Goal: Task Accomplishment & Management: Manage account settings

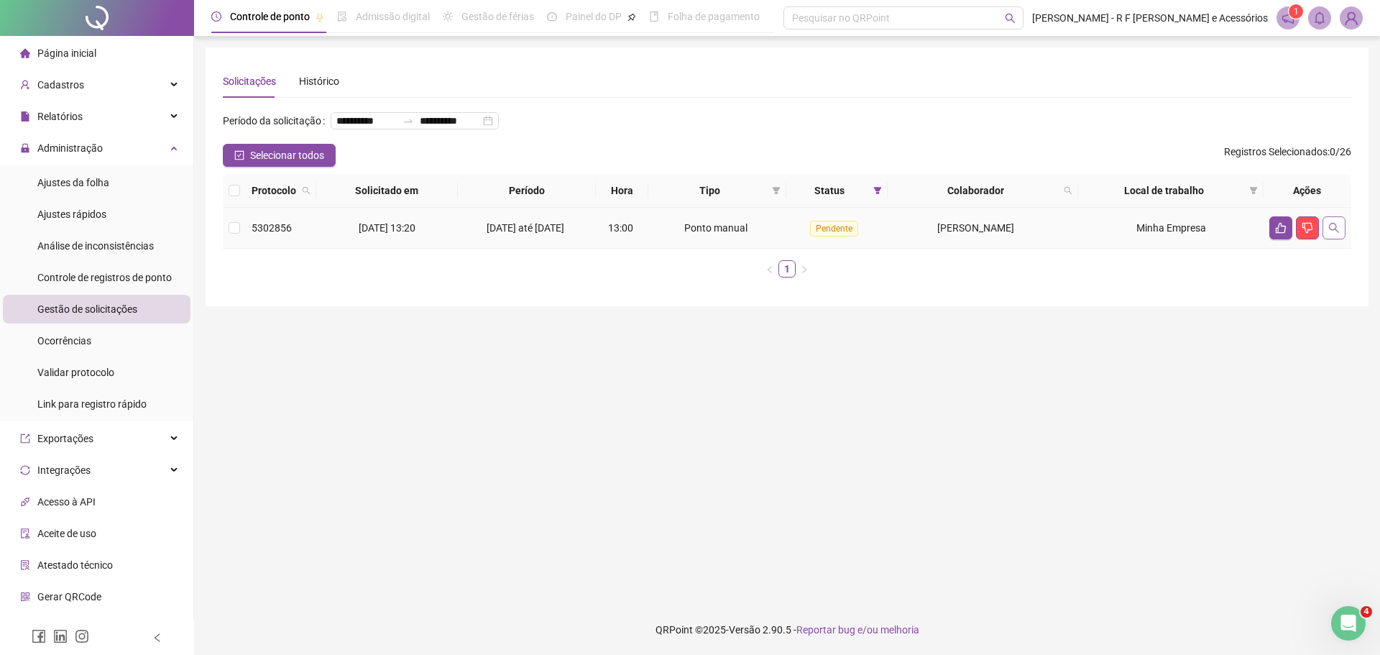
click at [1332, 234] on icon "search" at bounding box center [1333, 227] width 11 height 11
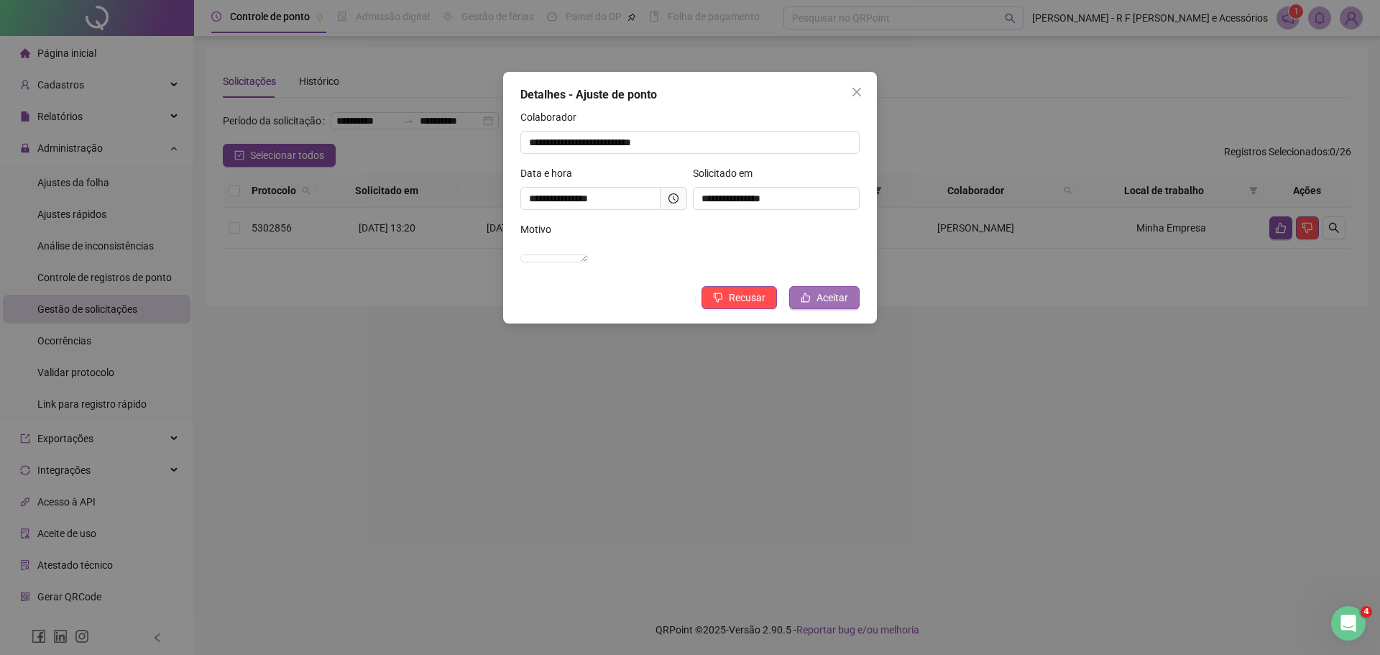
click at [840, 305] on span "Aceitar" at bounding box center [832, 298] width 32 height 16
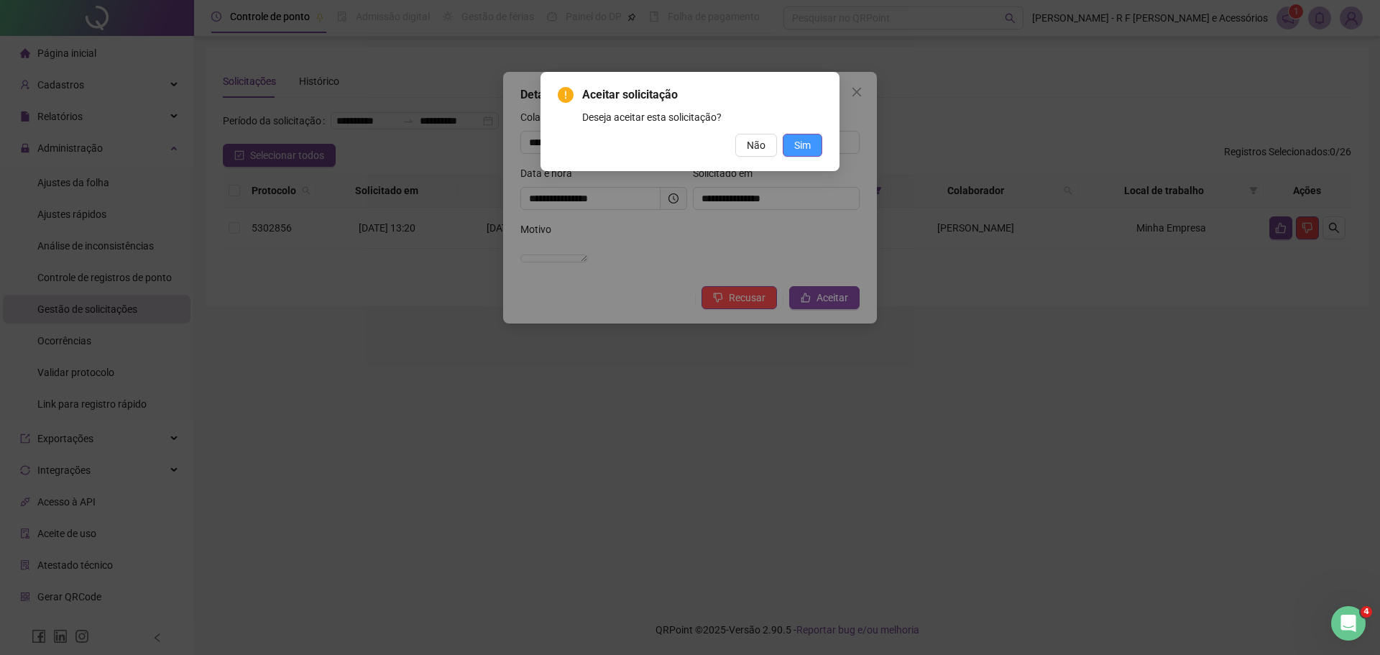
click at [813, 142] on button "Sim" at bounding box center [802, 145] width 40 height 23
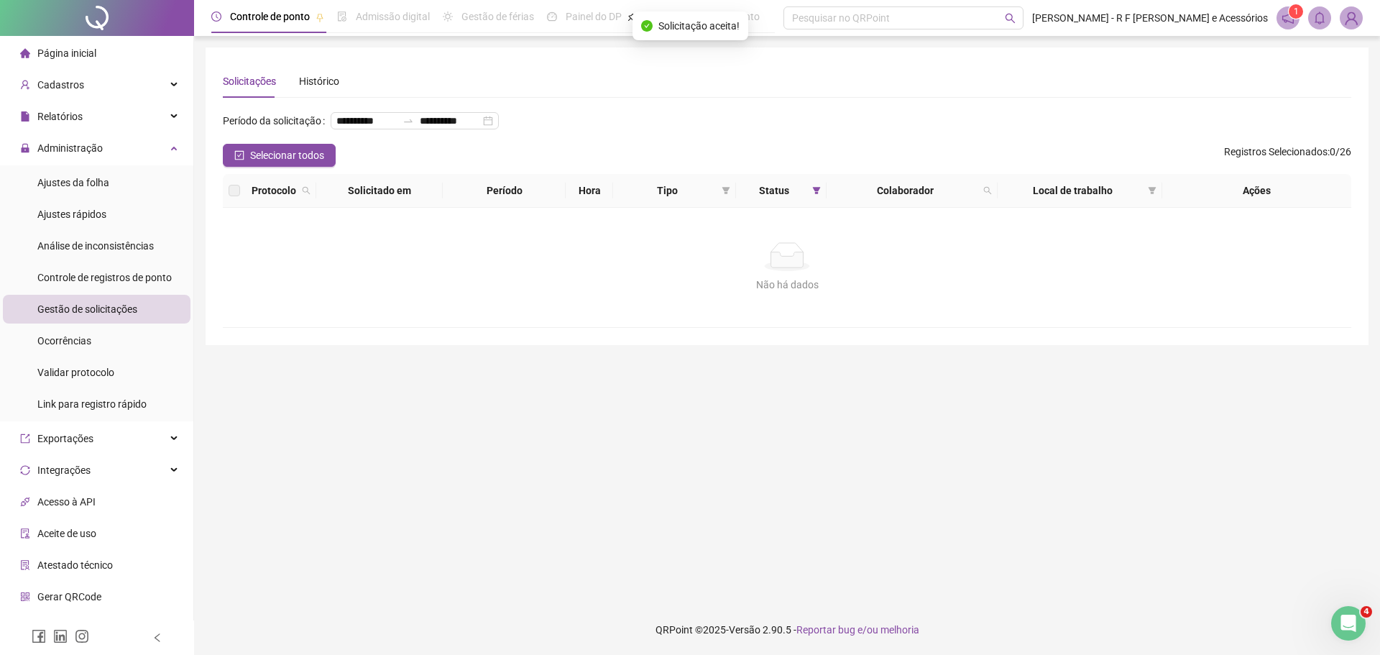
click at [124, 181] on li "Ajustes da folha" at bounding box center [97, 182] width 188 height 29
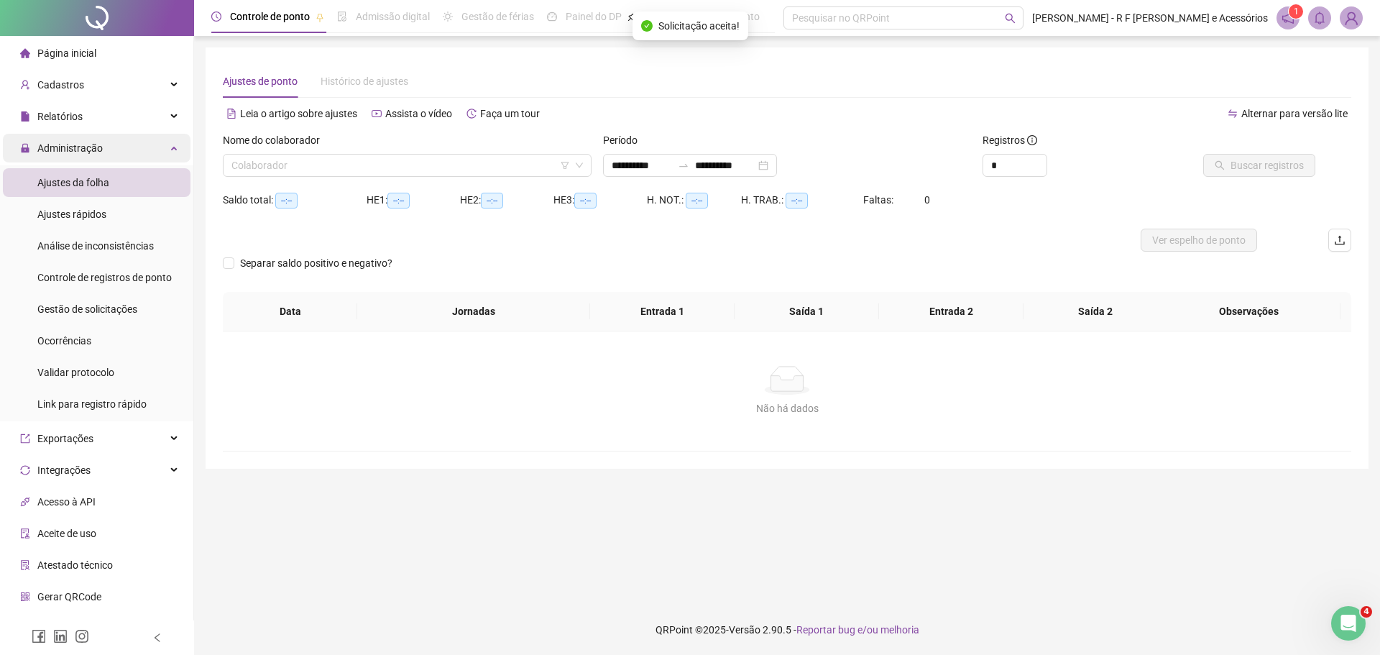
type input "**********"
click at [317, 160] on input "search" at bounding box center [400, 165] width 338 height 22
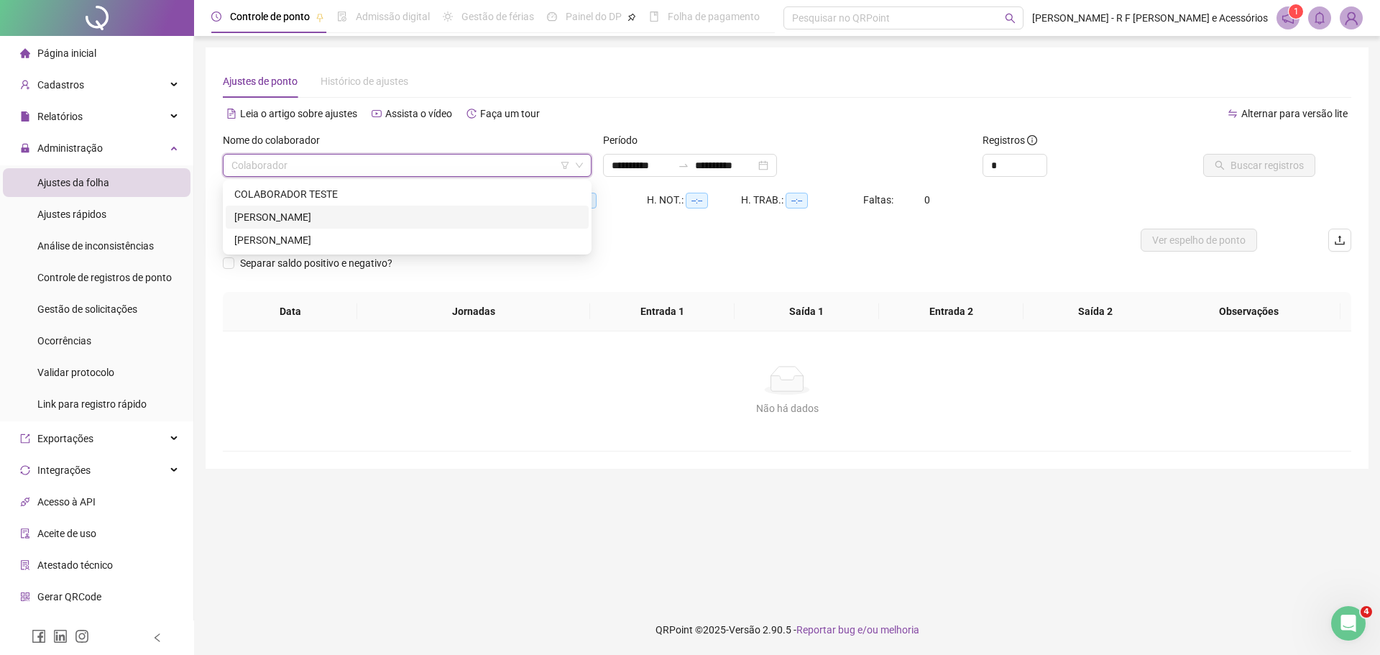
click at [311, 221] on div "ERIK A VILA MARTINS DA SILVA" at bounding box center [407, 217] width 346 height 16
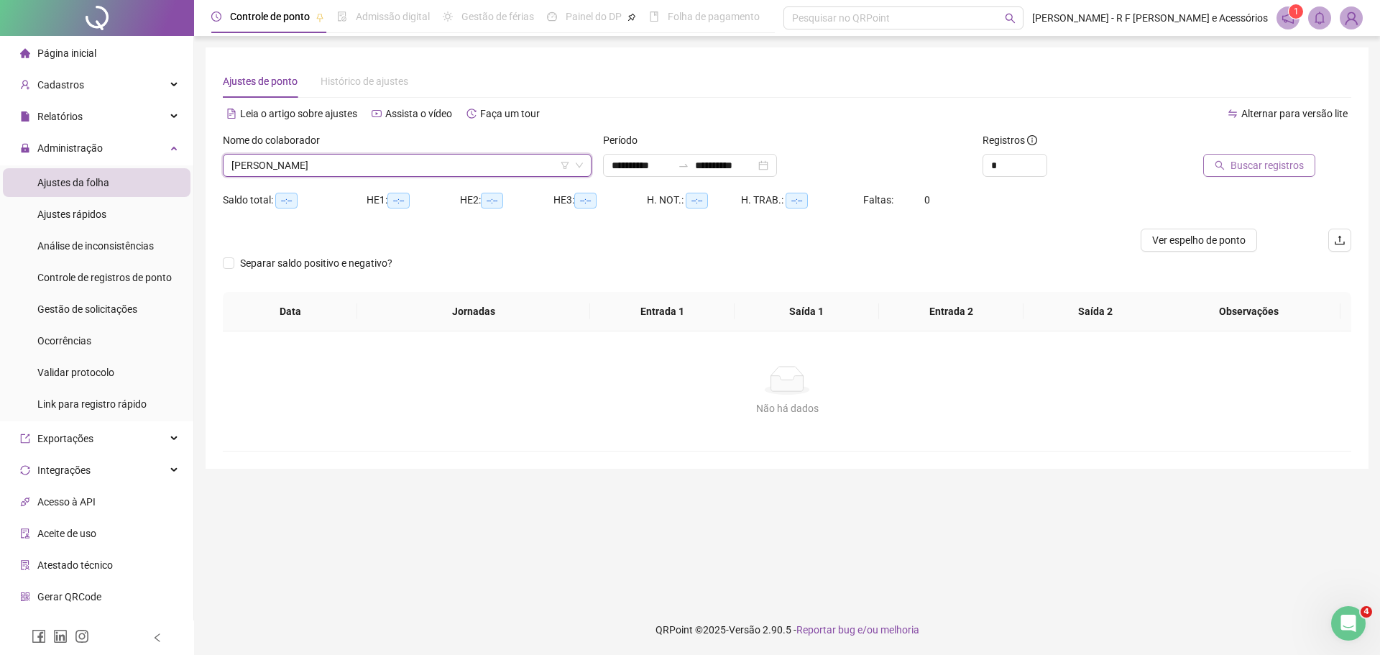
click at [1267, 160] on span "Buscar registros" at bounding box center [1266, 165] width 73 height 16
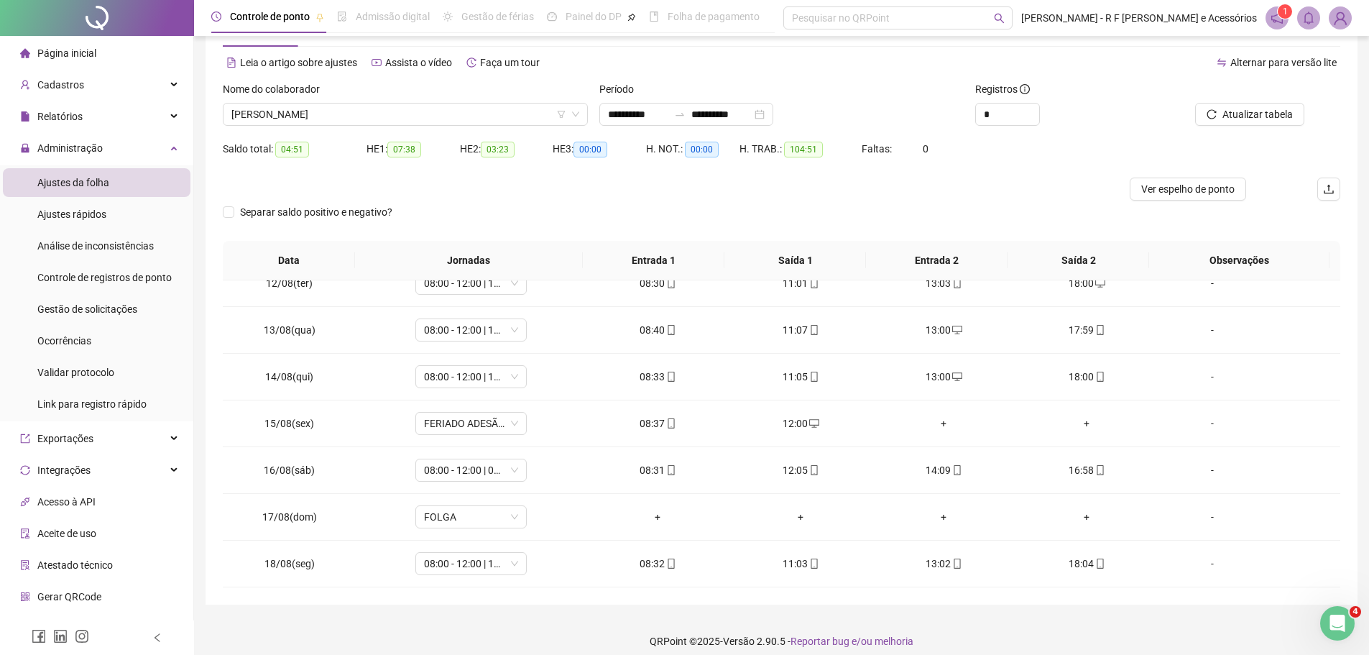
scroll to position [63, 0]
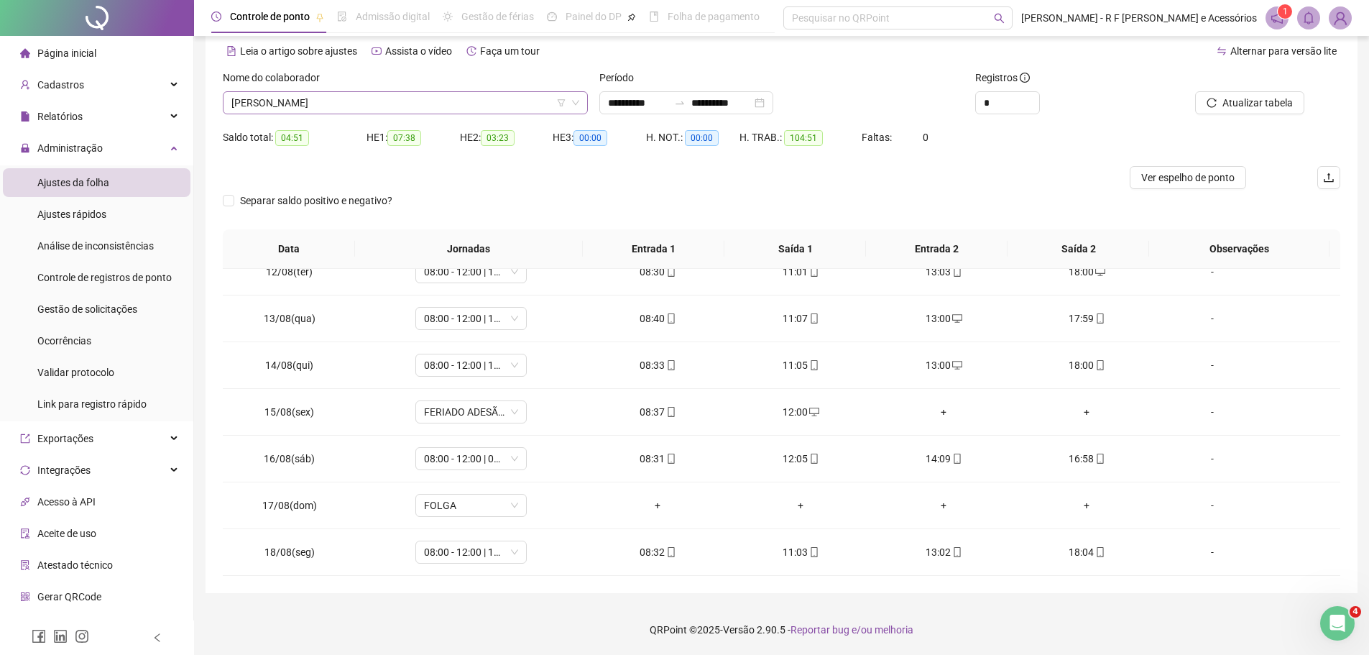
click at [445, 105] on span "ERIK A VILA MARTINS DA SILVA" at bounding box center [405, 103] width 348 height 22
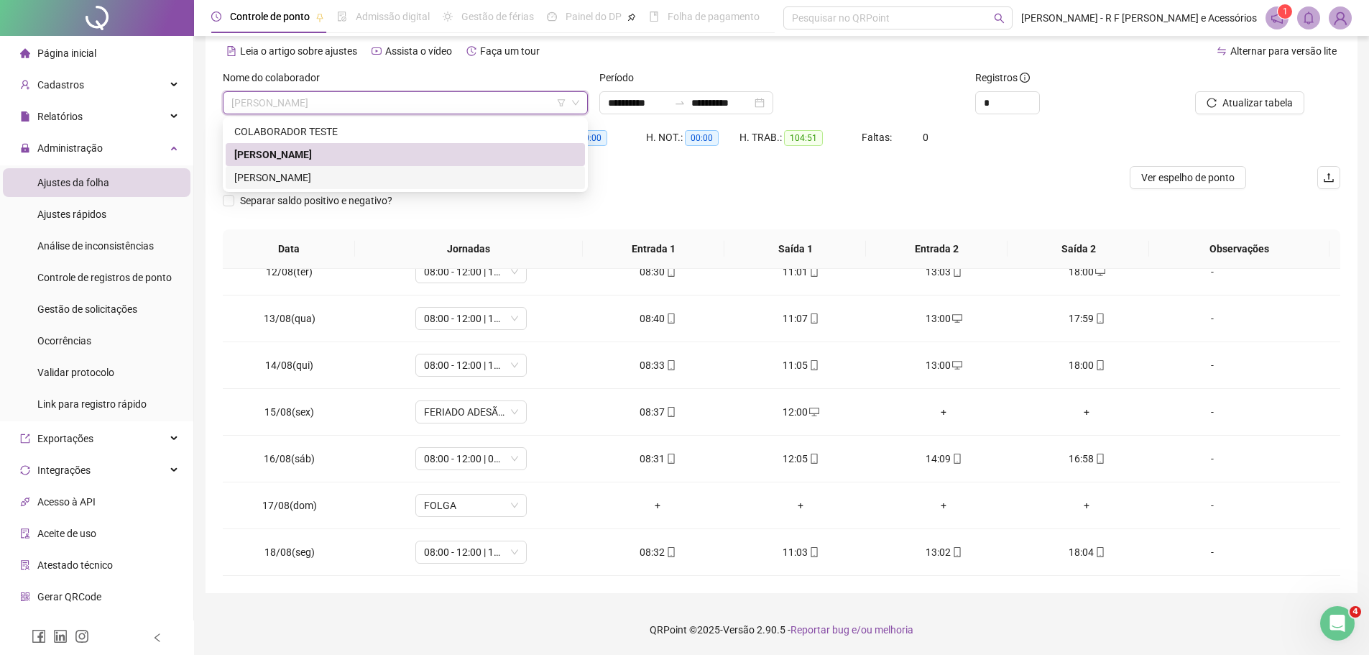
click at [389, 176] on div "GABRIEL DA SILVA SILVA" at bounding box center [405, 178] width 342 height 16
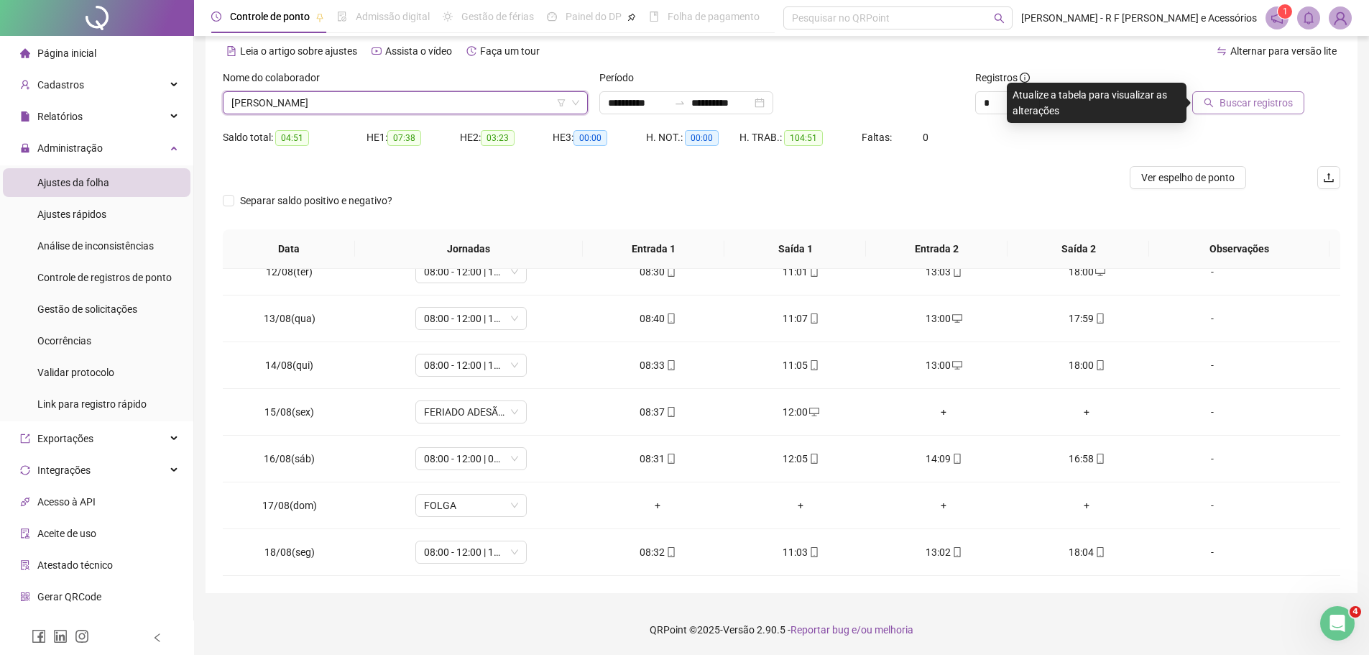
click at [1254, 102] on span "Buscar registros" at bounding box center [1255, 103] width 73 height 16
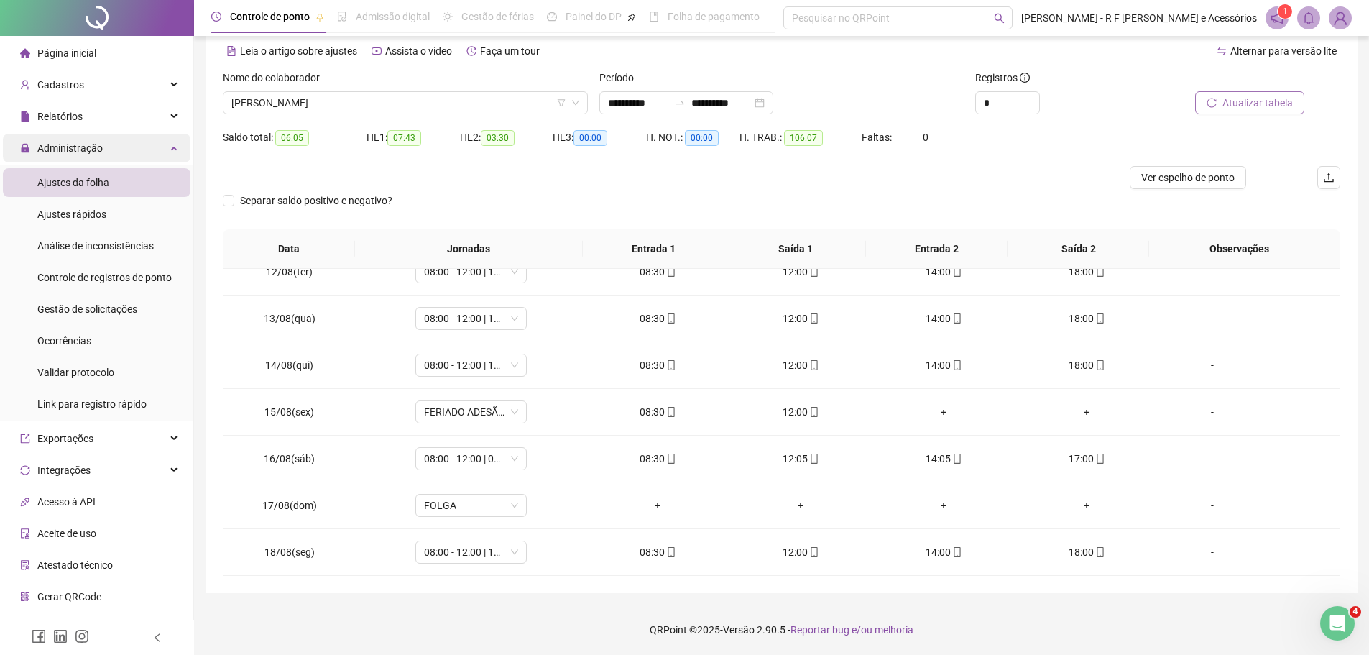
click at [162, 149] on div "Administração" at bounding box center [97, 148] width 188 height 29
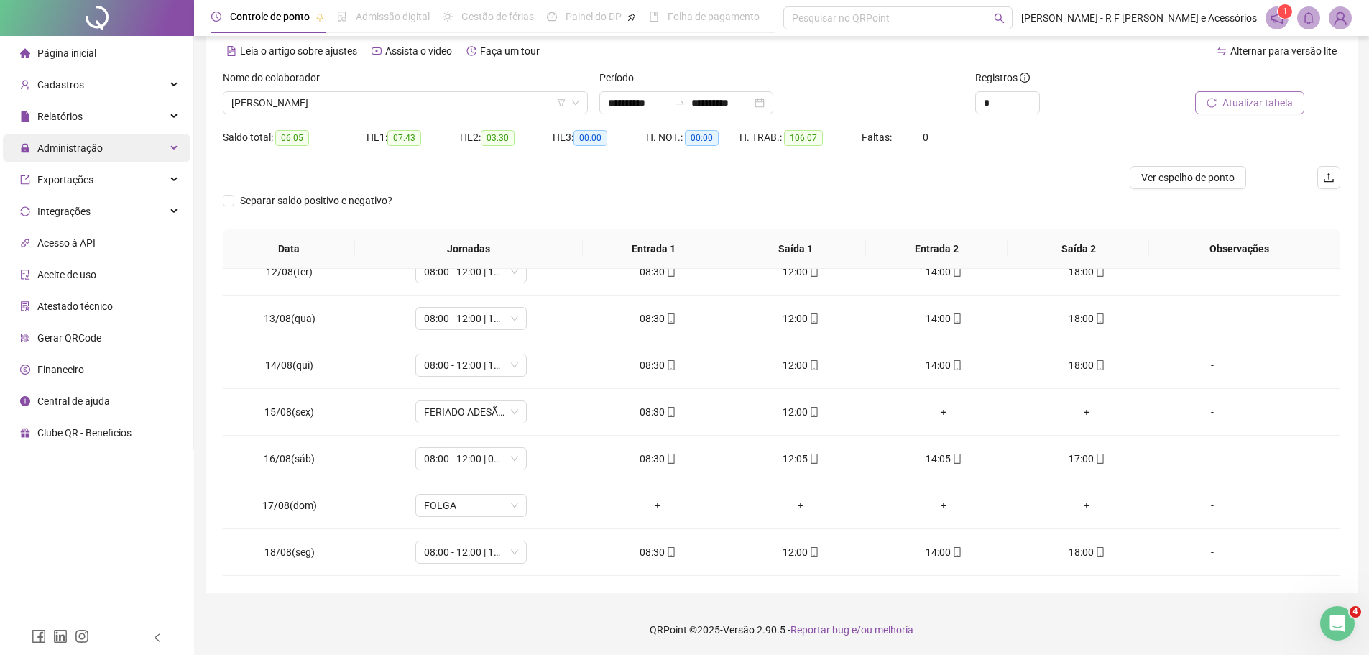
click at [162, 149] on div "Administração" at bounding box center [97, 148] width 188 height 29
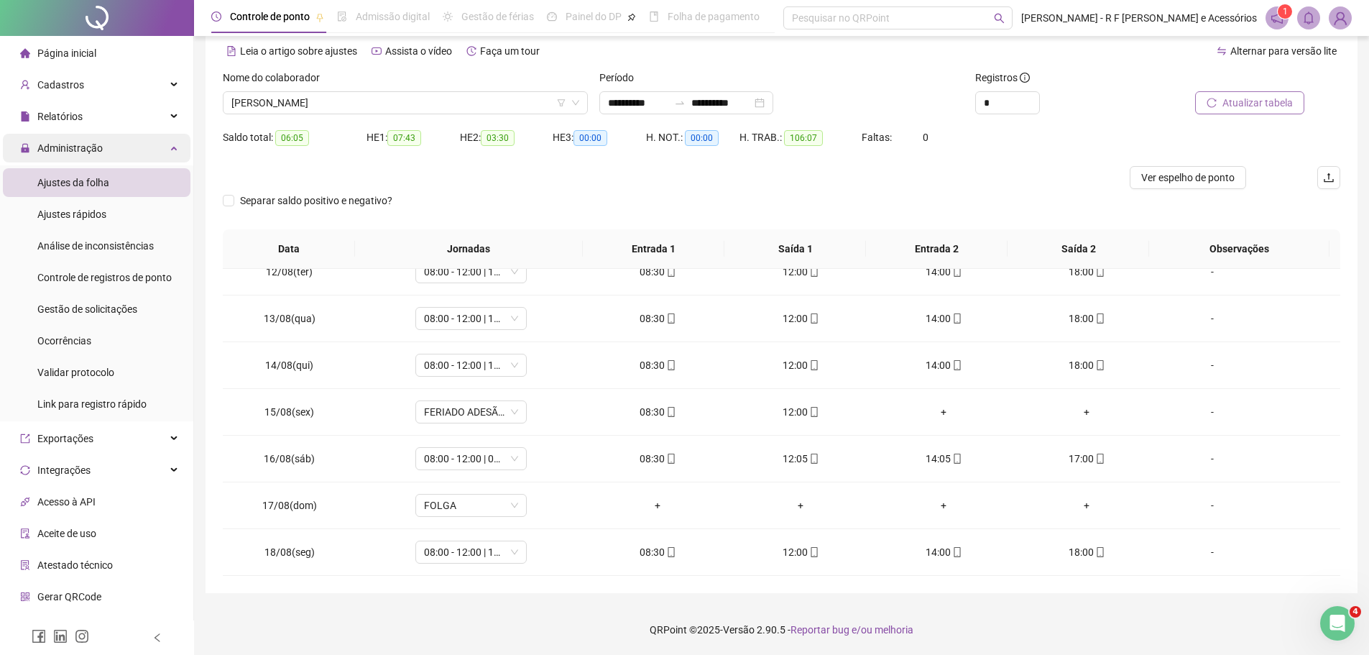
click at [162, 149] on div "Administração" at bounding box center [97, 148] width 188 height 29
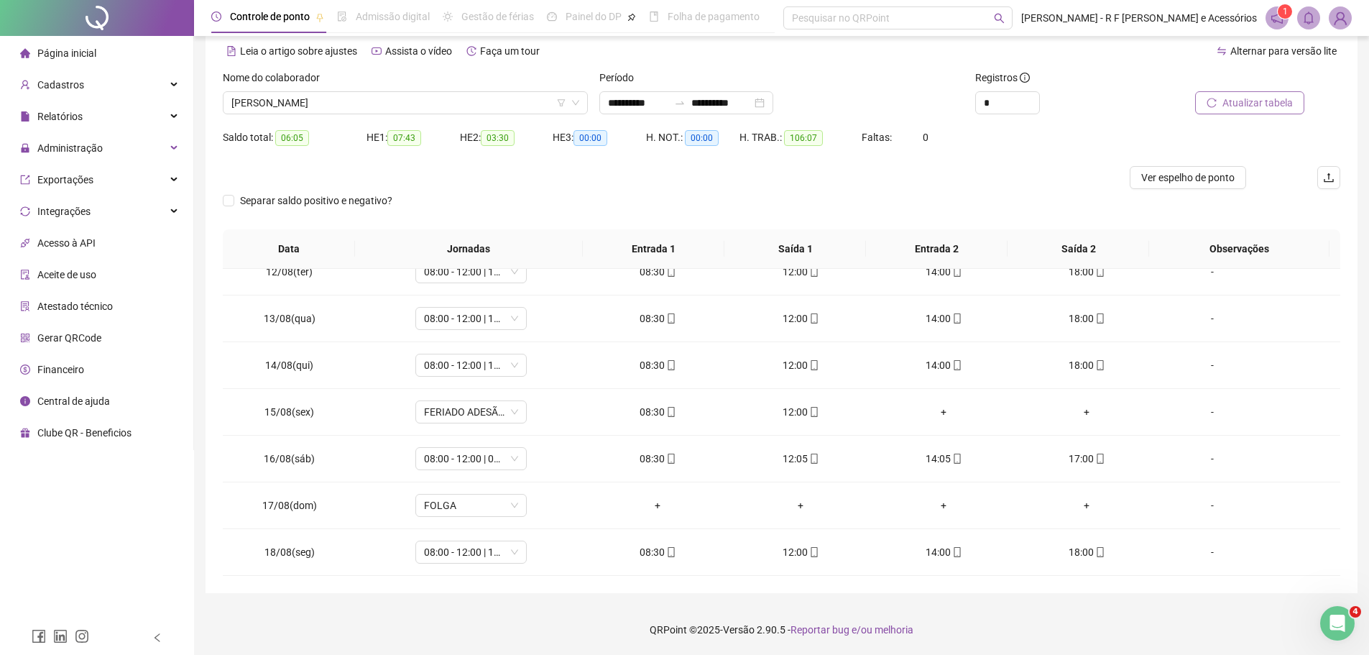
scroll to position [0, 0]
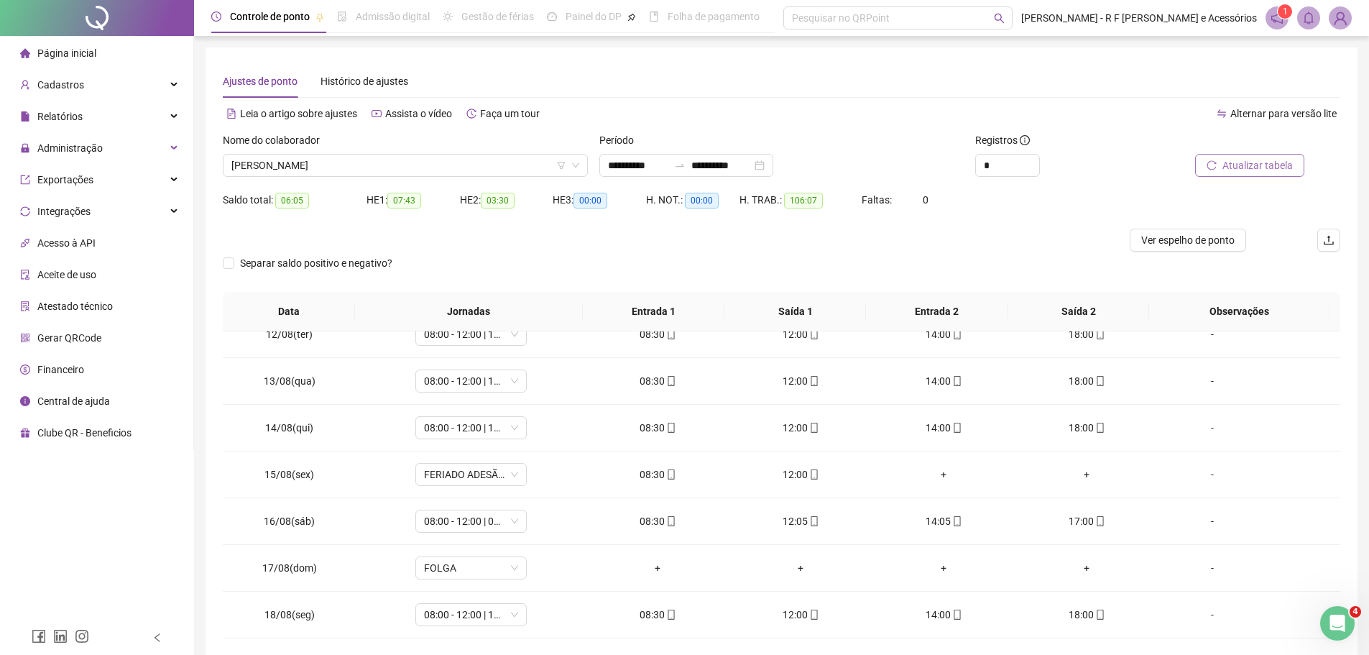
click at [1001, 242] on div at bounding box center [642, 239] width 838 height 23
click at [144, 137] on div "Administração" at bounding box center [97, 148] width 188 height 29
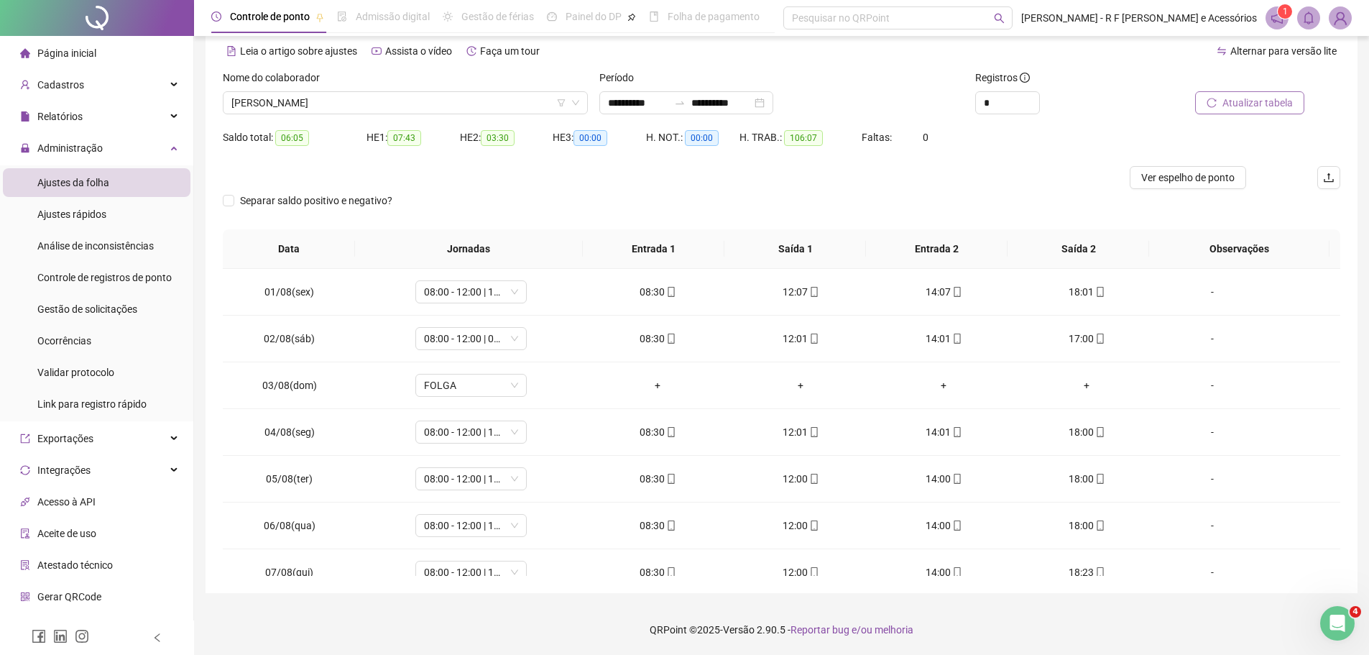
scroll to position [534, 0]
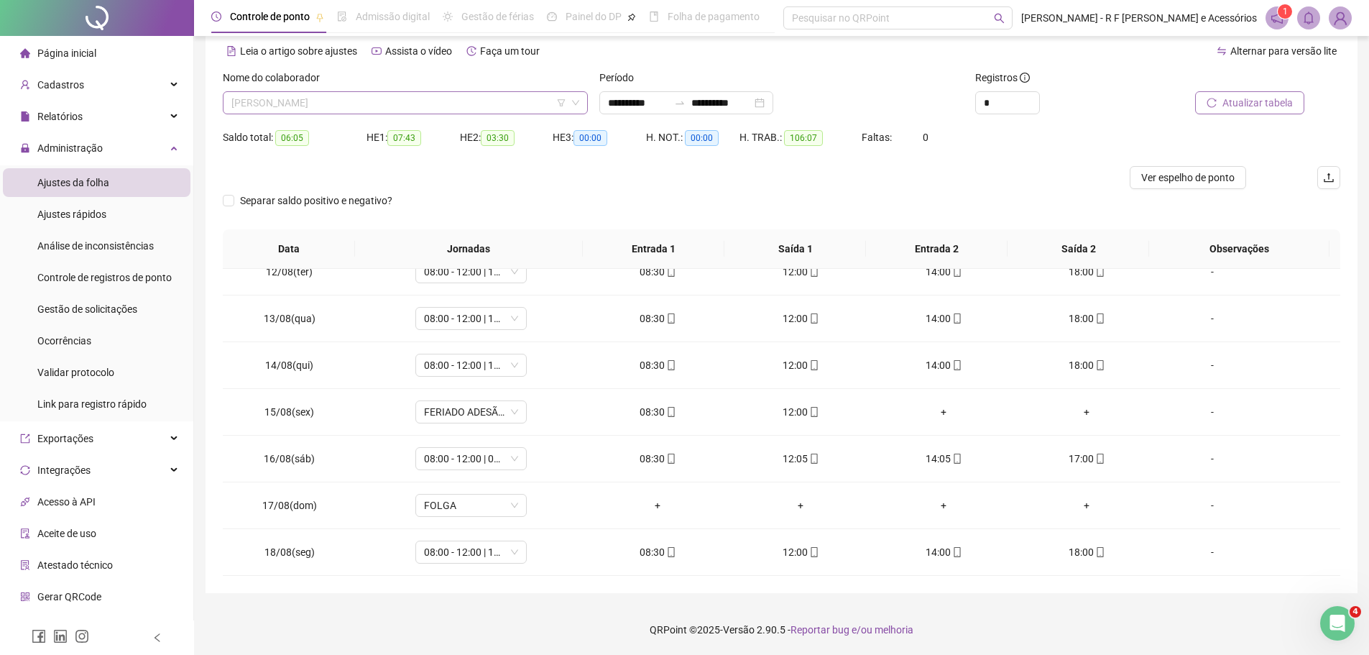
click at [462, 97] on span "GABRIEL DA SILVA SILVA" at bounding box center [405, 103] width 348 height 22
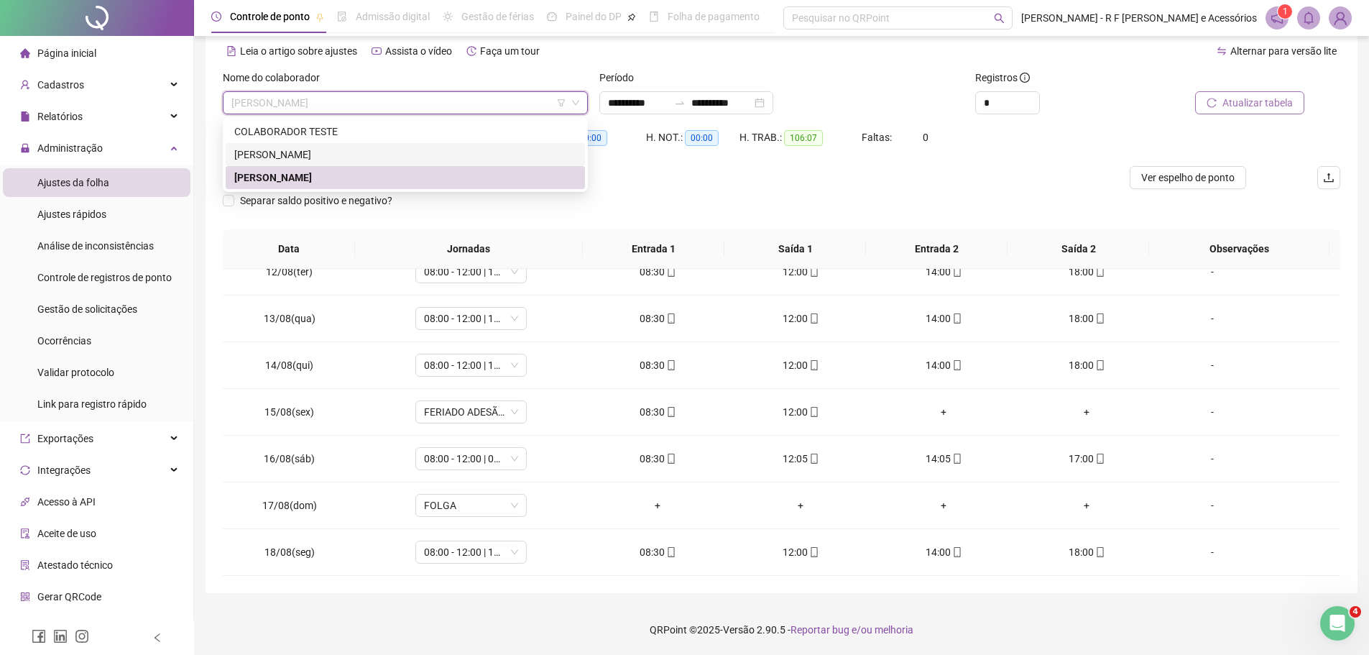
click at [389, 158] on div "ERIK A VILA MARTINS DA SILVA" at bounding box center [405, 155] width 342 height 16
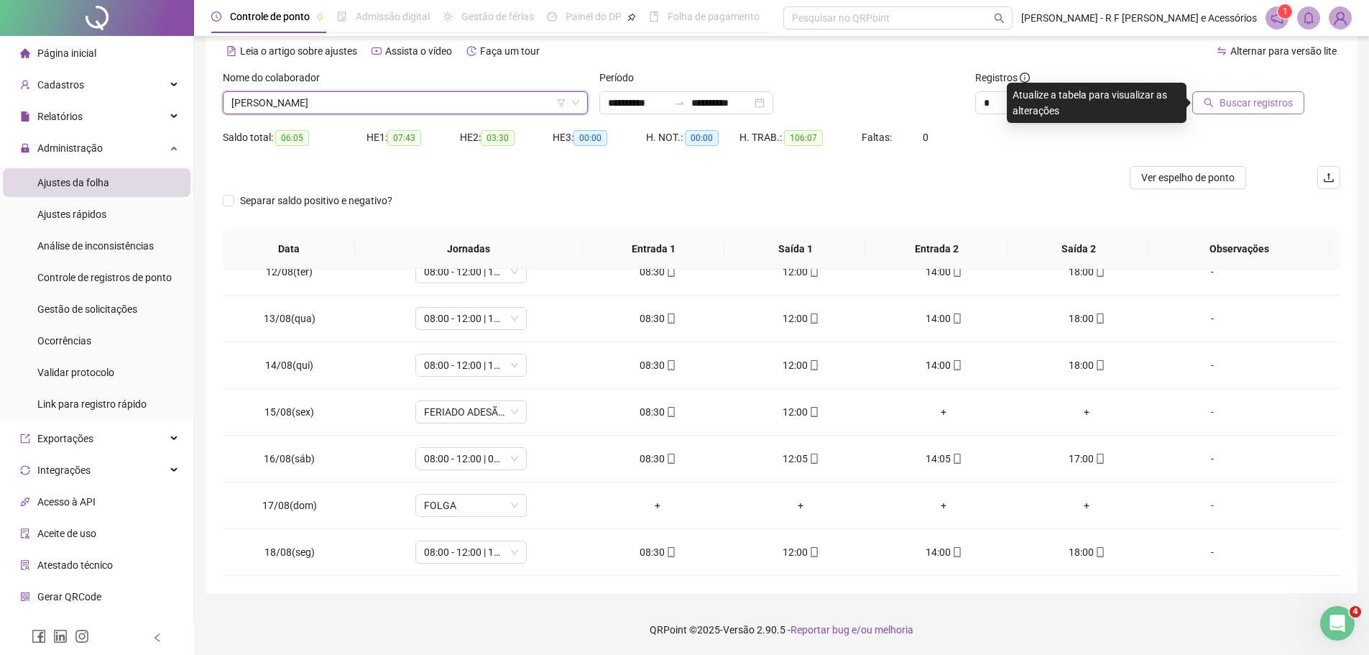
click at [1203, 98] on button "Buscar registros" at bounding box center [1248, 102] width 112 height 23
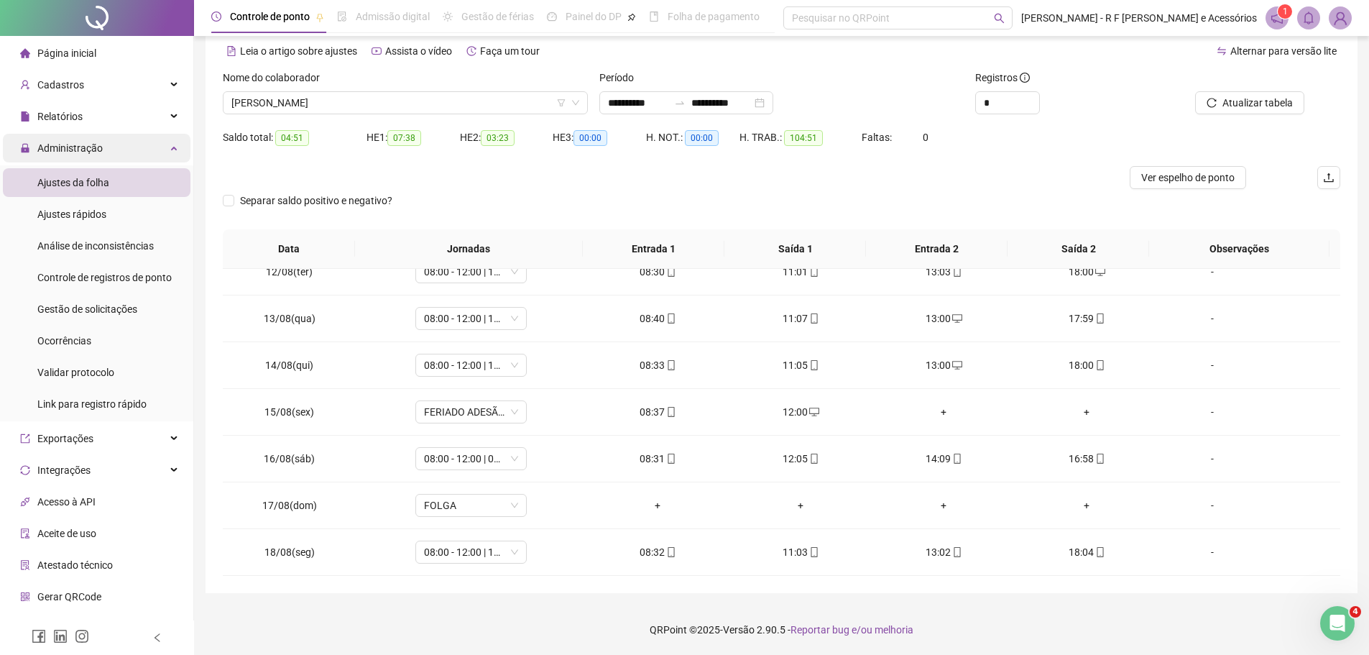
click at [95, 142] on span "Administração" at bounding box center [69, 147] width 65 height 11
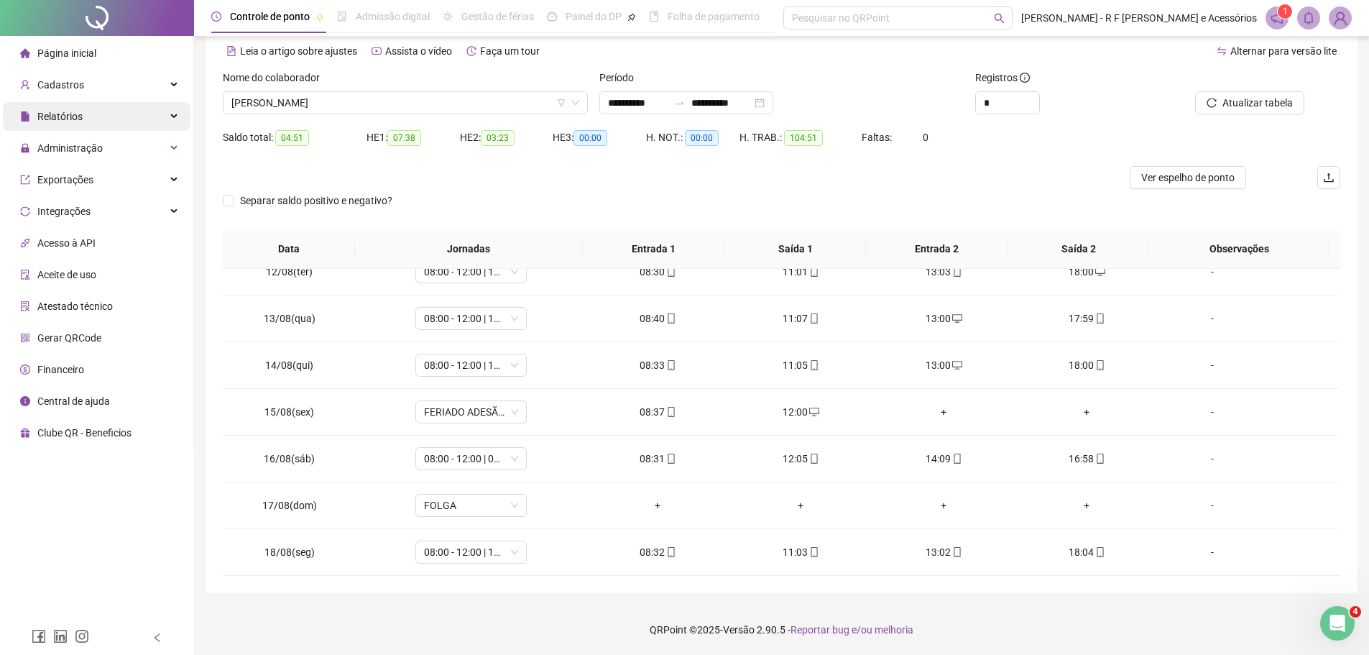
click at [114, 119] on div "Relatórios" at bounding box center [97, 116] width 188 height 29
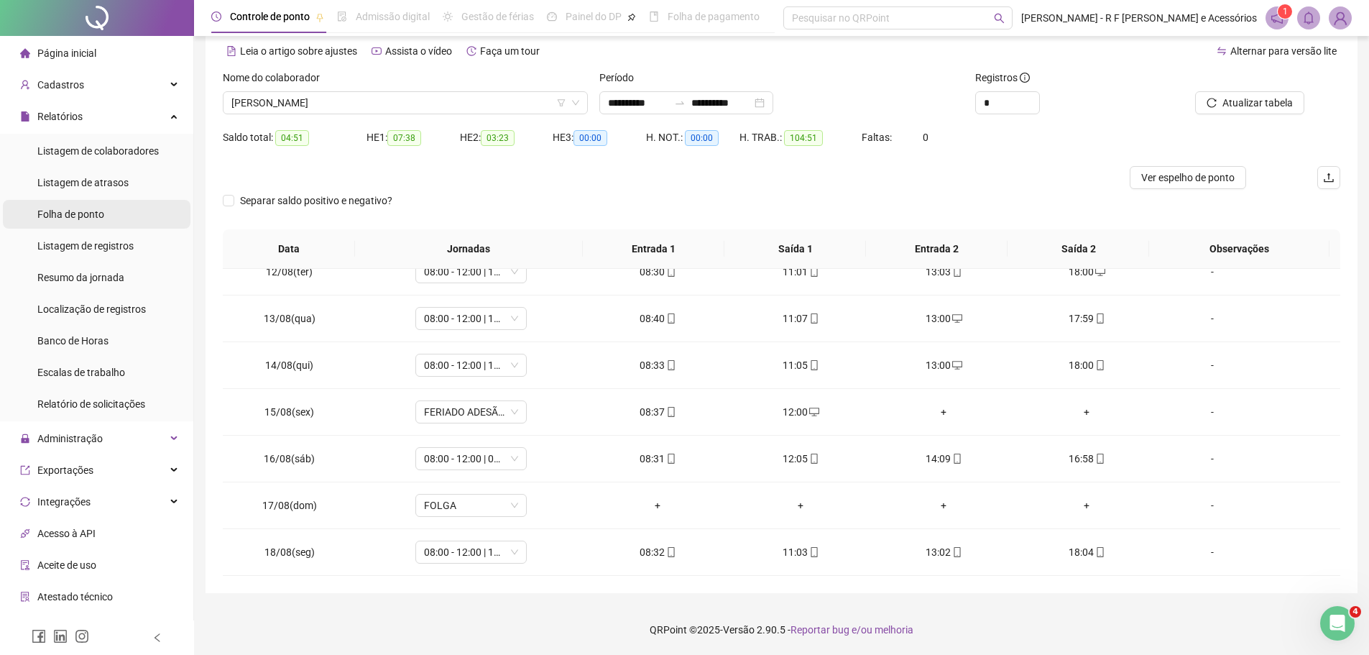
click at [104, 204] on div "Folha de ponto" at bounding box center [70, 214] width 67 height 29
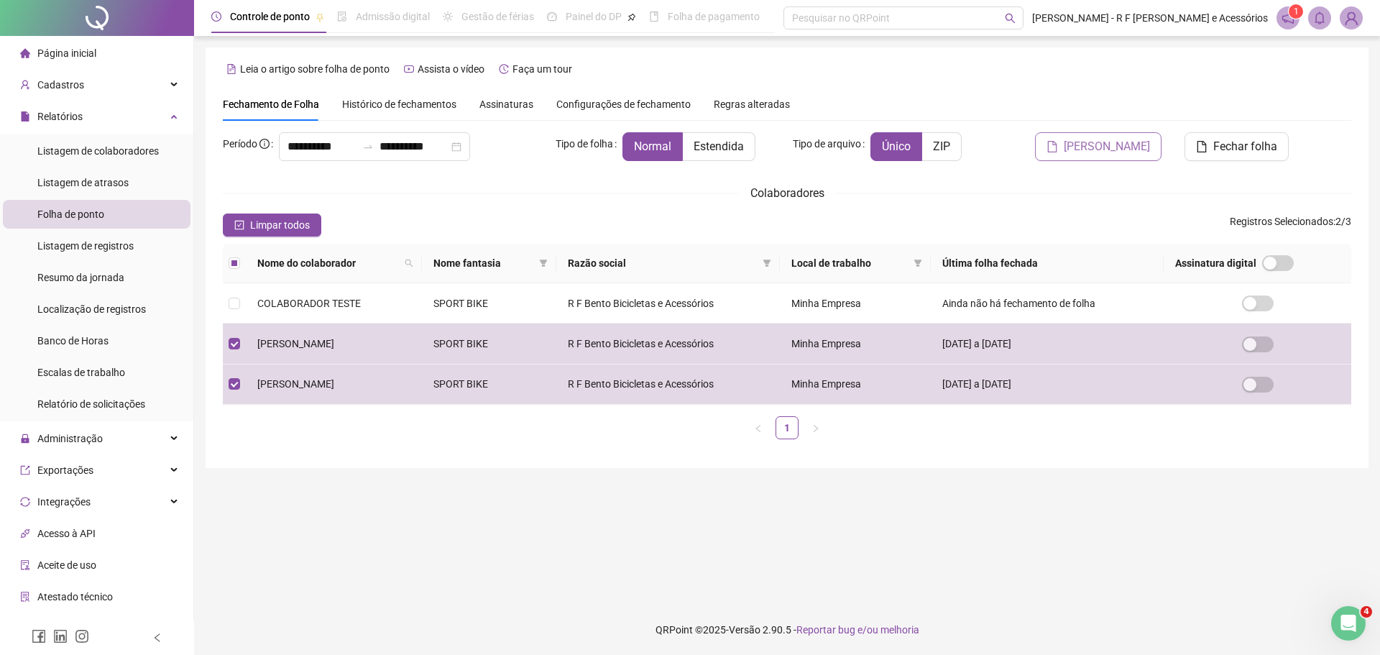
click at [1103, 144] on span "Gerar espelho" at bounding box center [1106, 146] width 86 height 17
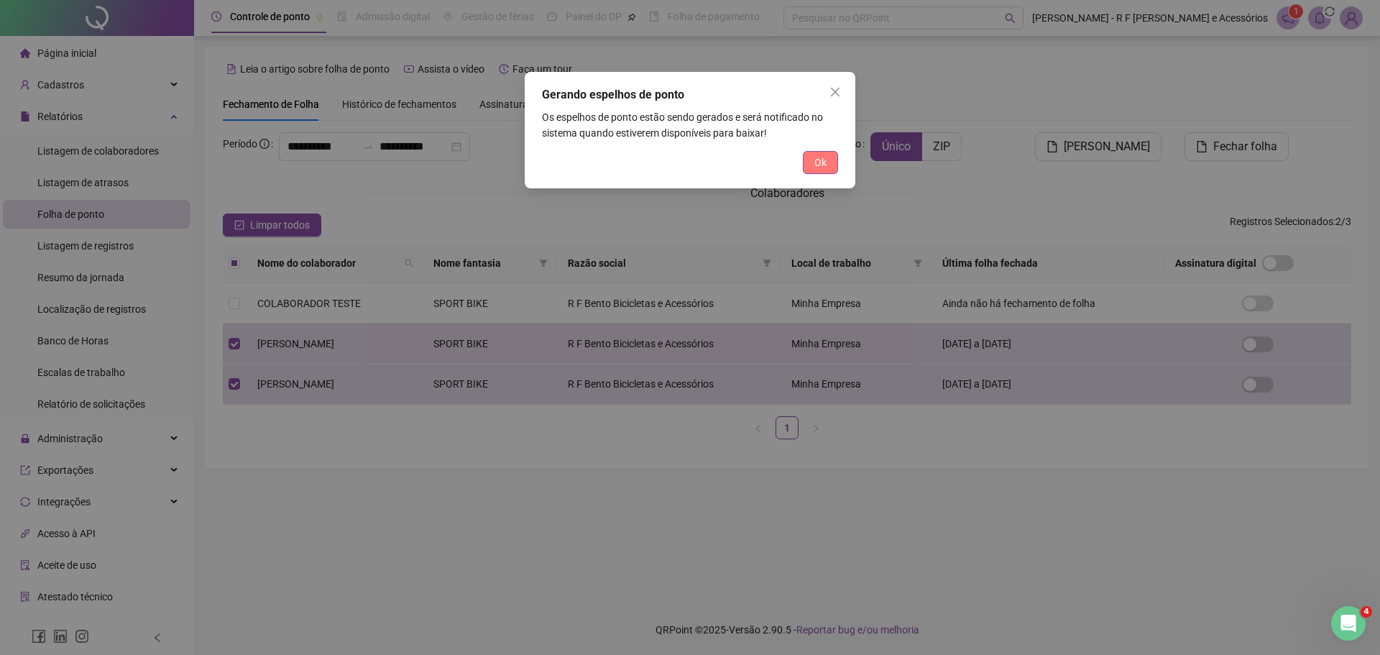
click at [814, 164] on span "Ok" at bounding box center [820, 162] width 12 height 16
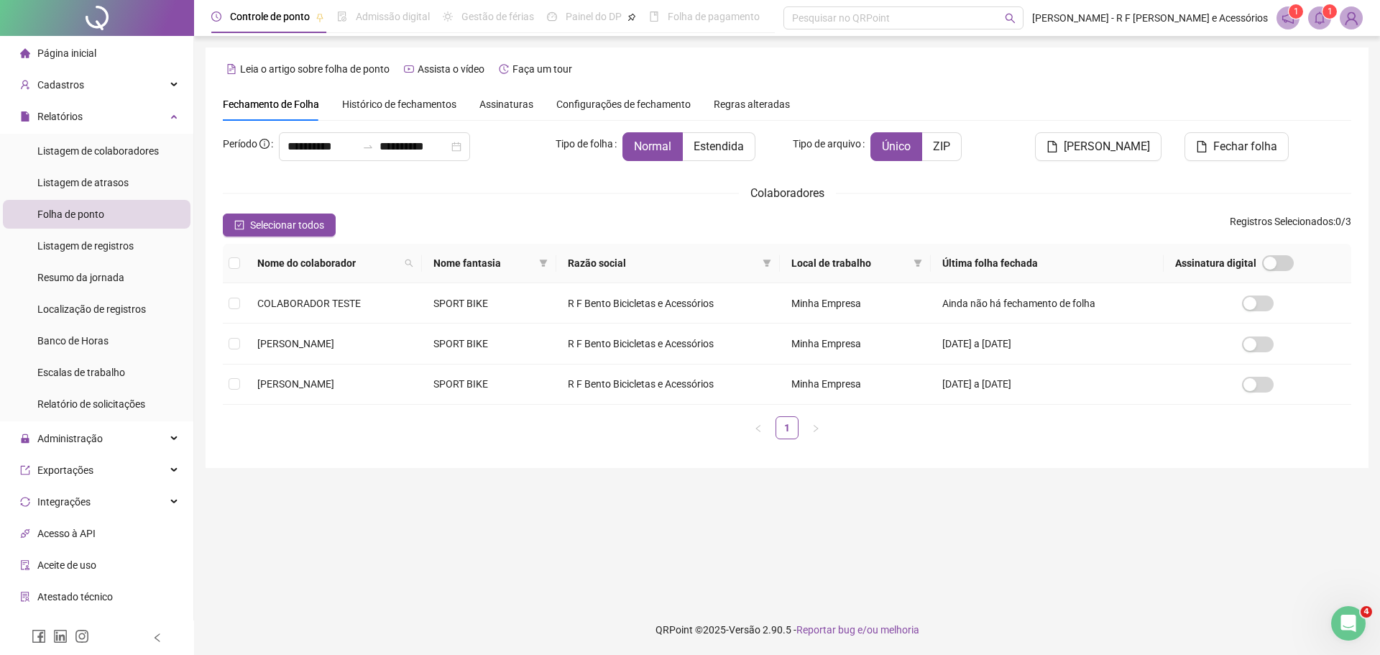
click at [1317, 18] on icon "bell" at bounding box center [1319, 17] width 13 height 13
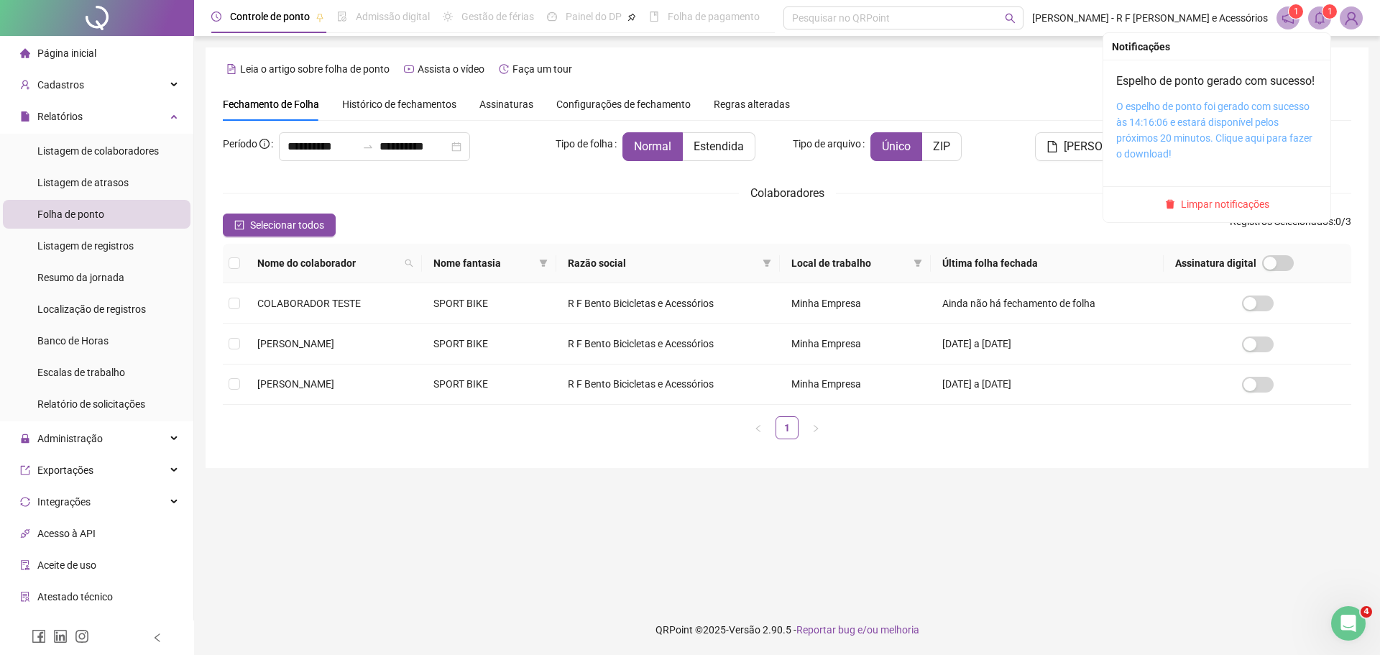
click at [1202, 157] on link "O espelho de ponto foi gerado com sucesso às 14:16:06 e estará disponível pelos…" at bounding box center [1214, 130] width 196 height 59
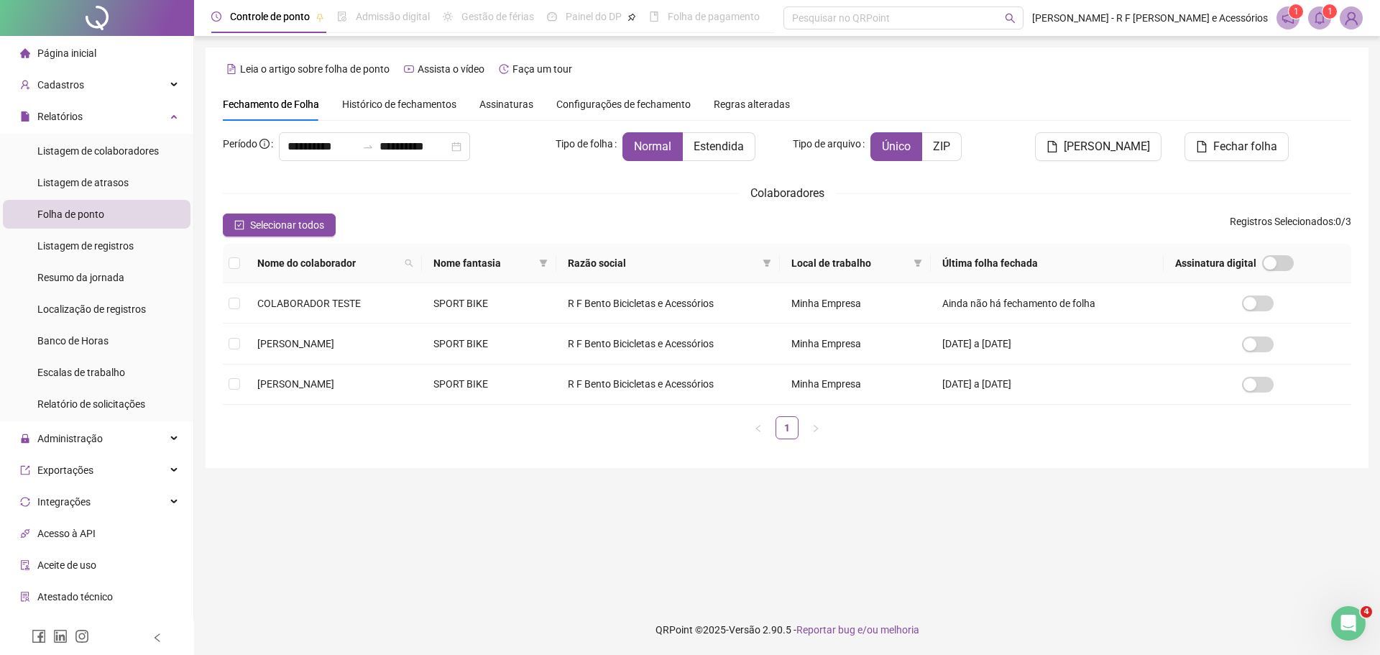
click at [1355, 18] on img at bounding box center [1351, 18] width 22 height 22
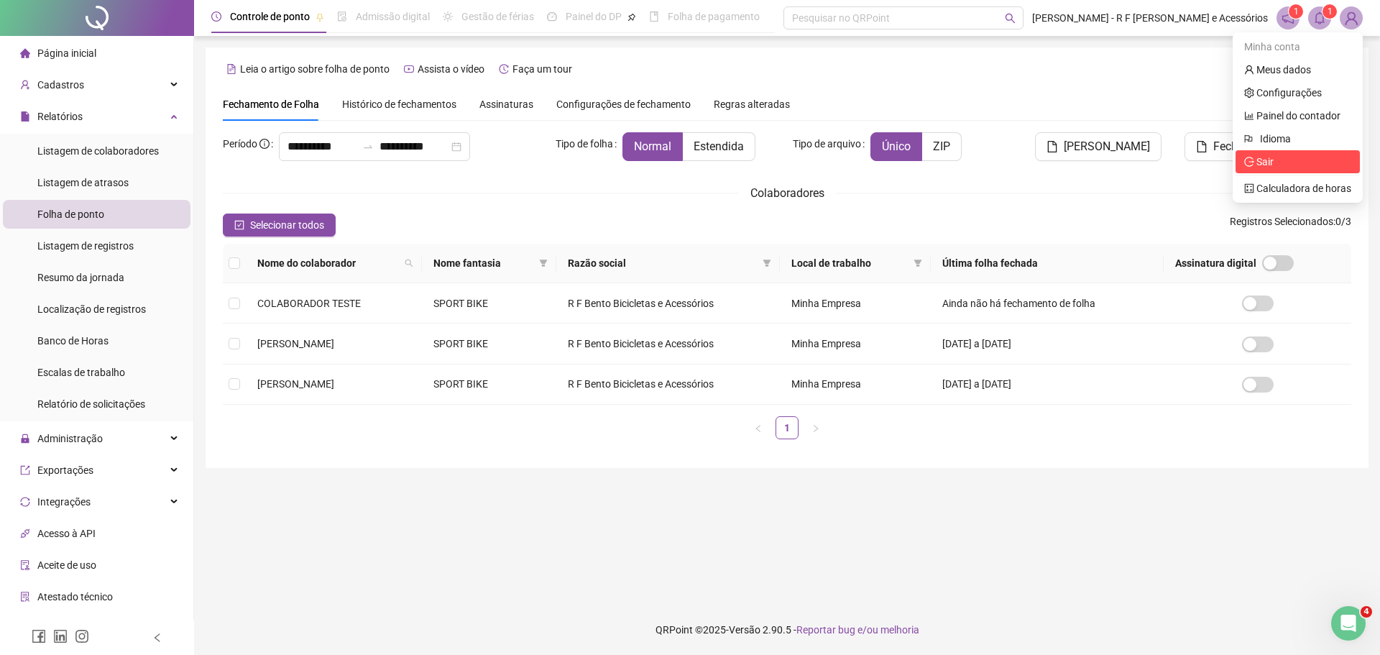
click at [1280, 162] on span "Sair" at bounding box center [1297, 162] width 107 height 16
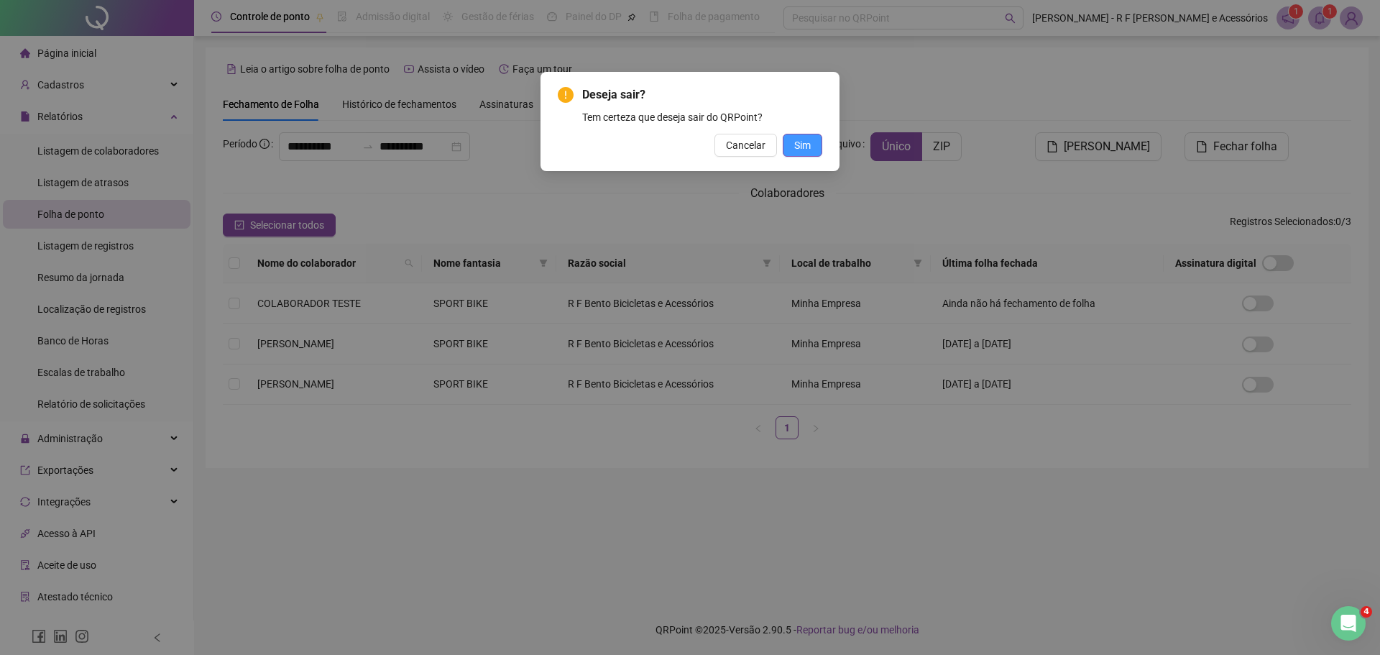
click at [800, 139] on span "Sim" at bounding box center [802, 145] width 17 height 16
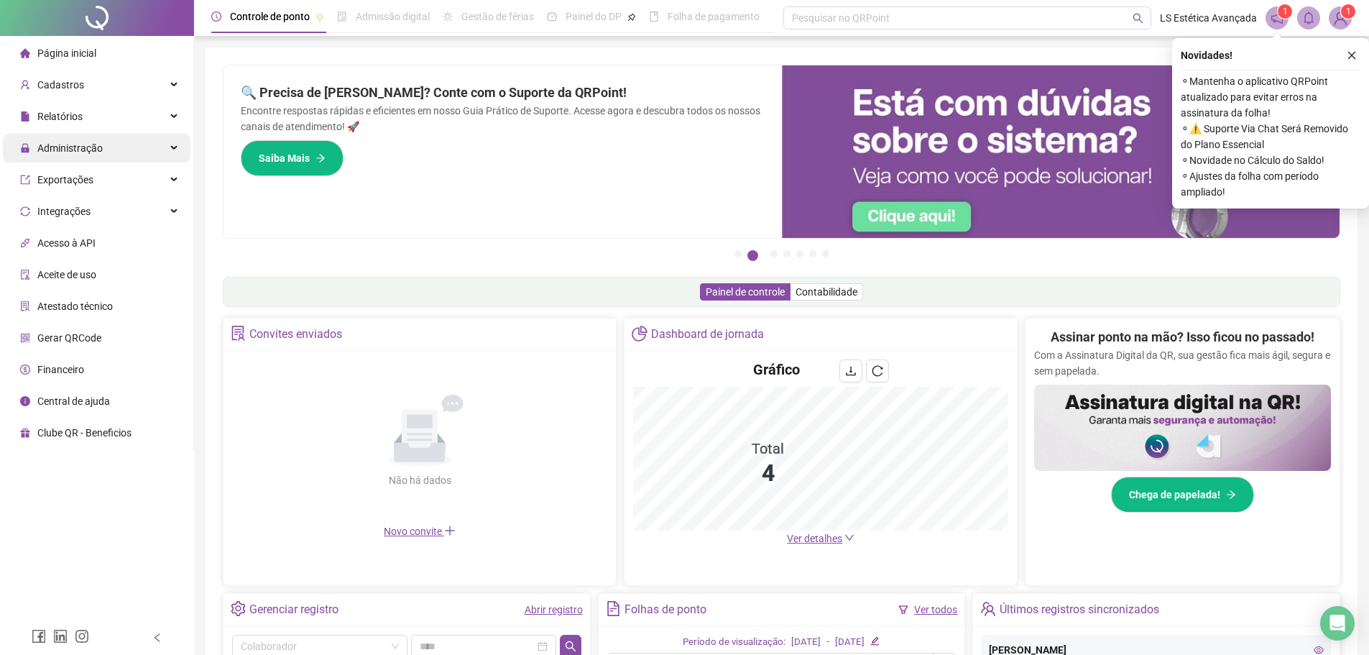
click at [106, 146] on div "Administração" at bounding box center [97, 148] width 188 height 29
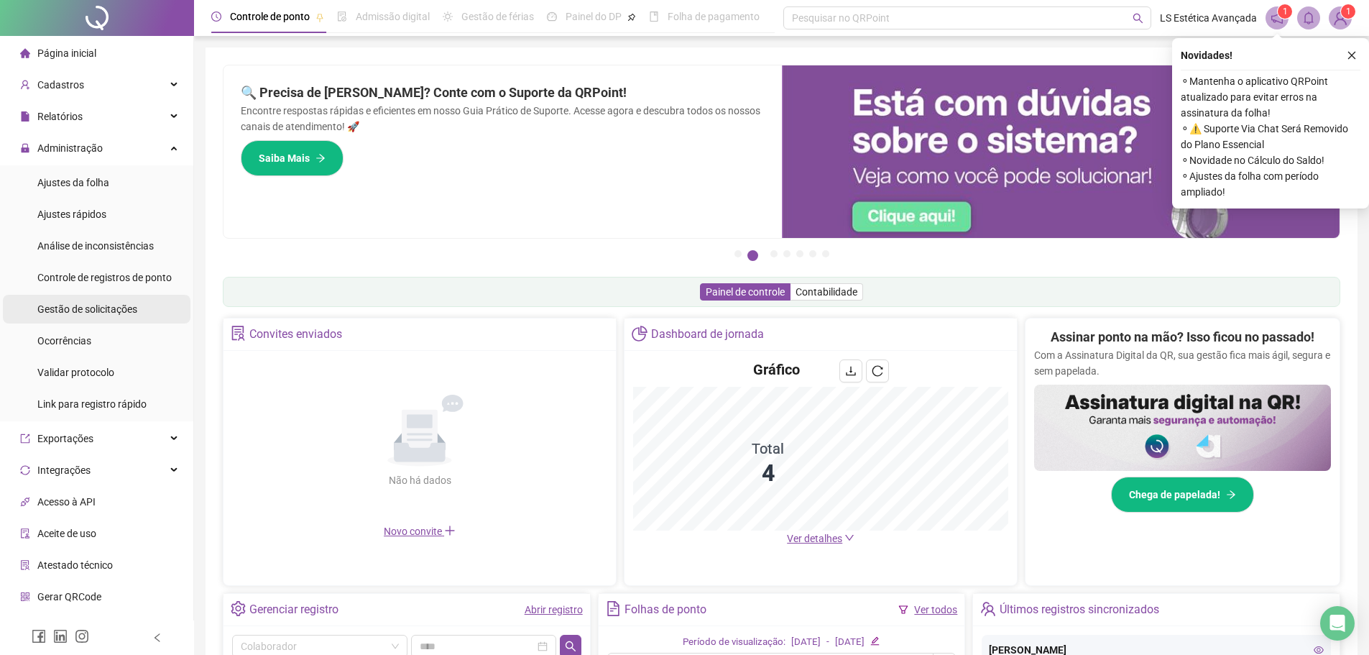
click at [113, 305] on span "Gestão de solicitações" at bounding box center [87, 308] width 100 height 11
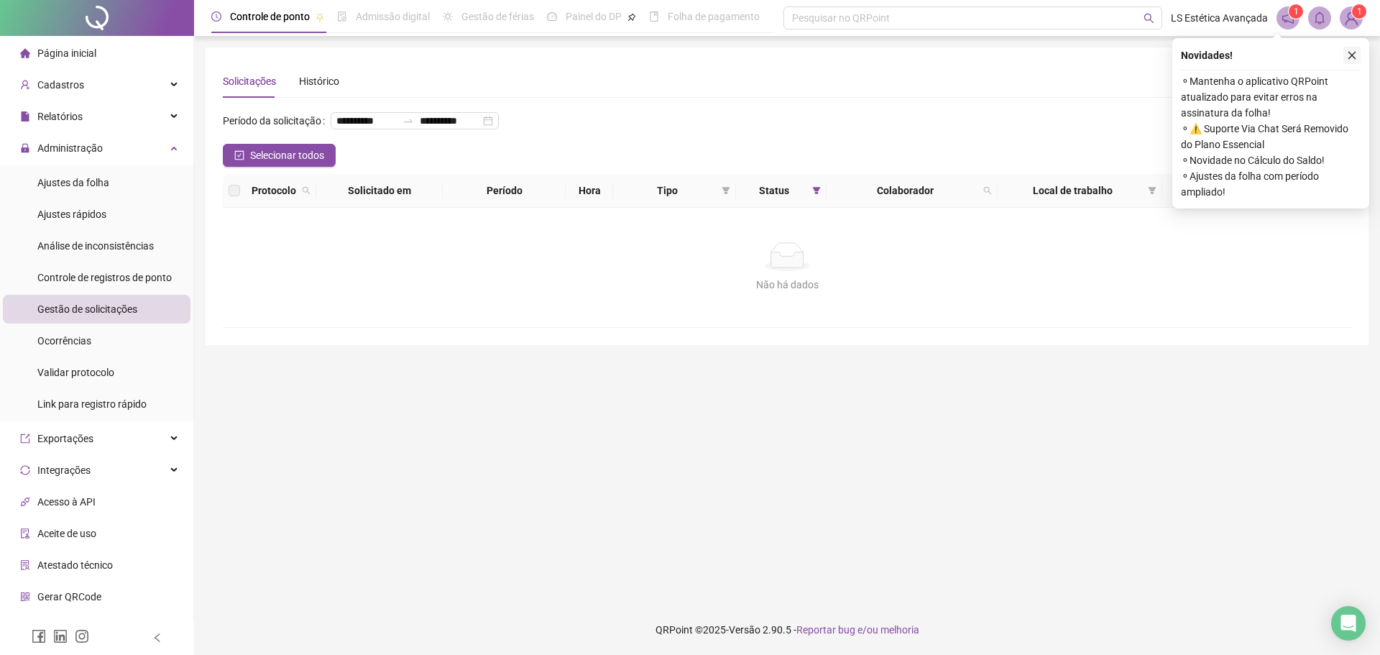
click at [1354, 55] on icon "close" at bounding box center [1352, 55] width 10 height 10
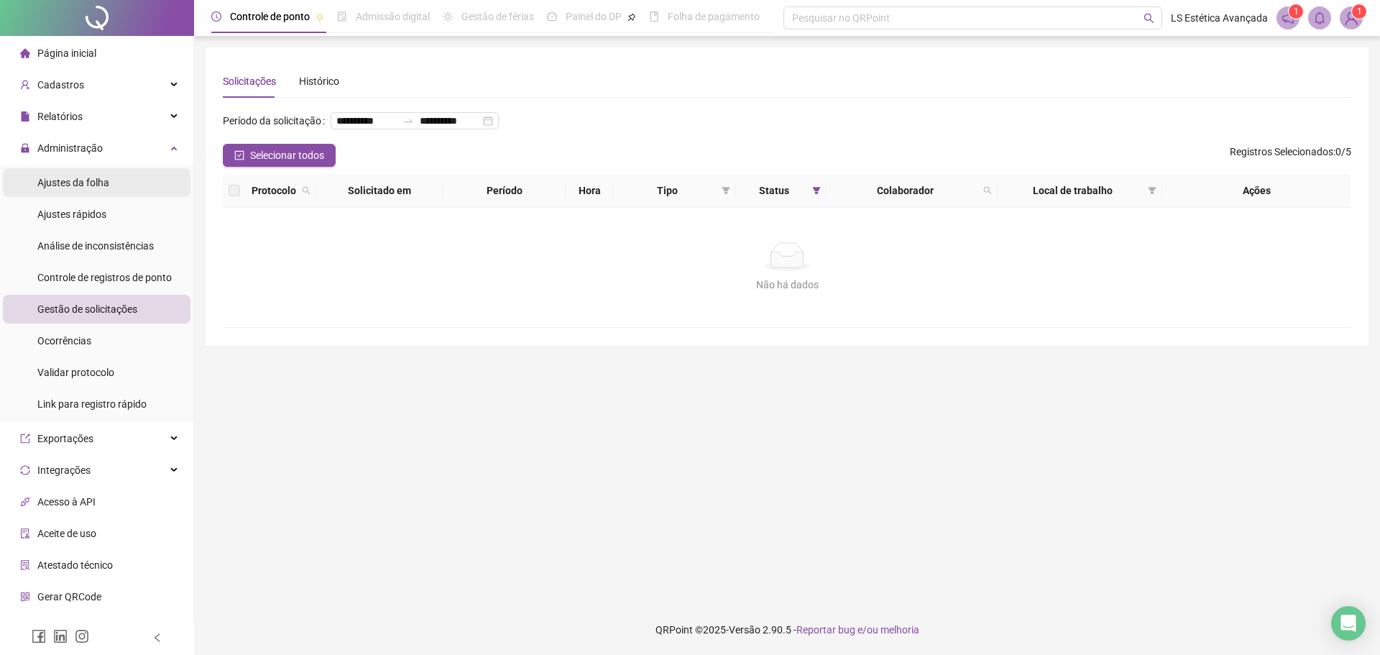
click at [55, 183] on span "Ajustes da folha" at bounding box center [73, 182] width 72 height 11
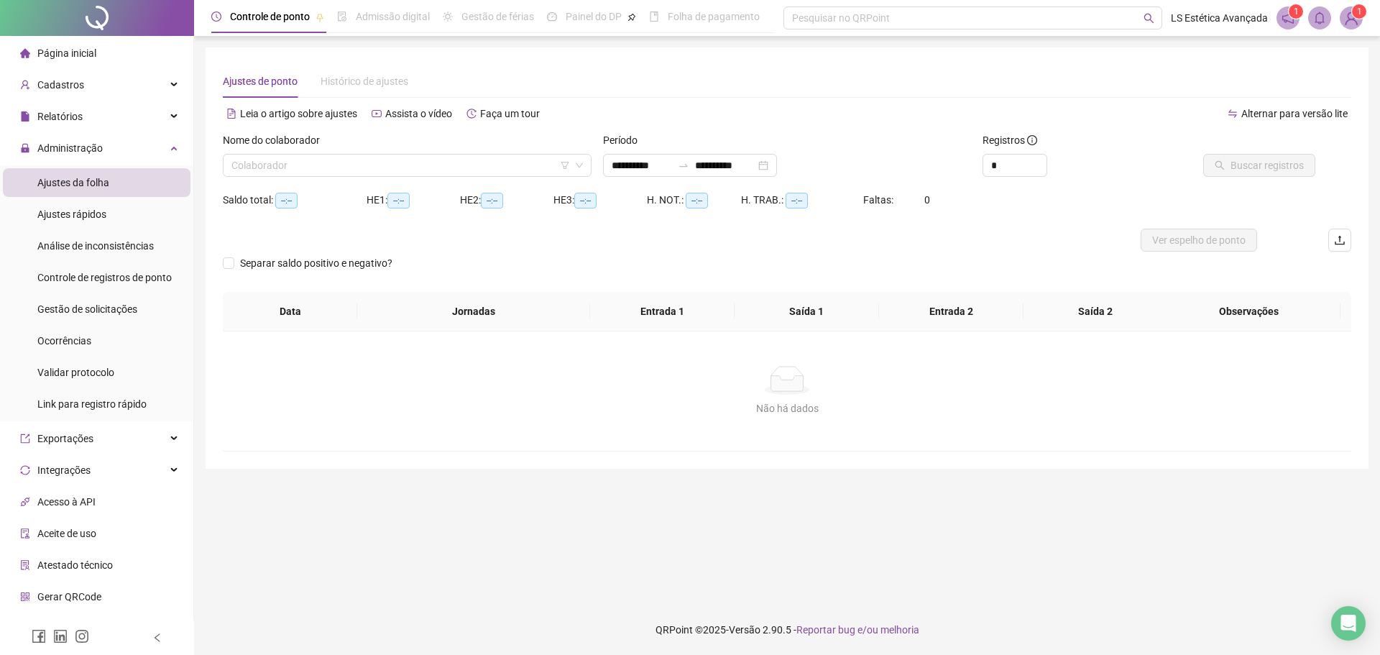
type input "**********"
click at [449, 165] on input "search" at bounding box center [400, 165] width 338 height 22
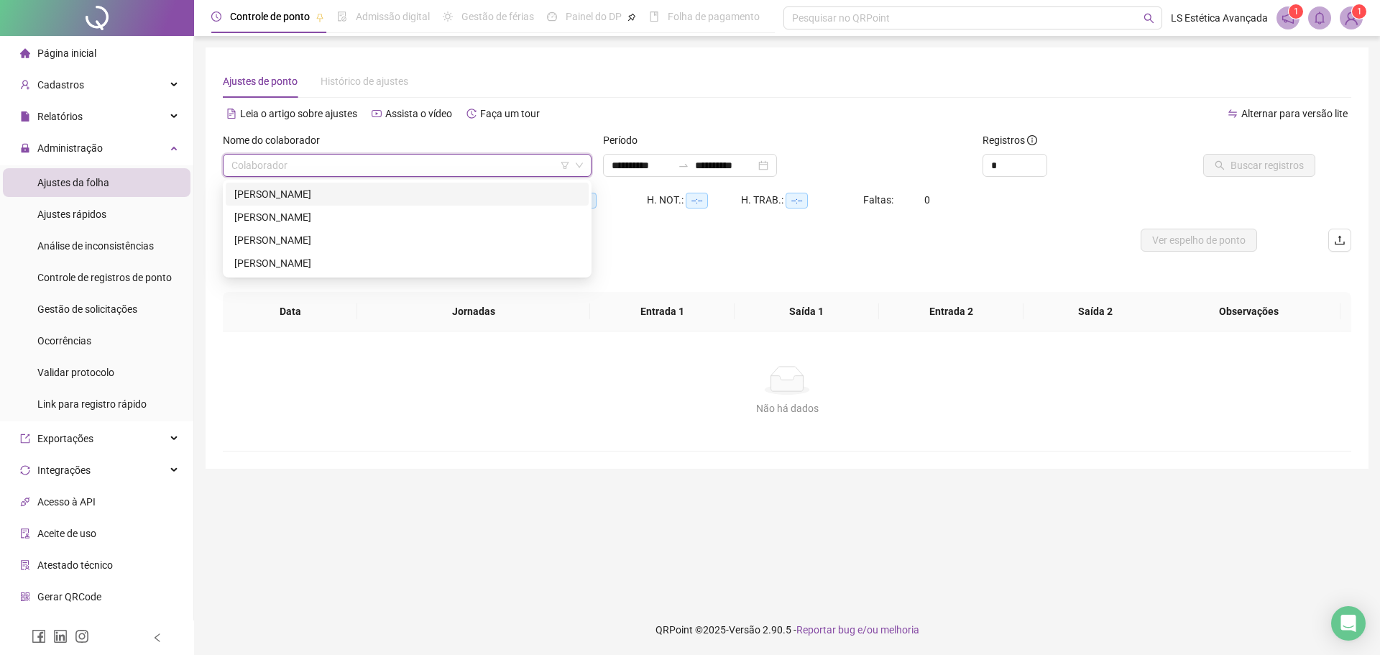
click at [363, 190] on div "ADRIANA DA CONCEIÇÃO SOUSA" at bounding box center [407, 194] width 346 height 16
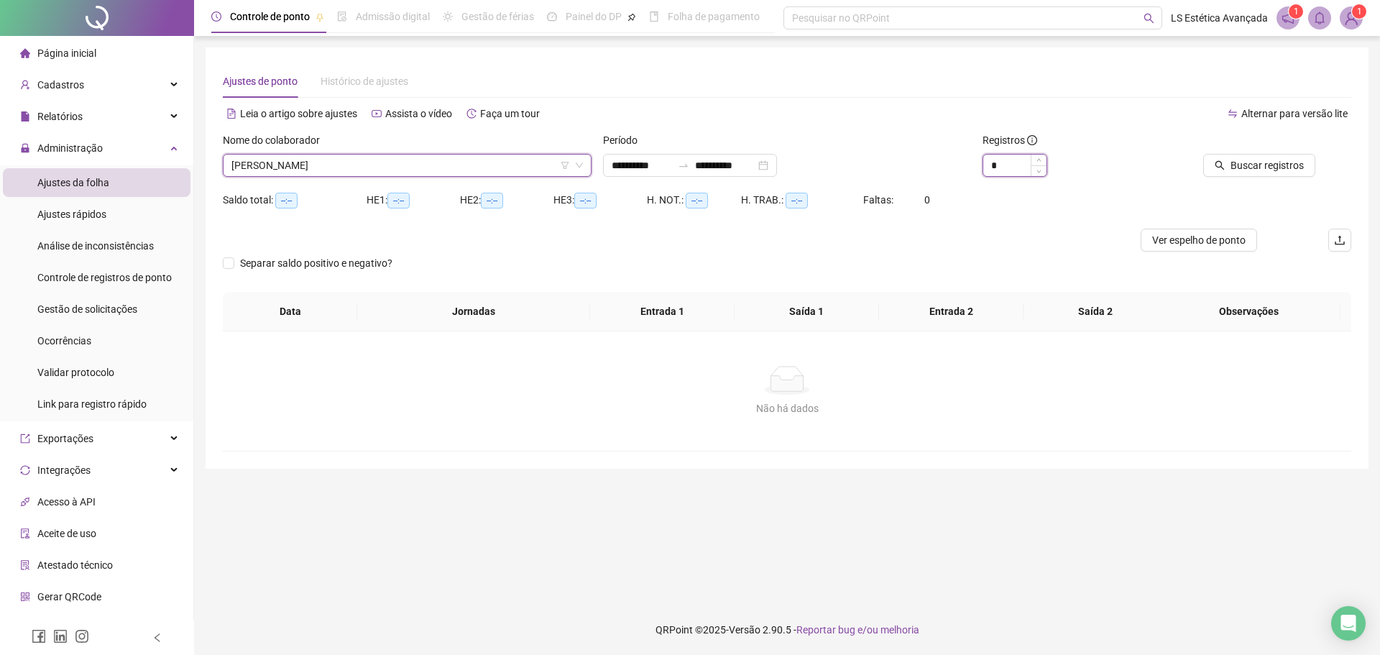
type input "*"
click at [1034, 157] on span "Increase Value" at bounding box center [1038, 159] width 16 height 11
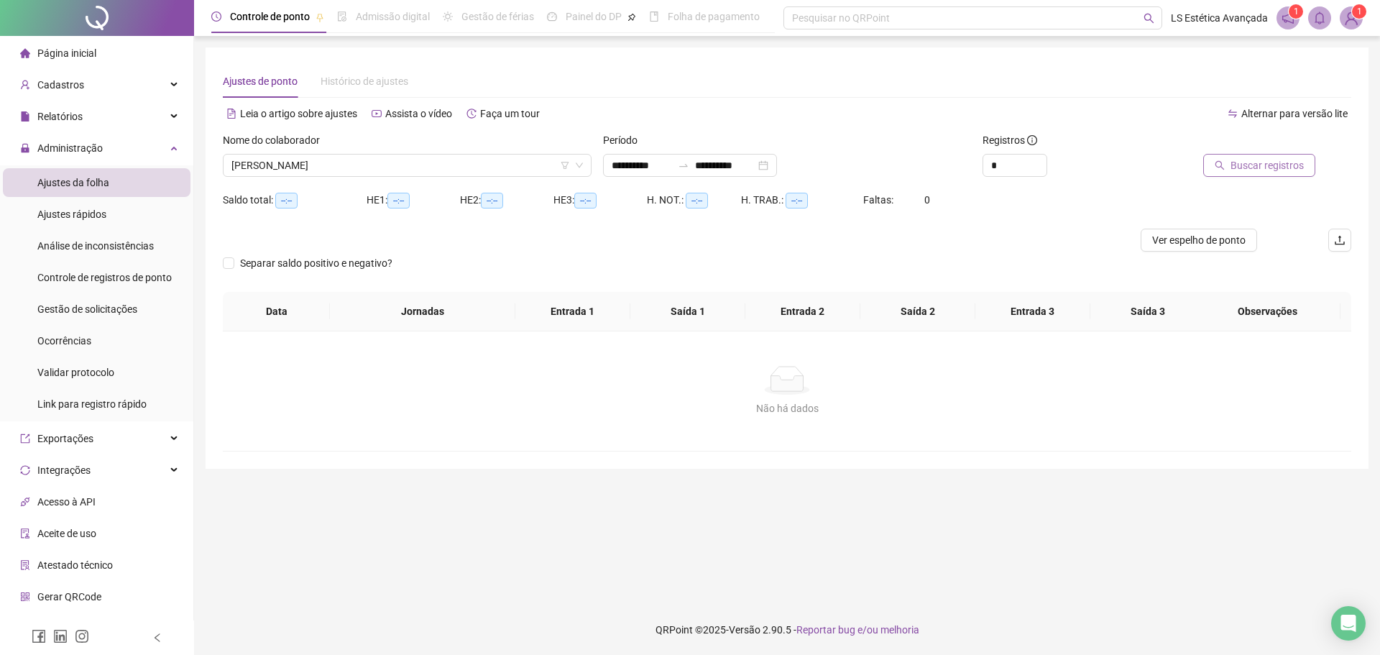
click at [1263, 159] on span "Buscar registros" at bounding box center [1266, 165] width 73 height 16
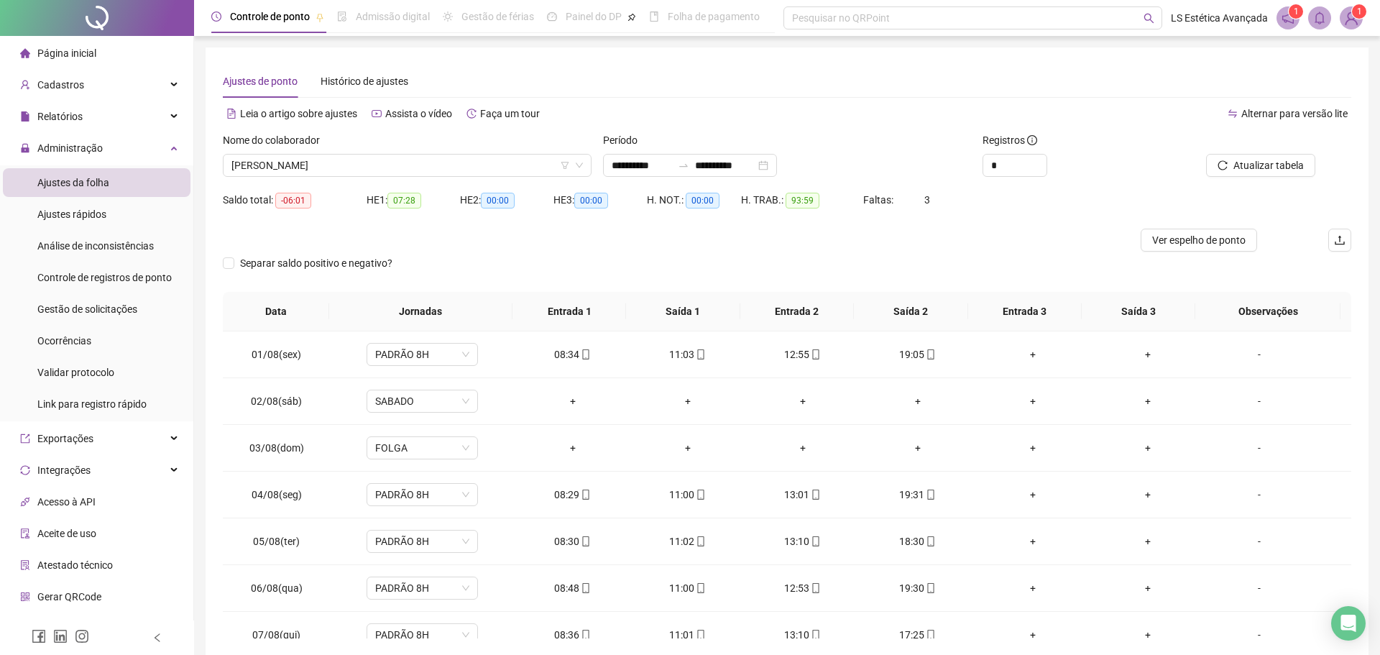
click at [851, 251] on div at bounding box center [646, 239] width 846 height 23
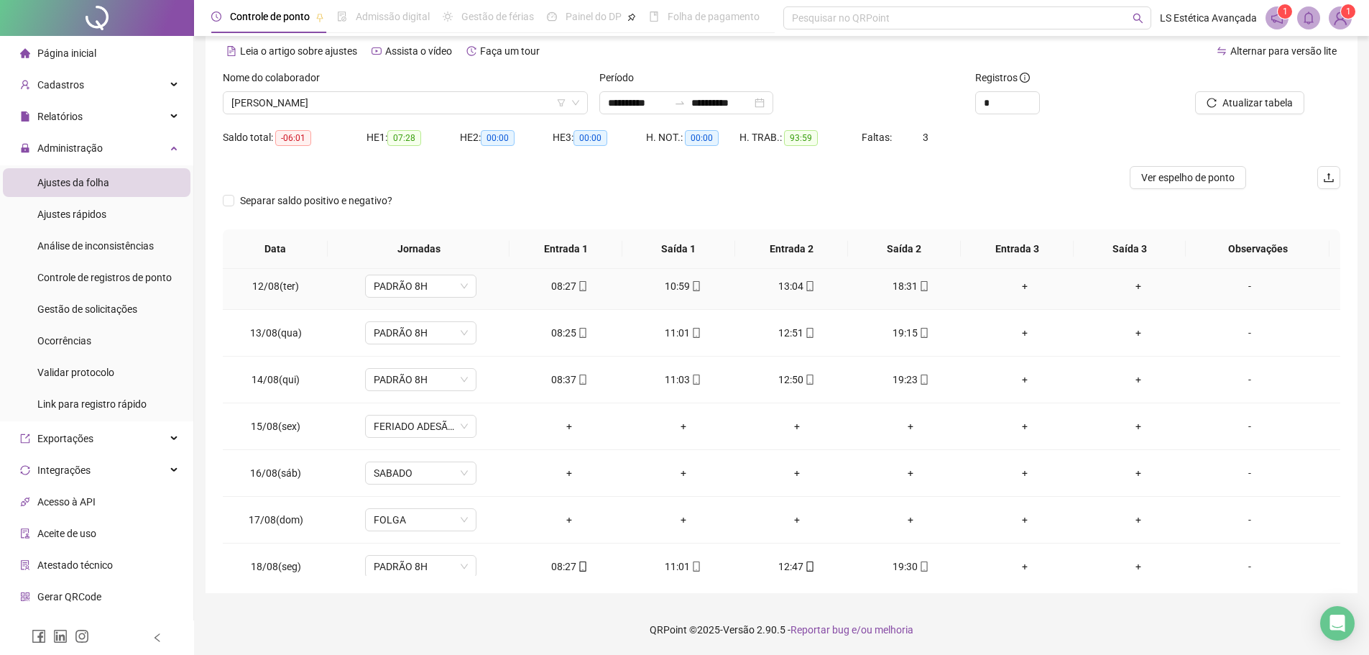
scroll to position [534, 0]
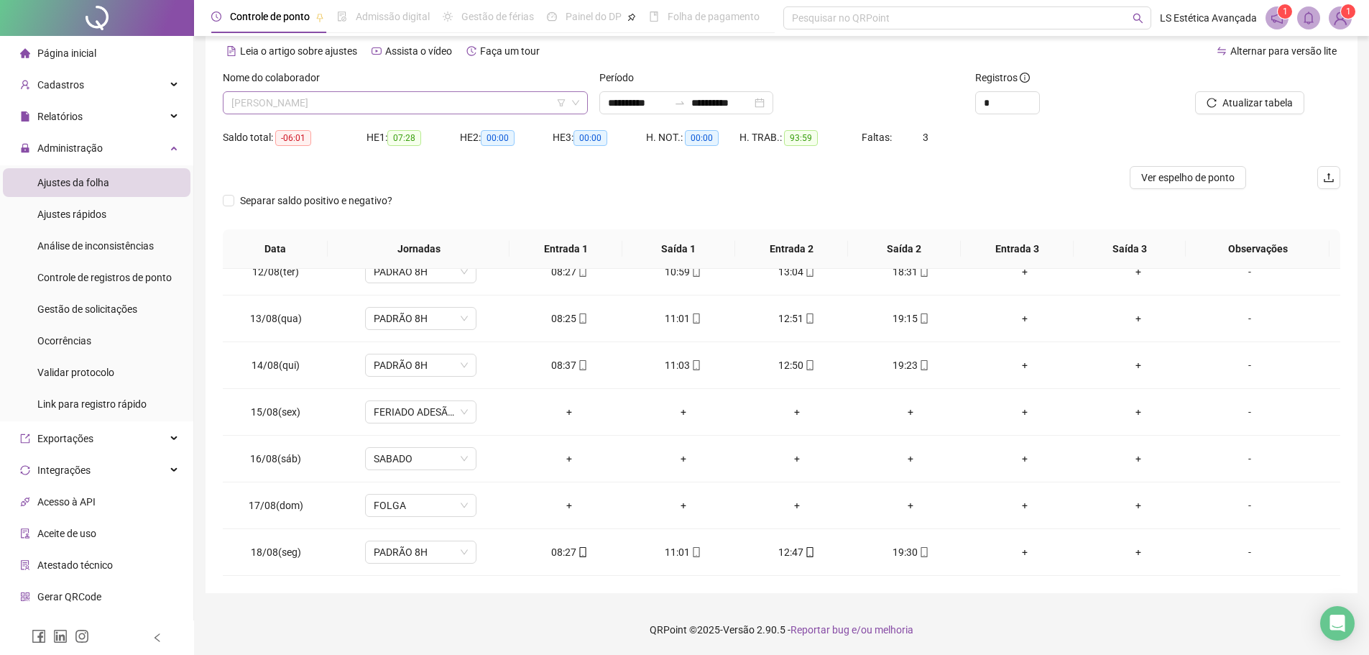
click at [411, 98] on span "ADRIANA DA CONCEIÇÃO SOUSA" at bounding box center [405, 103] width 348 height 22
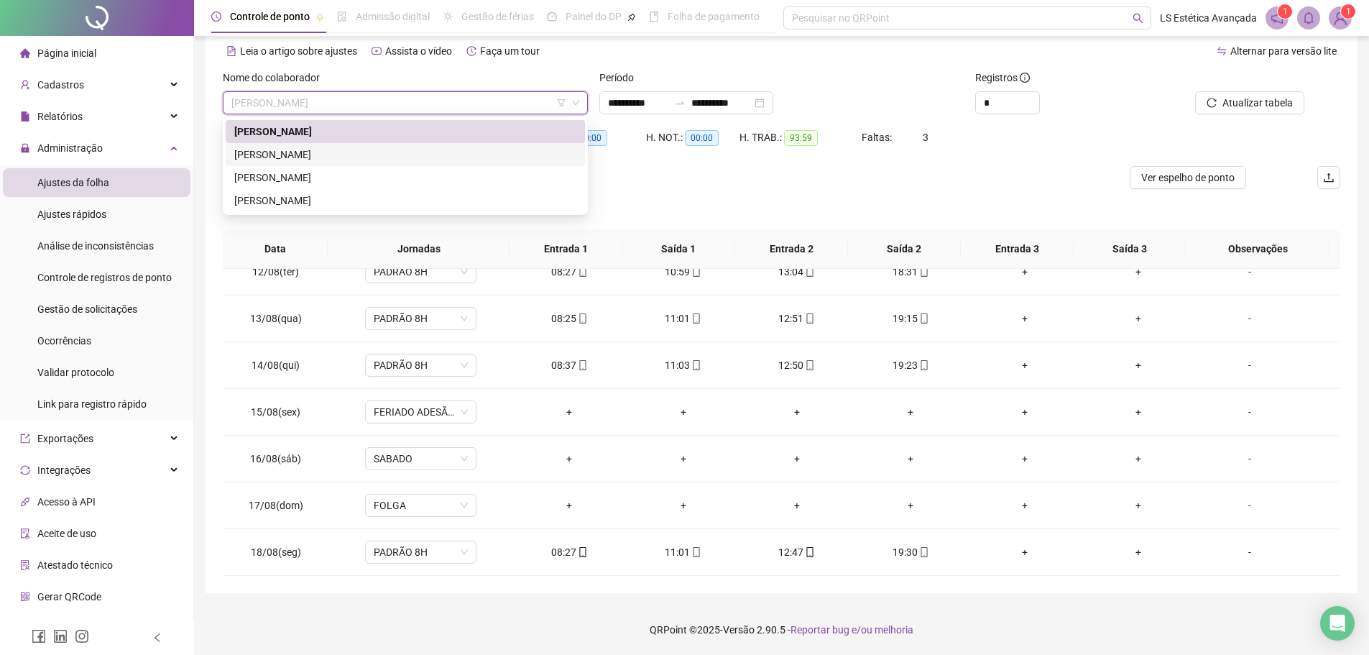
click at [376, 156] on div "AMANDA GABRIELE DA SILVA" at bounding box center [405, 155] width 342 height 16
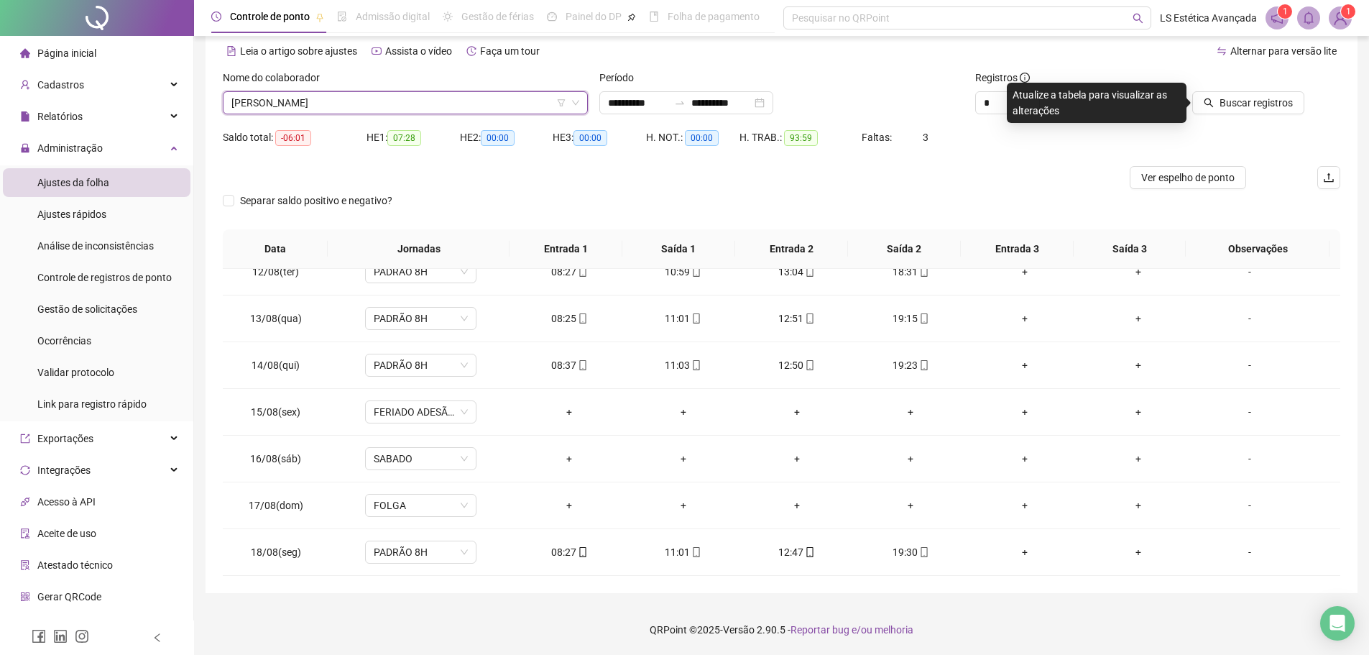
click at [1227, 120] on div "Buscar registros" at bounding box center [1252, 98] width 188 height 56
click at [1227, 111] on button "Buscar registros" at bounding box center [1248, 102] width 112 height 23
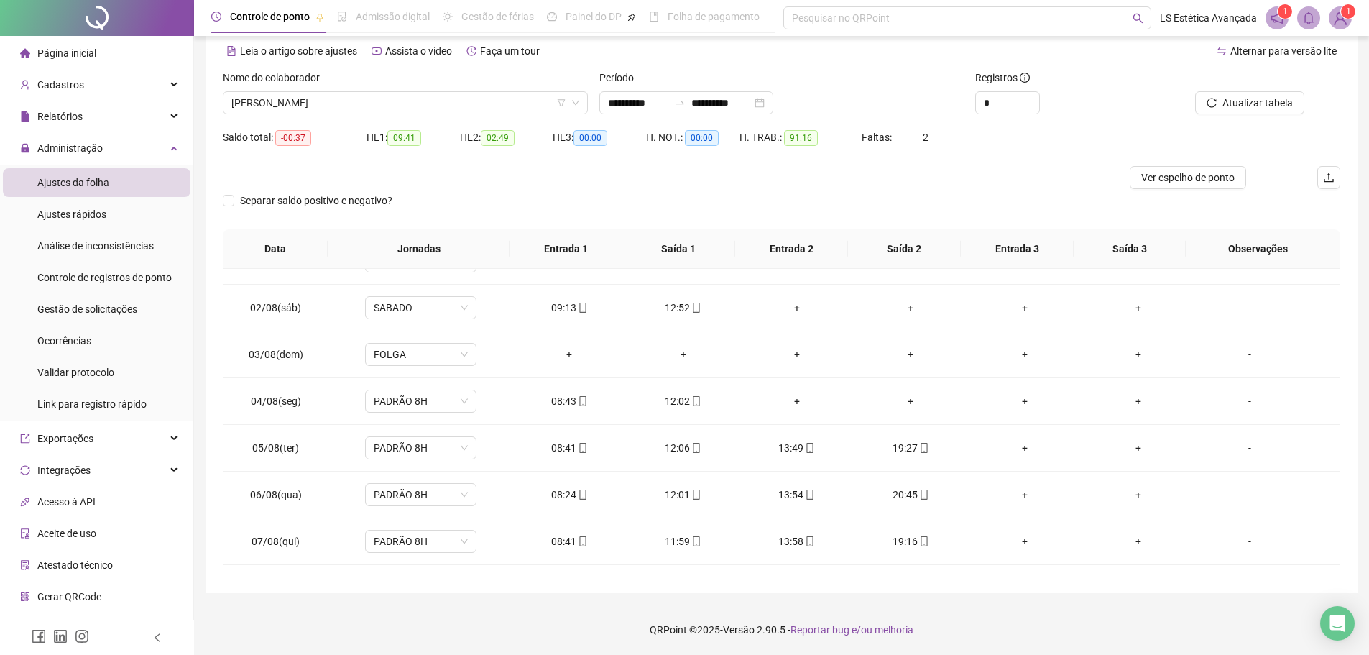
scroll to position [0, 0]
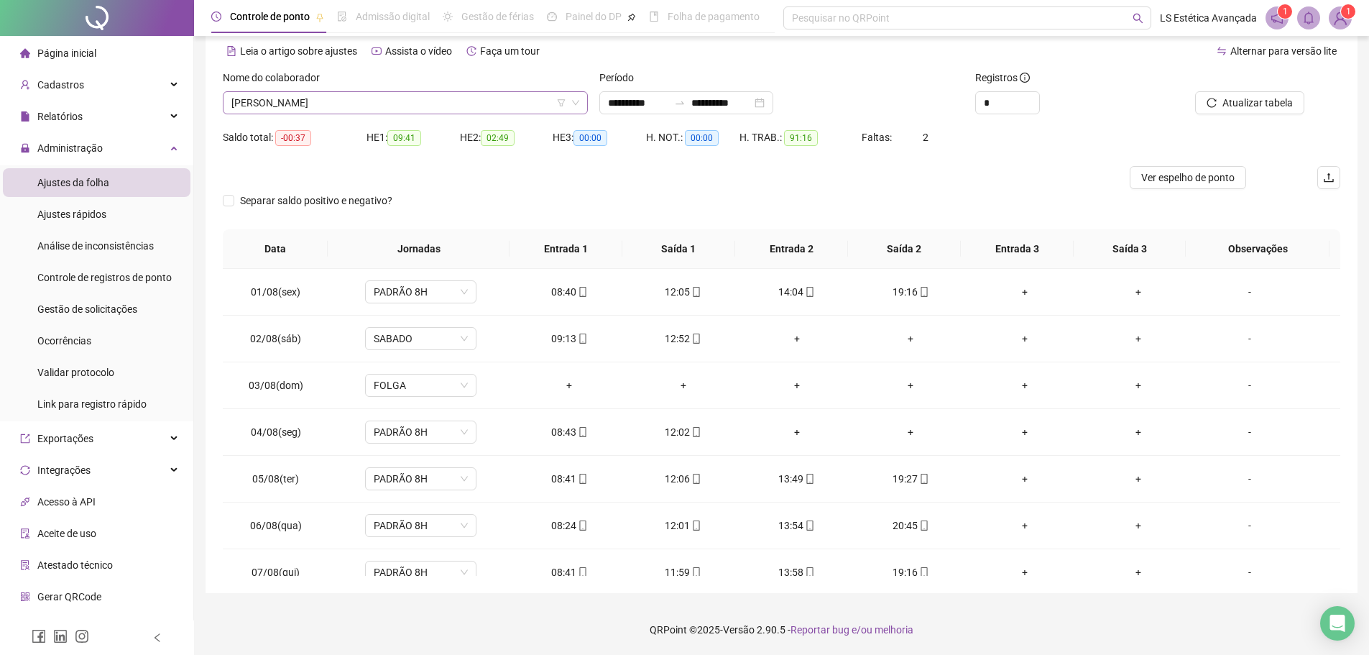
click at [486, 104] on span "AMANDA GABRIELE DA SILVA" at bounding box center [405, 103] width 348 height 22
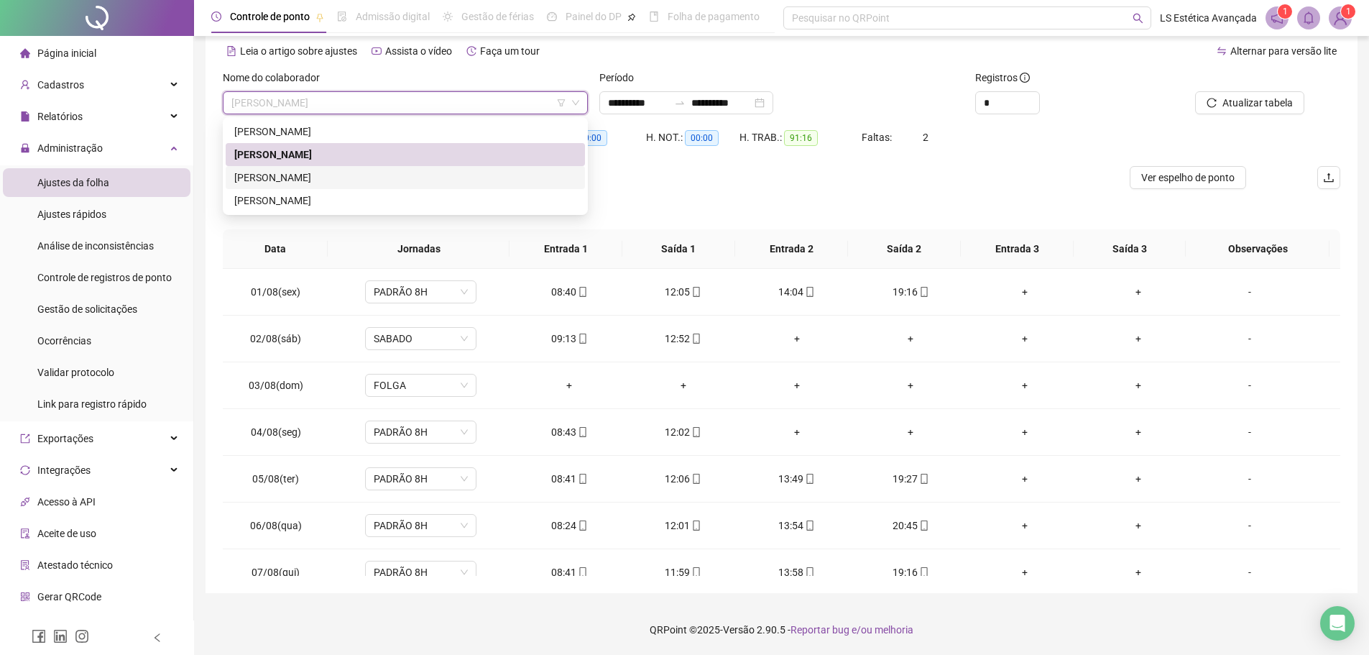
click at [451, 176] on div "ELQUILANE LOPES DE BRITO" at bounding box center [405, 178] width 342 height 16
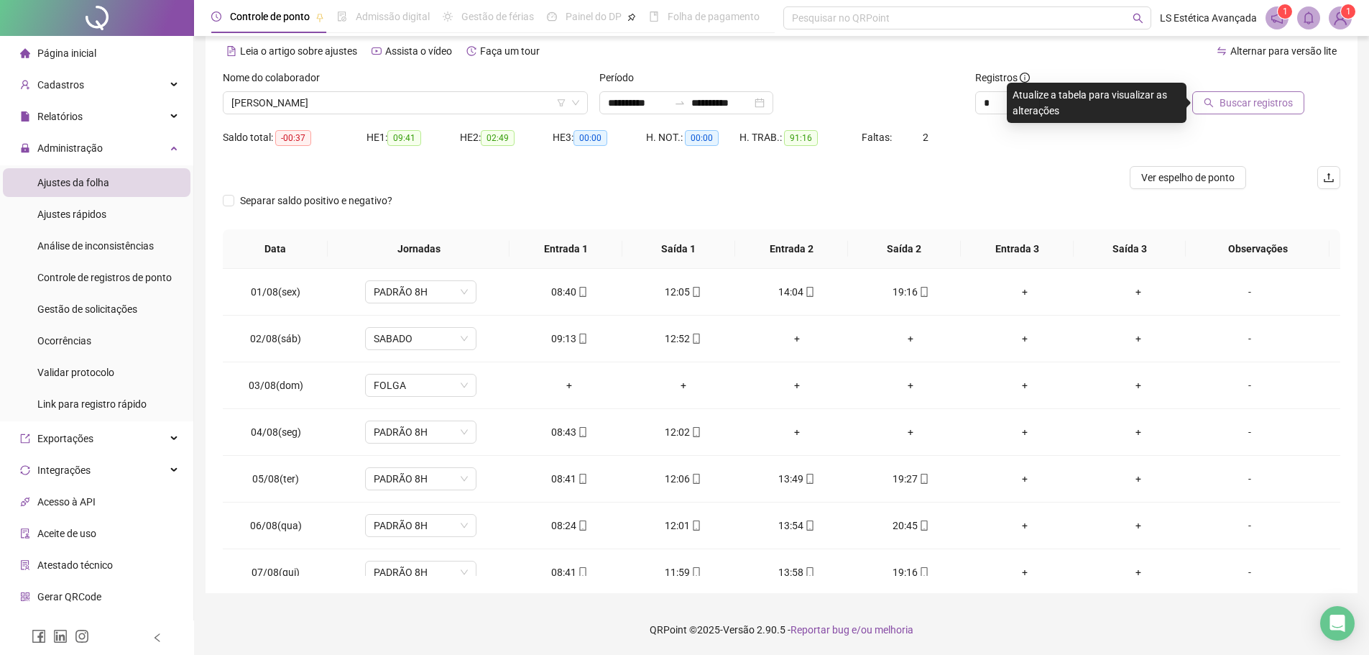
click at [1278, 100] on span "Buscar registros" at bounding box center [1255, 103] width 73 height 16
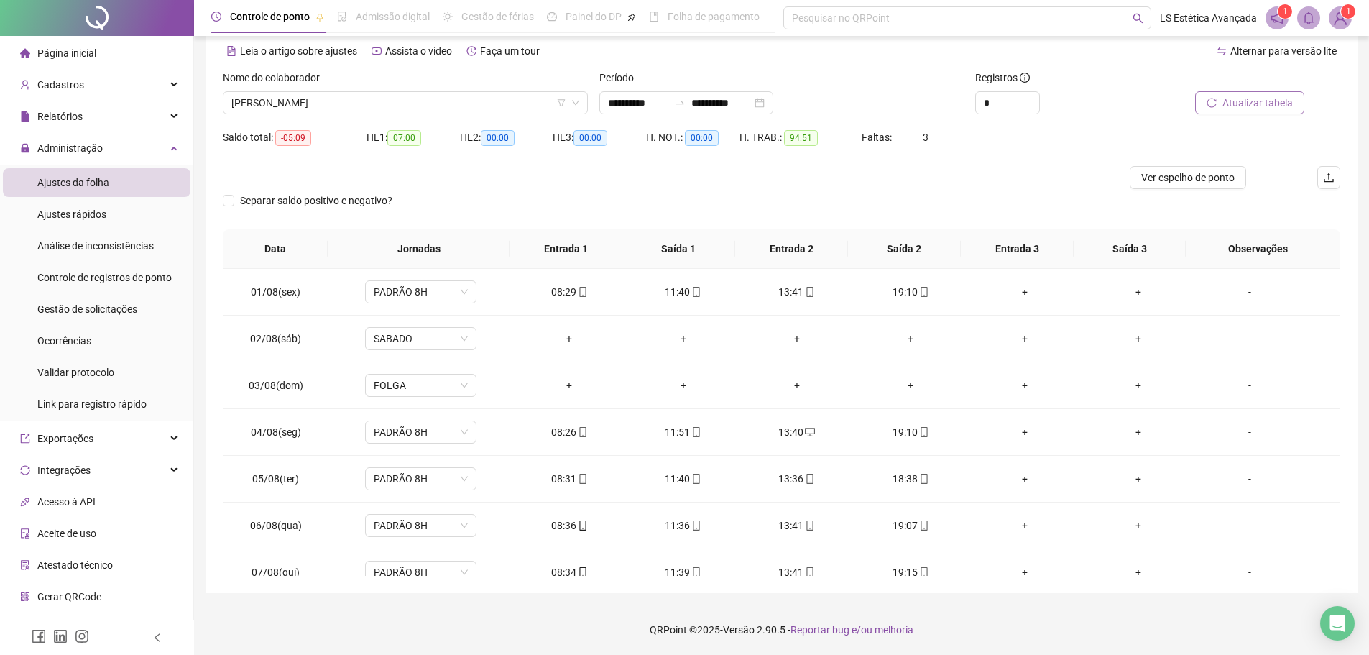
click at [856, 216] on div "Separar saldo positivo e negativo?" at bounding box center [781, 209] width 1117 height 40
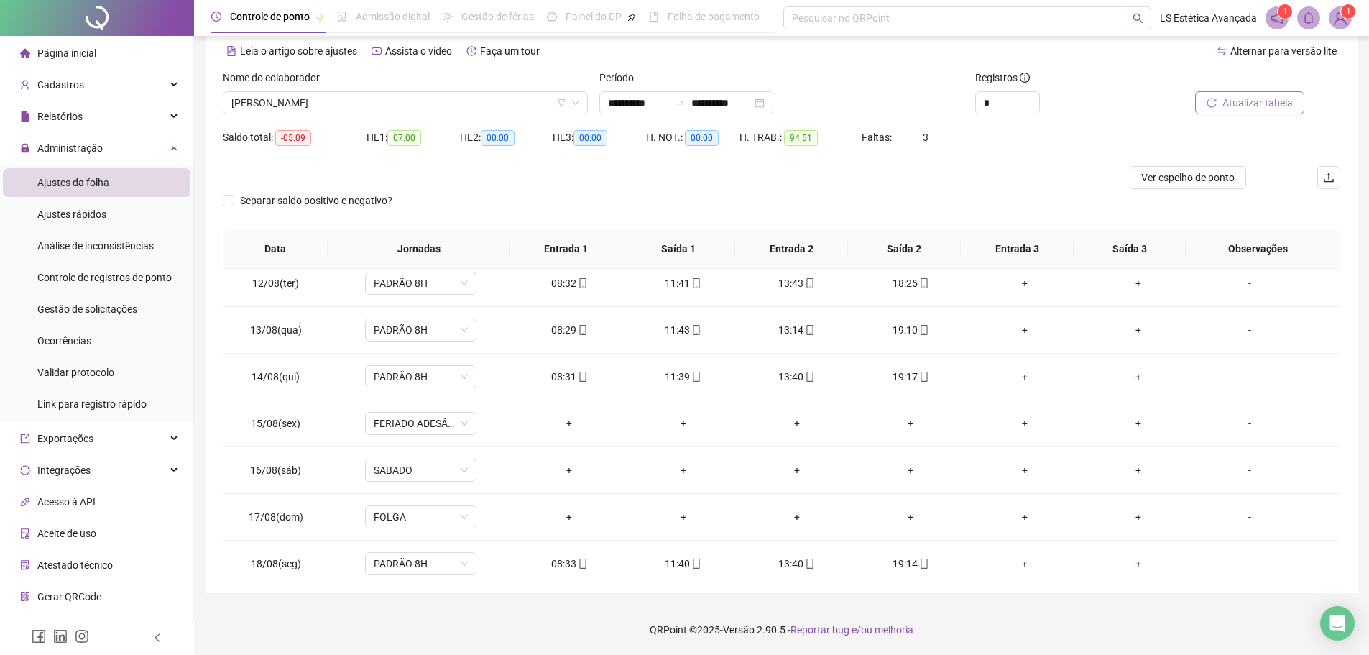
scroll to position [534, 0]
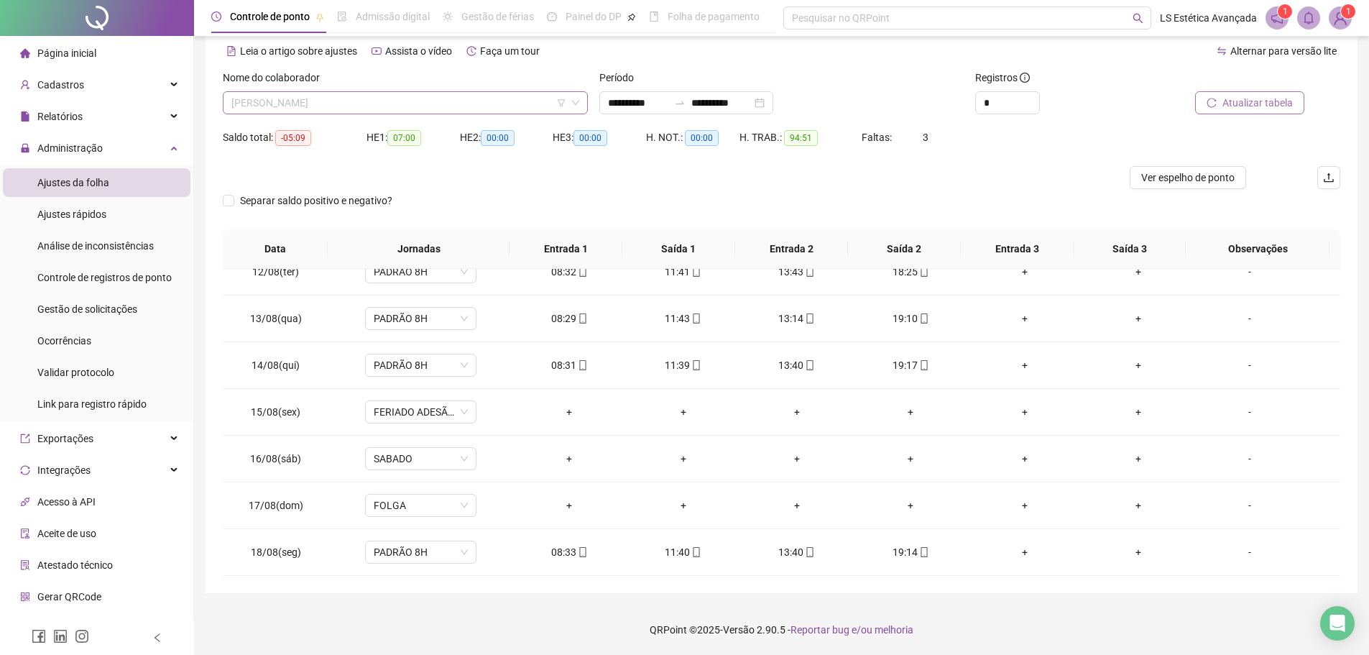
click at [507, 99] on span "ELQUILANE LOPES DE BRITO" at bounding box center [405, 103] width 348 height 22
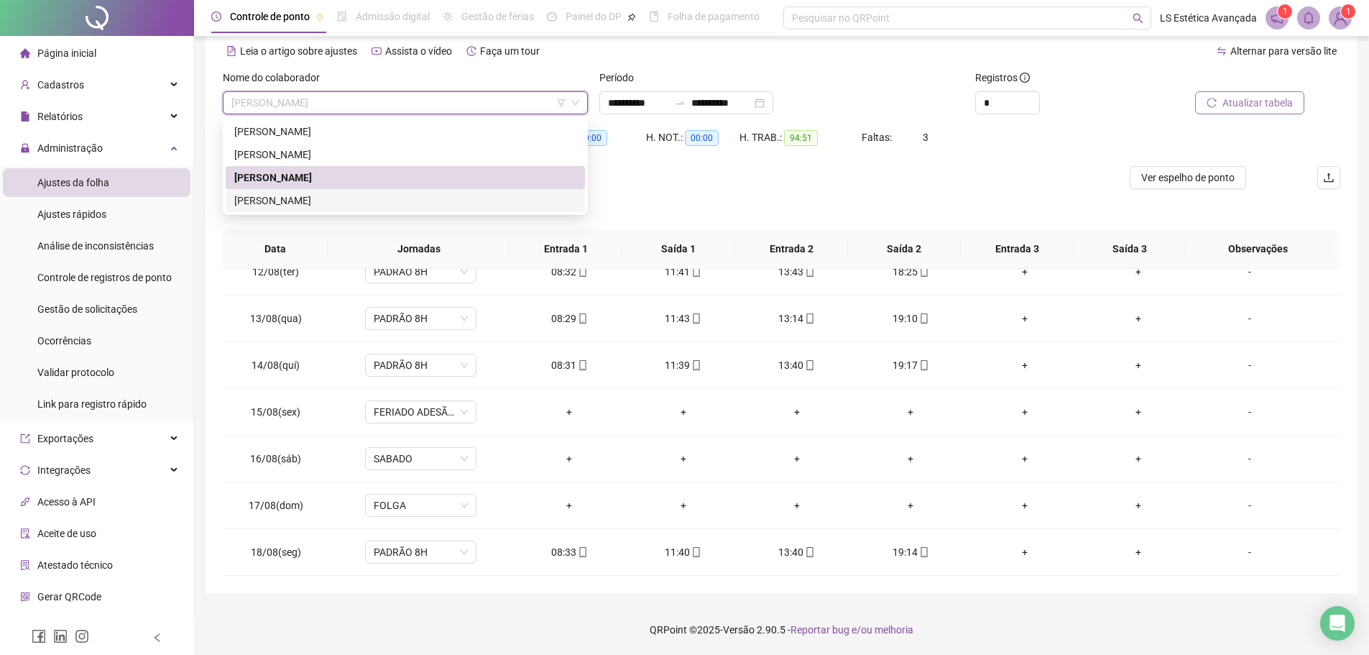
click at [419, 208] on div "NAILANE SILVA" at bounding box center [405, 201] width 342 height 16
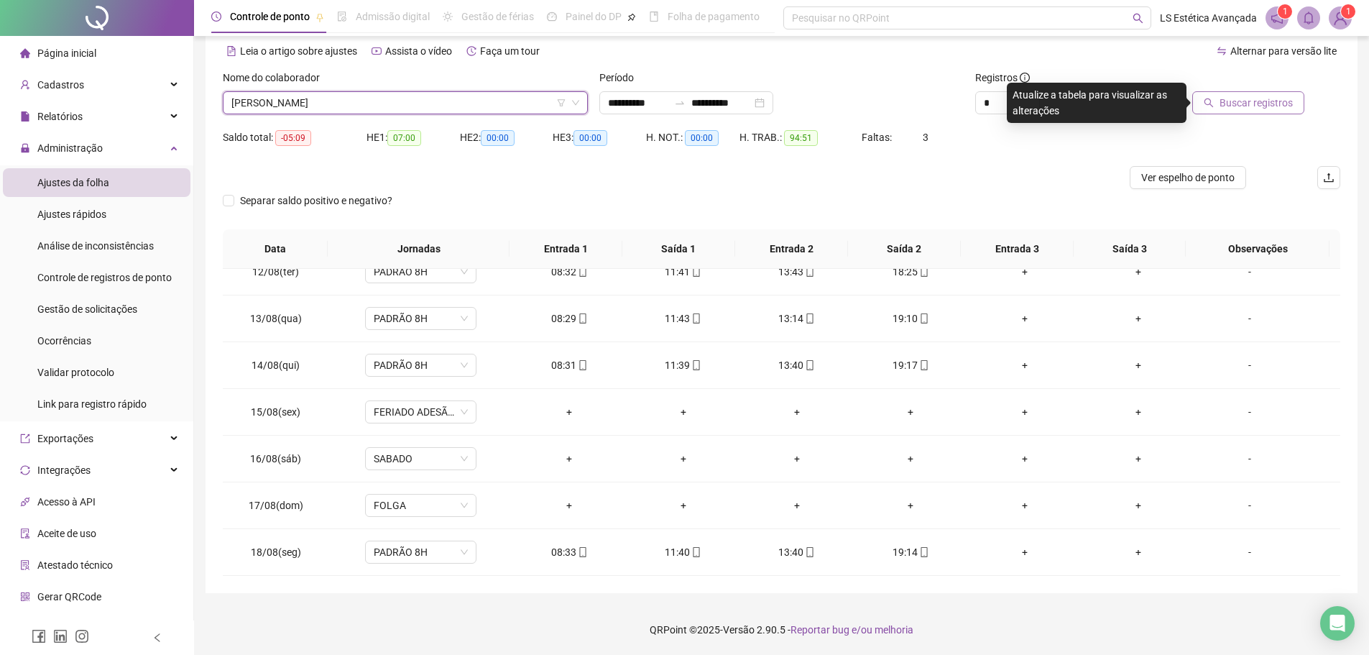
click at [1259, 103] on span "Buscar registros" at bounding box center [1255, 103] width 73 height 16
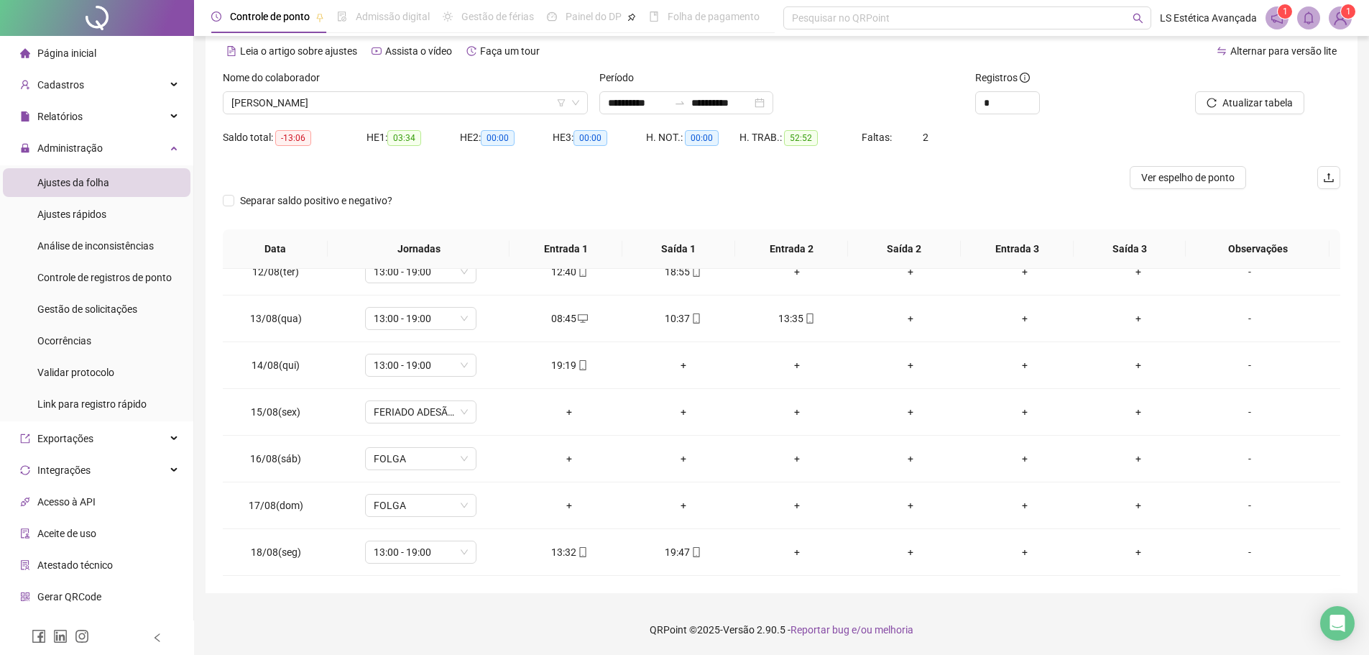
click at [896, 190] on div "Separar saldo positivo e negativo?" at bounding box center [781, 209] width 1117 height 40
click at [1345, 23] on img at bounding box center [1340, 18] width 22 height 22
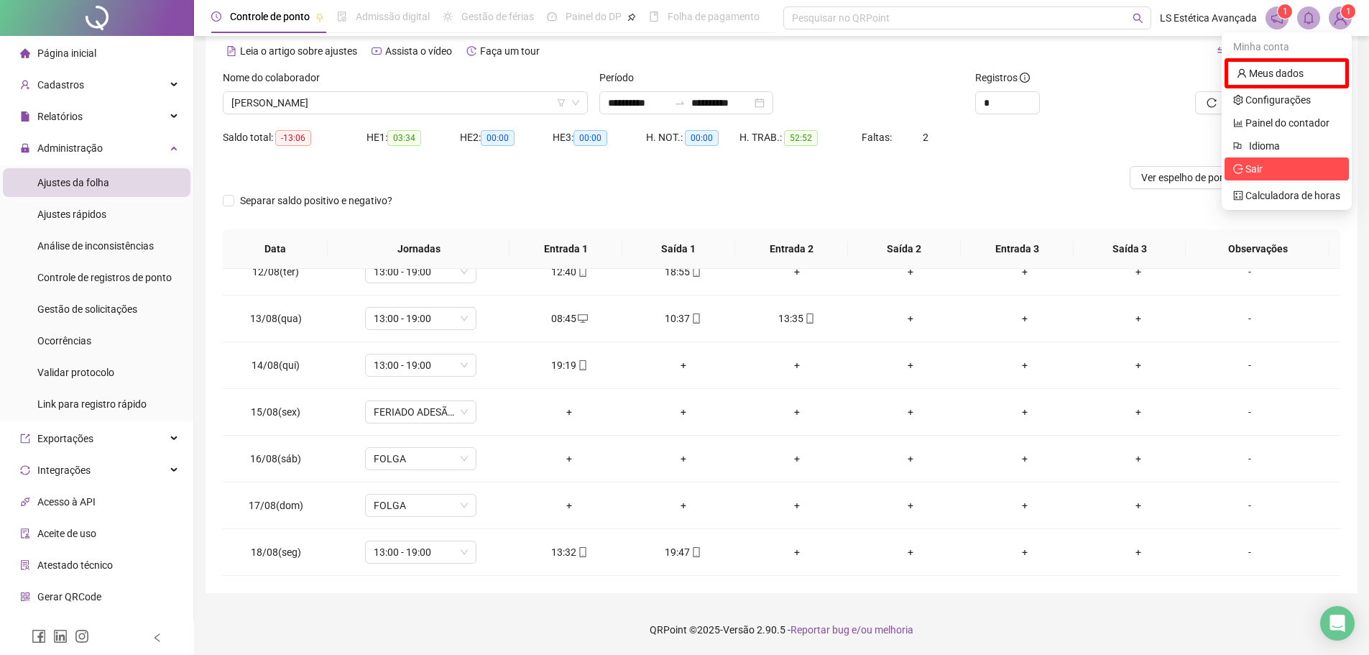
click at [1266, 169] on span "Sair" at bounding box center [1286, 169] width 107 height 16
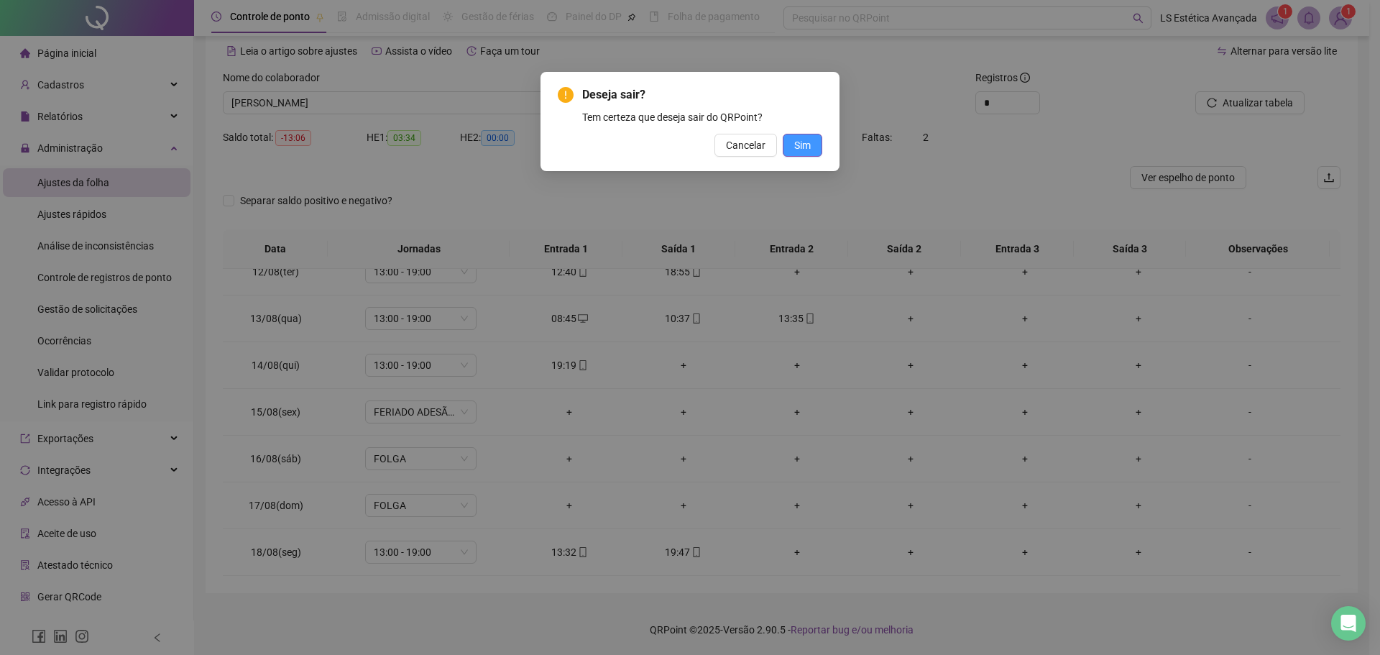
click at [795, 147] on span "Sim" at bounding box center [802, 145] width 17 height 16
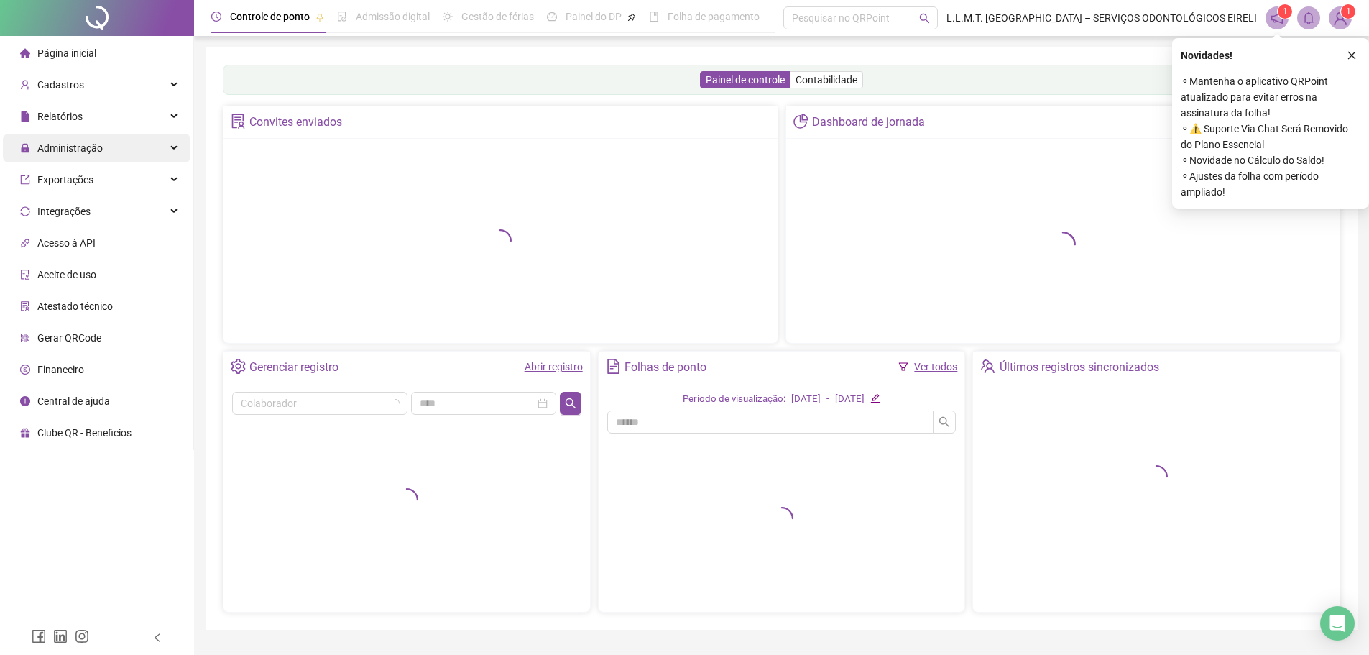
click at [73, 147] on span "Administração" at bounding box center [69, 147] width 65 height 11
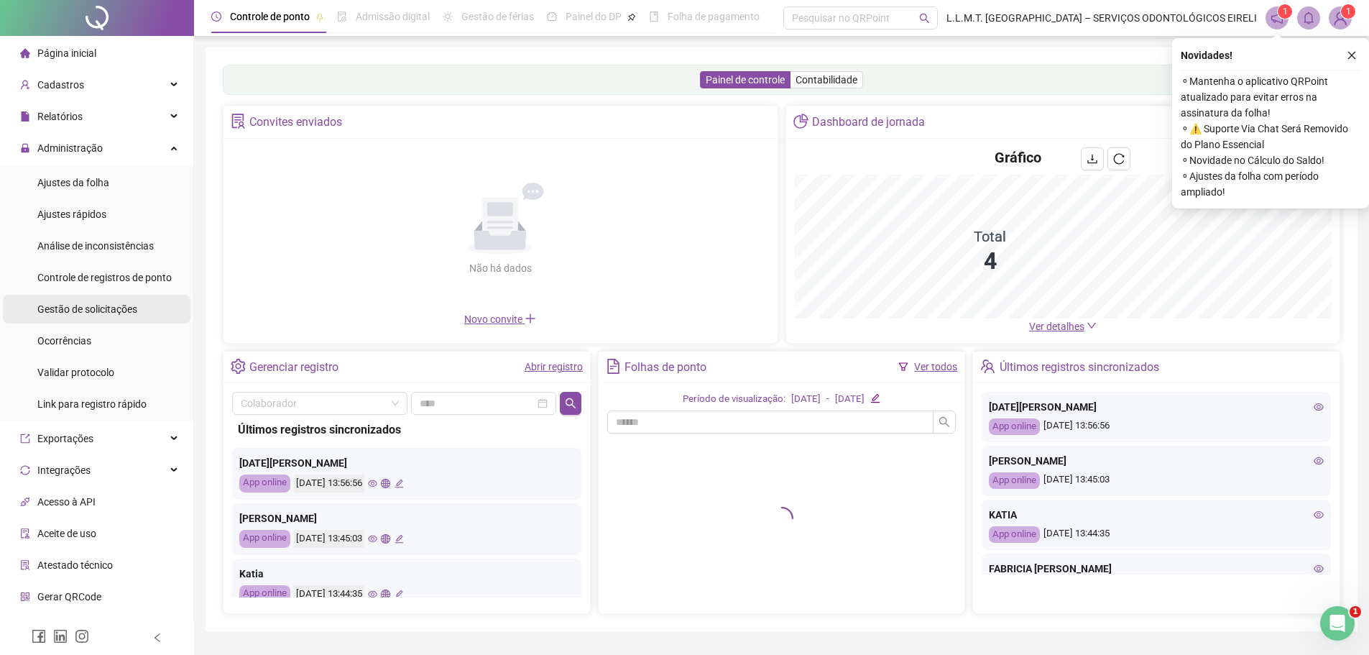
click at [132, 303] on span "Gestão de solicitações" at bounding box center [87, 308] width 100 height 11
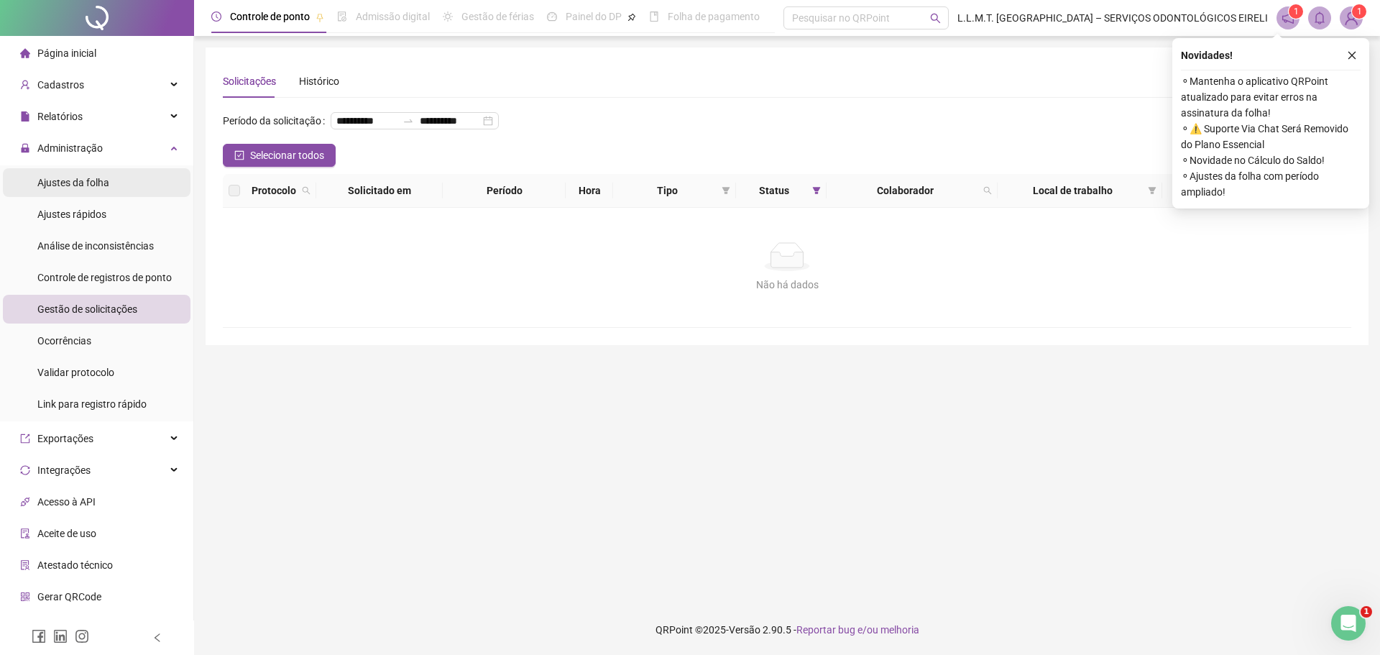
click at [89, 174] on div "Ajustes da folha" at bounding box center [73, 182] width 72 height 29
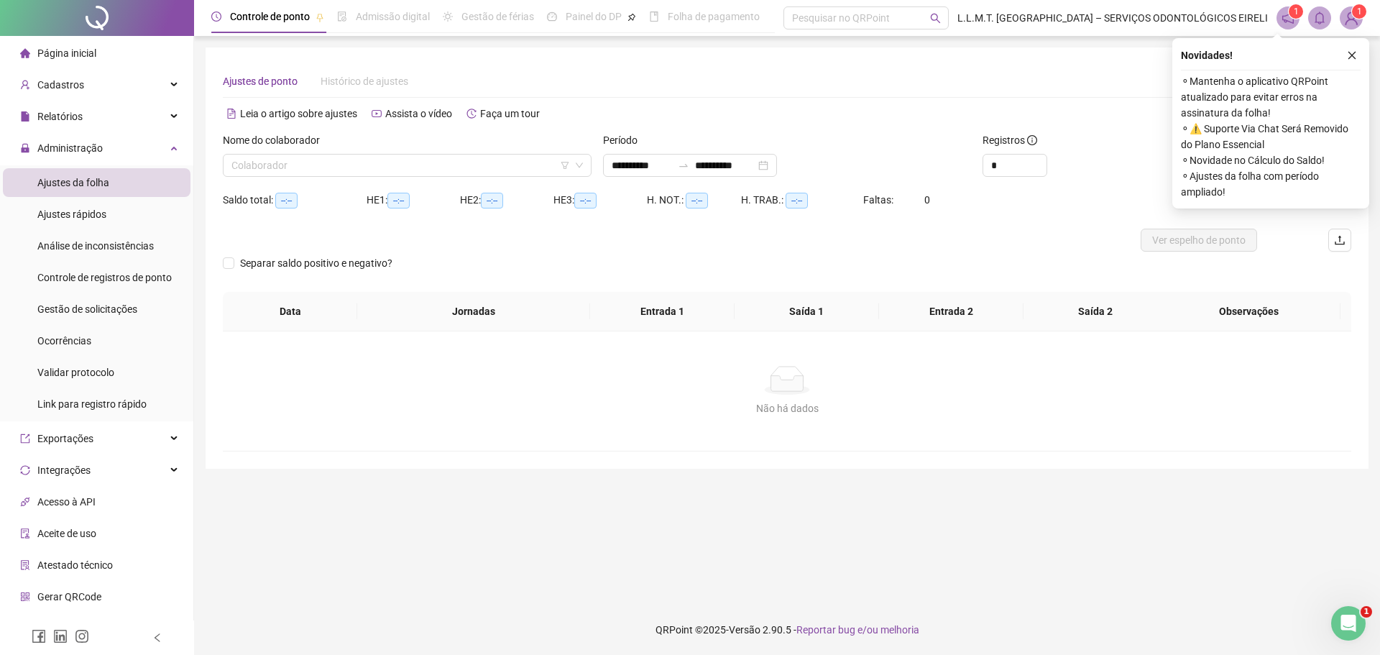
click at [1354, 54] on icon "close" at bounding box center [1352, 55] width 10 height 10
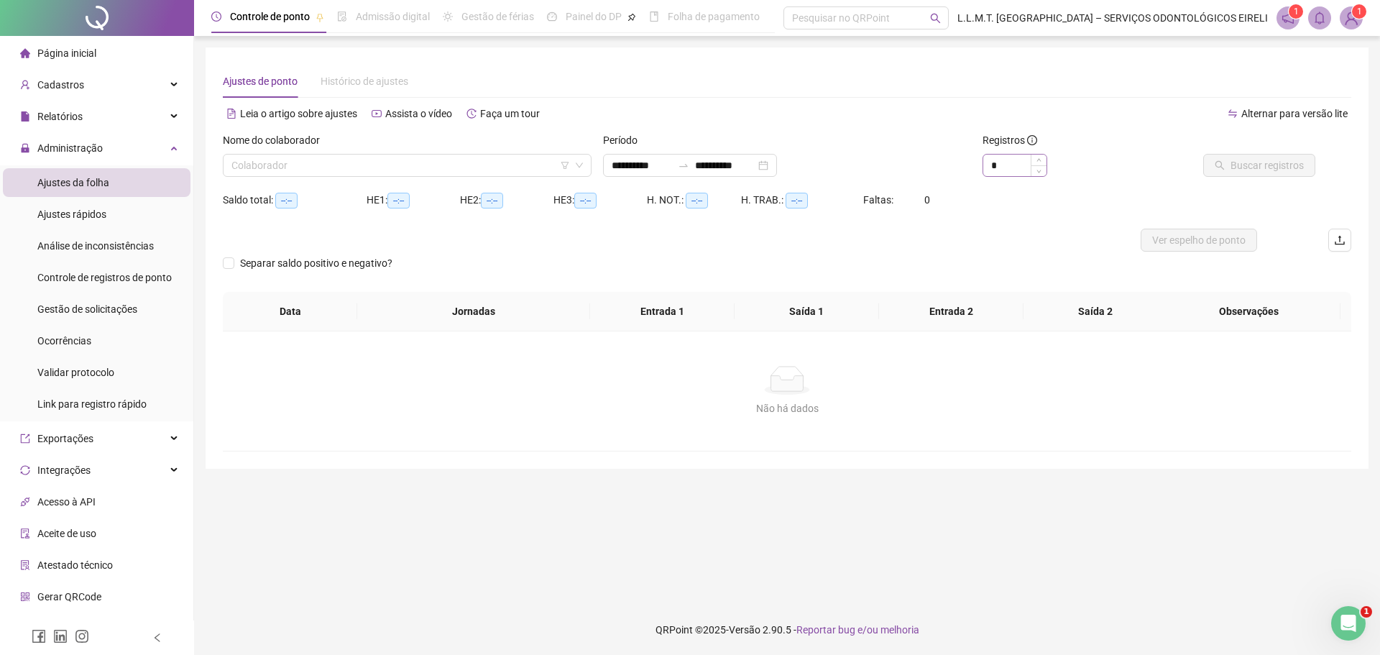
type input "**********"
click at [1038, 161] on icon "up" at bounding box center [1039, 161] width 4 height 3
type input "*"
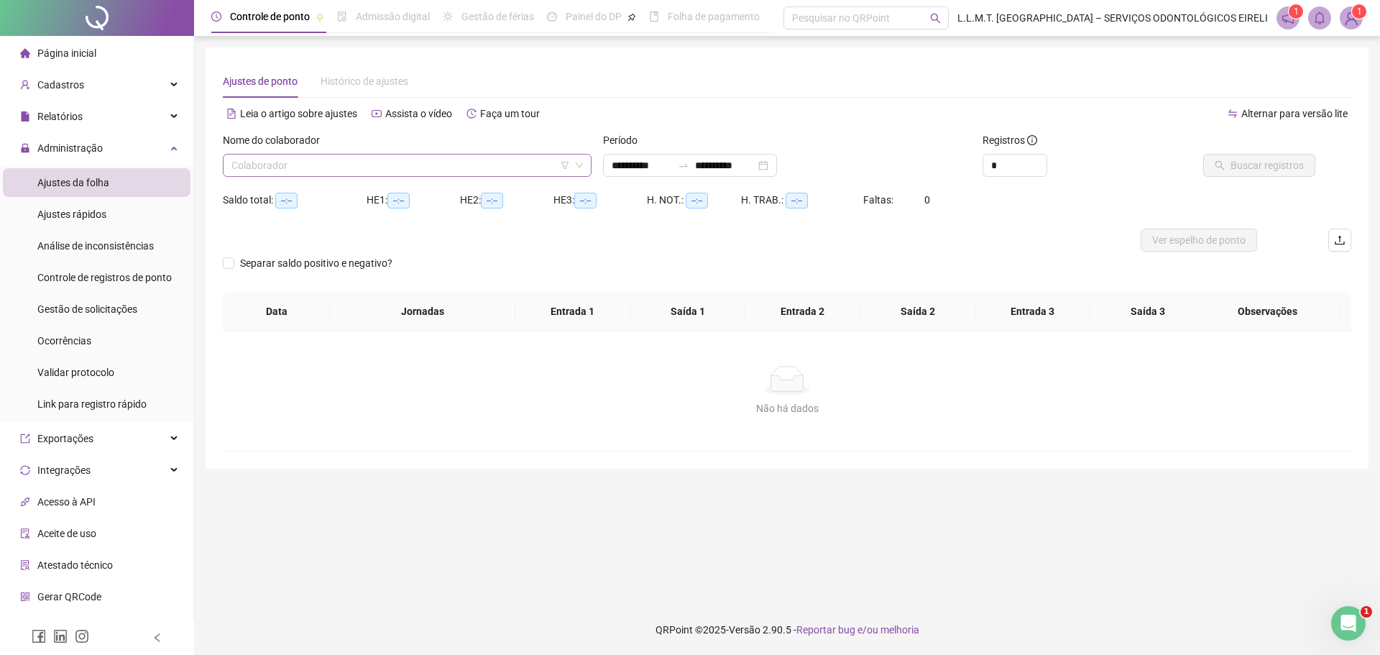
click at [507, 170] on input "search" at bounding box center [400, 165] width 338 height 22
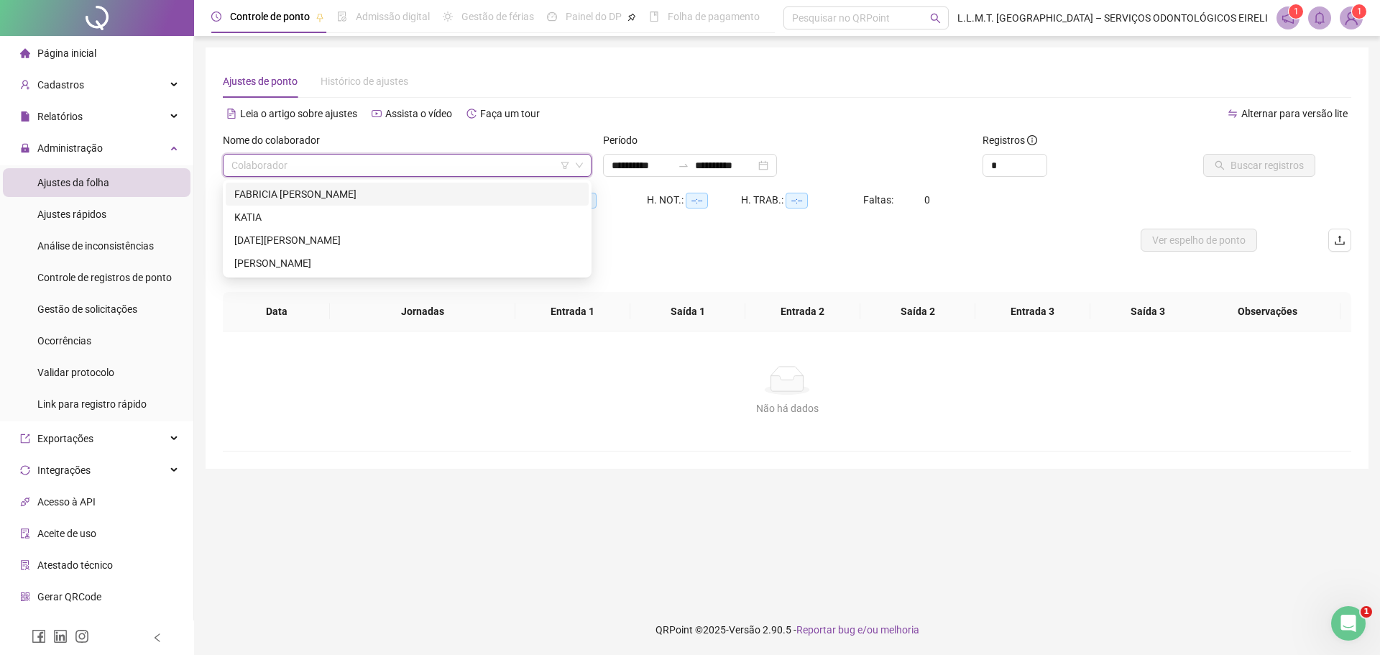
click at [419, 195] on div "FABRICIA JHEMILY SANTANA BRANDÃO" at bounding box center [407, 194] width 346 height 16
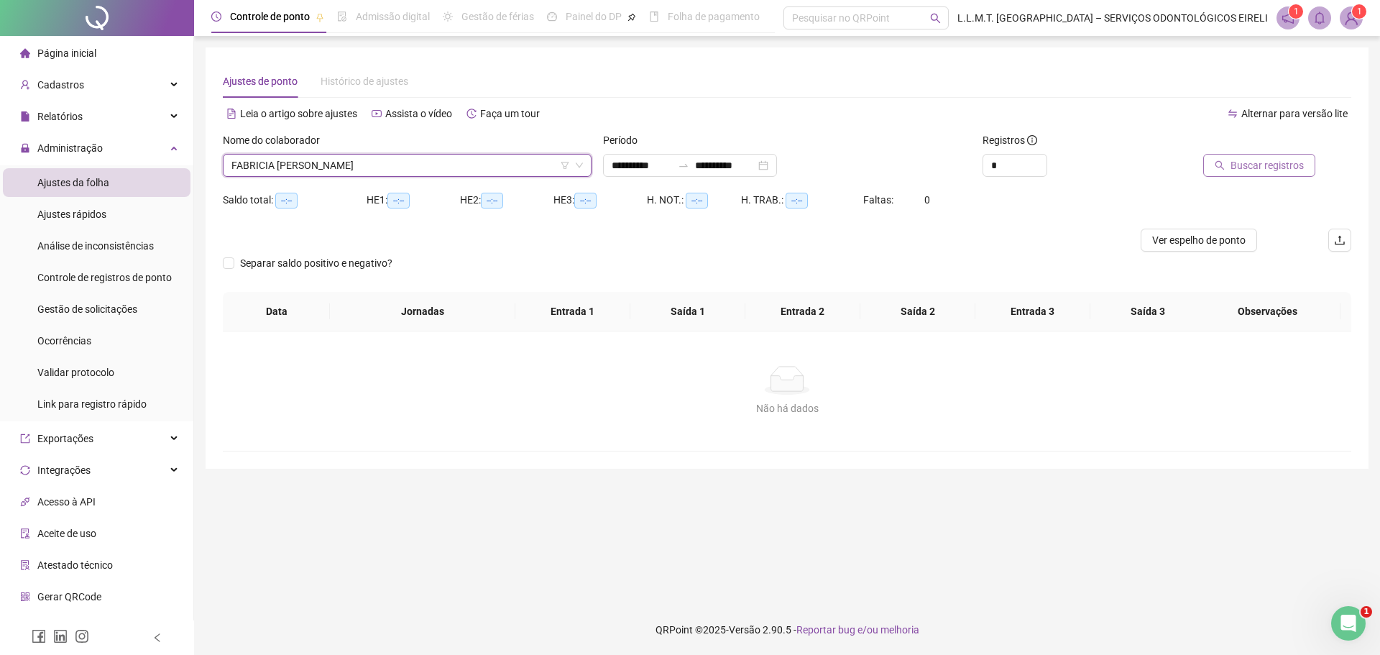
click at [1251, 160] on span "Buscar registros" at bounding box center [1266, 165] width 73 height 16
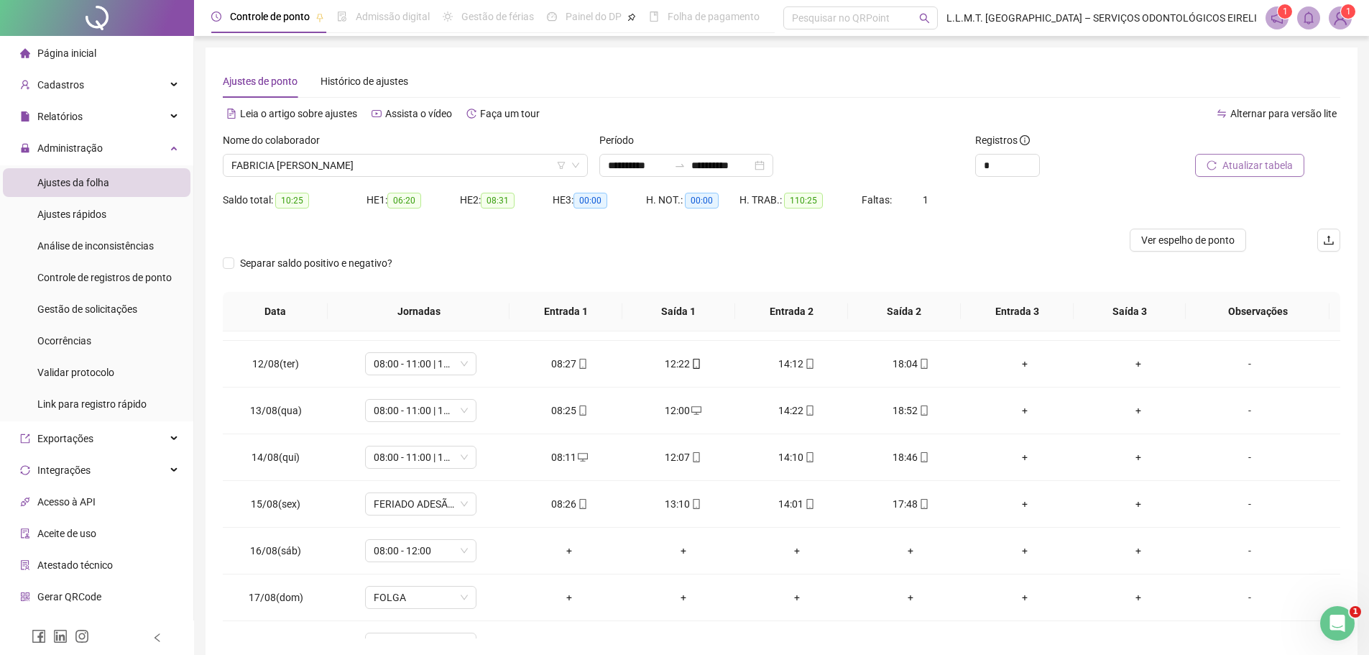
scroll to position [534, 0]
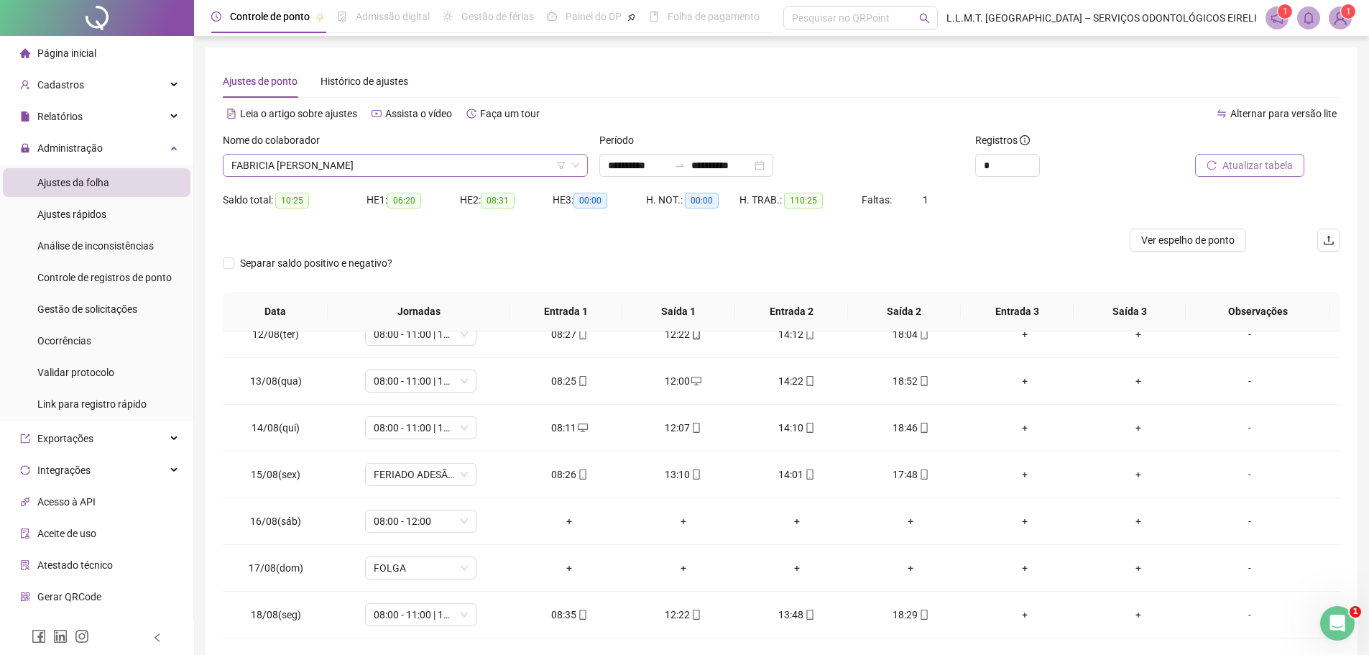
click at [426, 170] on span "FABRICIA JHEMILY SANTANA BRANDÃO" at bounding box center [405, 165] width 348 height 22
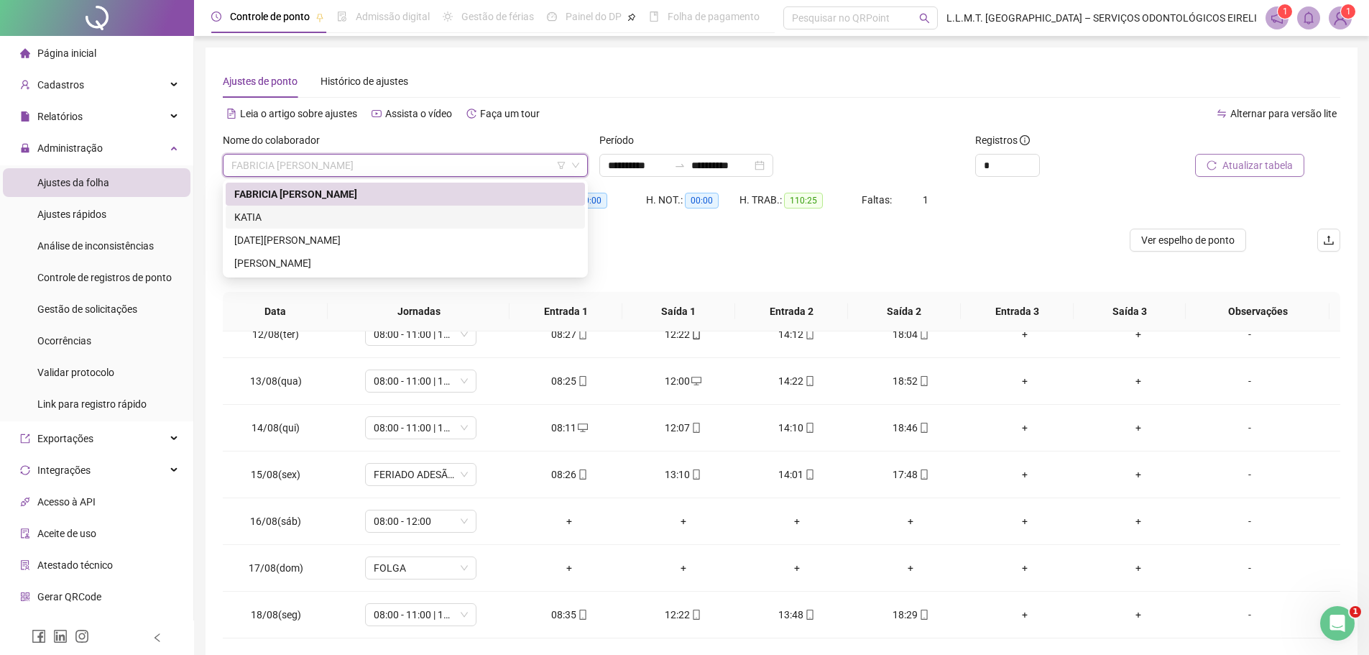
click at [400, 217] on div "KATIA" at bounding box center [405, 217] width 342 height 16
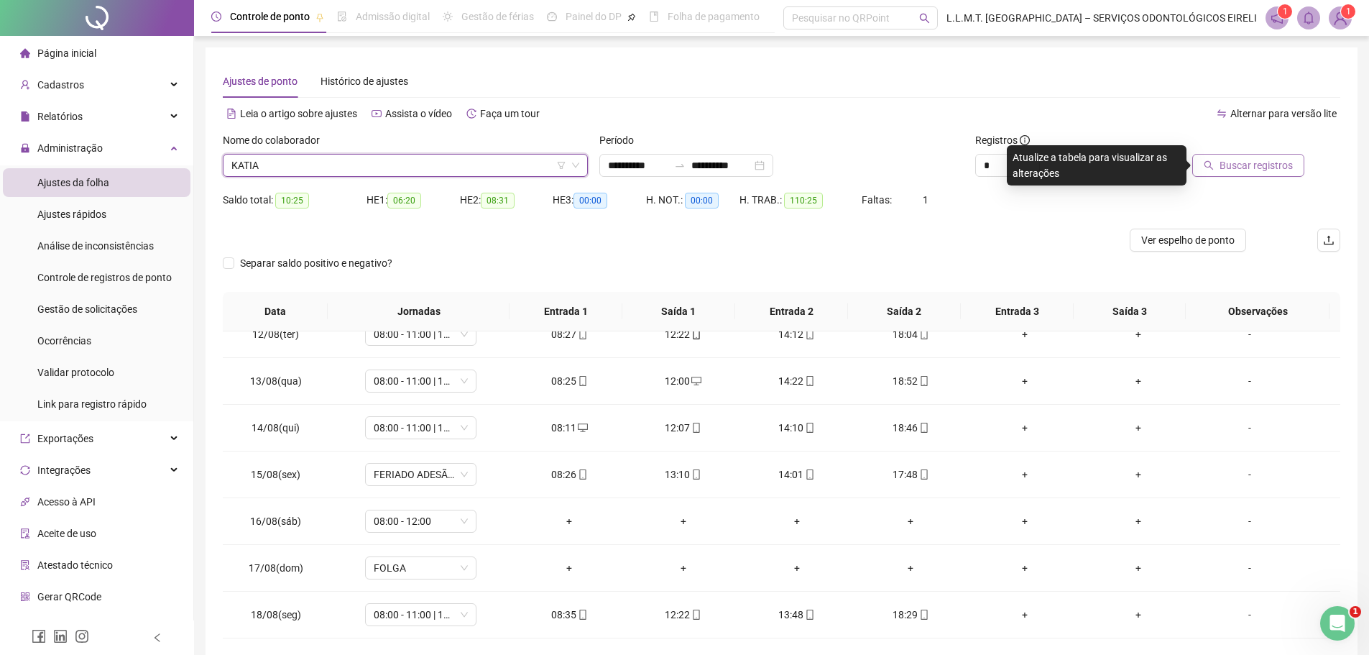
click at [1246, 157] on button "Buscar registros" at bounding box center [1248, 165] width 112 height 23
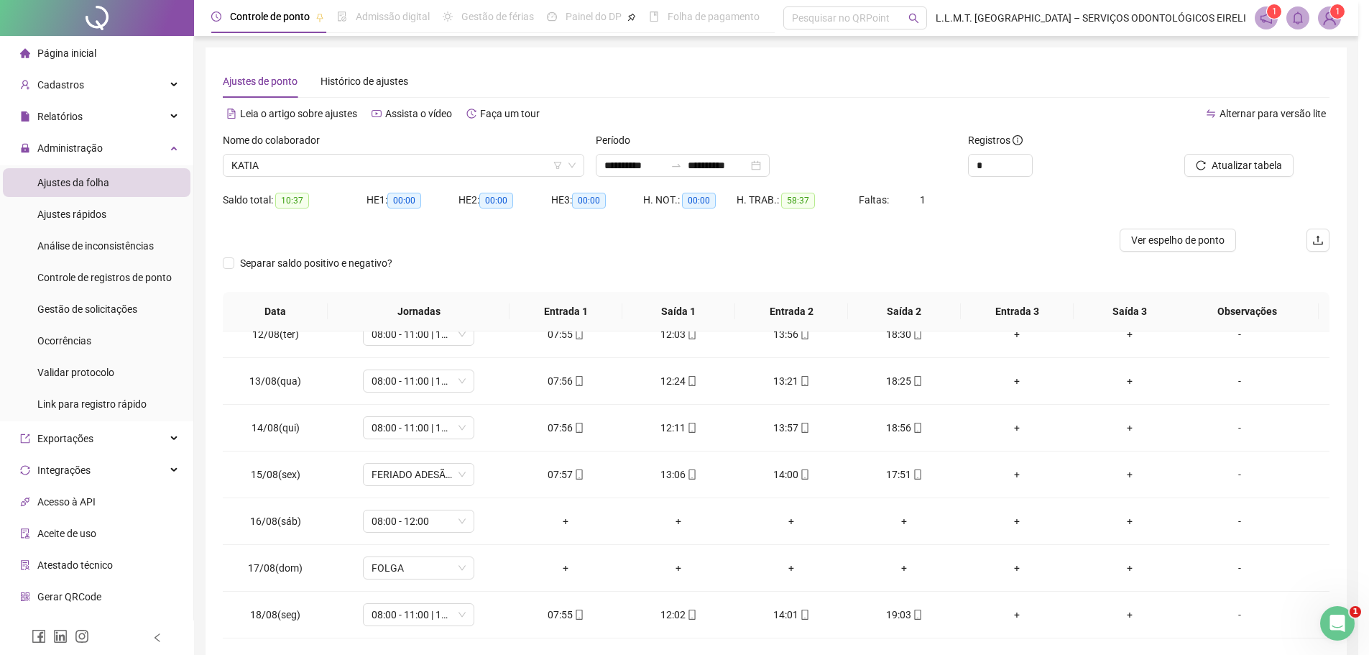
click at [839, 254] on div "Separar saldo positivo e negativo?" at bounding box center [776, 271] width 1107 height 40
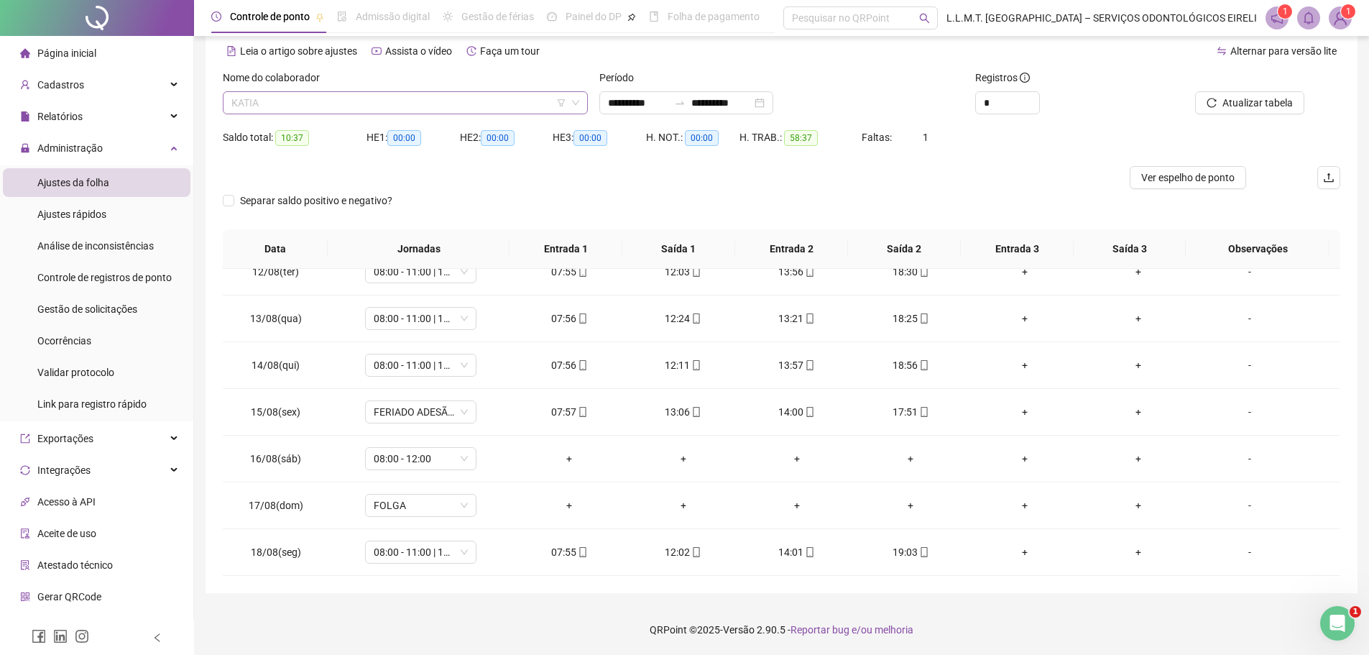
click at [504, 105] on span "KATIA" at bounding box center [405, 103] width 348 height 22
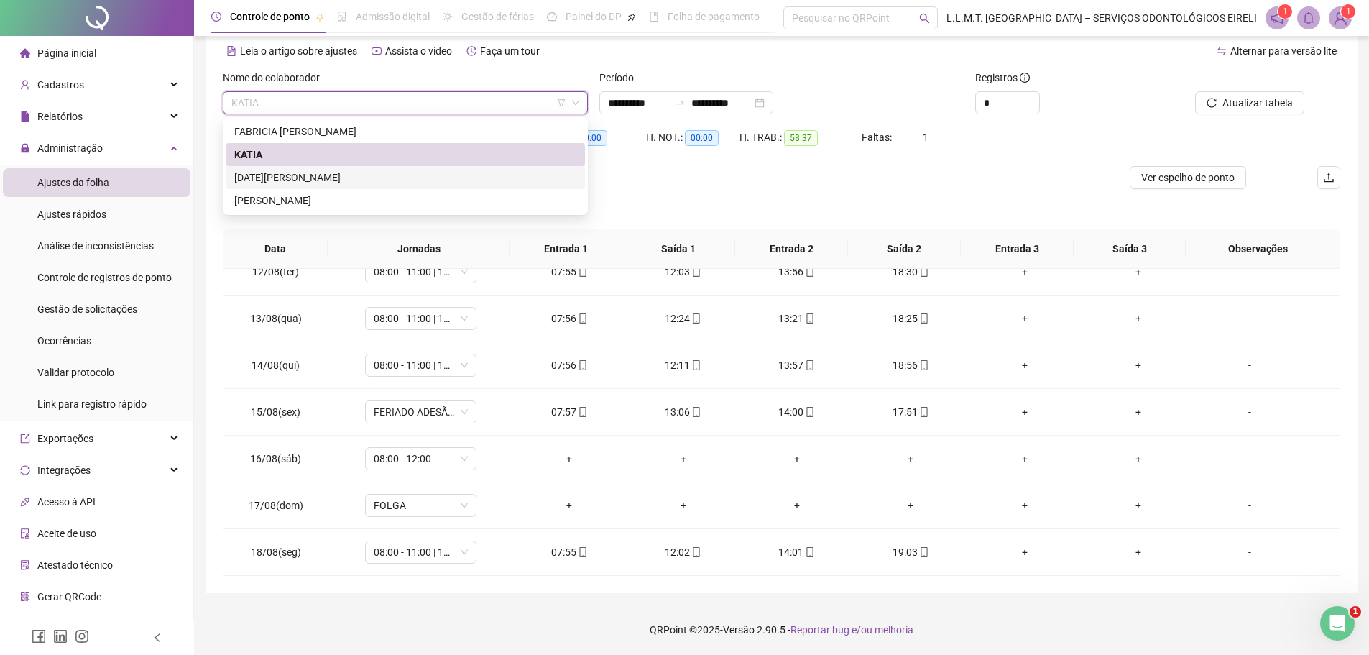
click at [410, 175] on div "LUCIA MARIA BARROS DE LIMA SOUSA" at bounding box center [405, 178] width 342 height 16
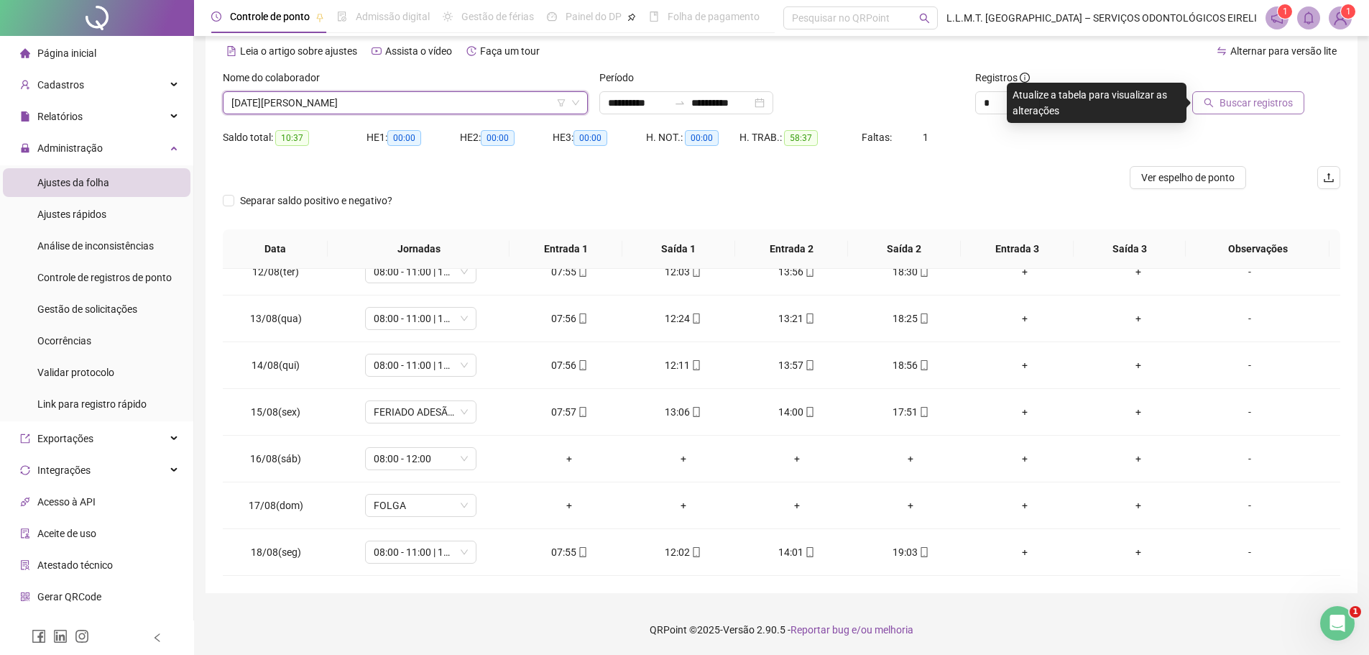
click at [1223, 100] on span "Buscar registros" at bounding box center [1255, 103] width 73 height 16
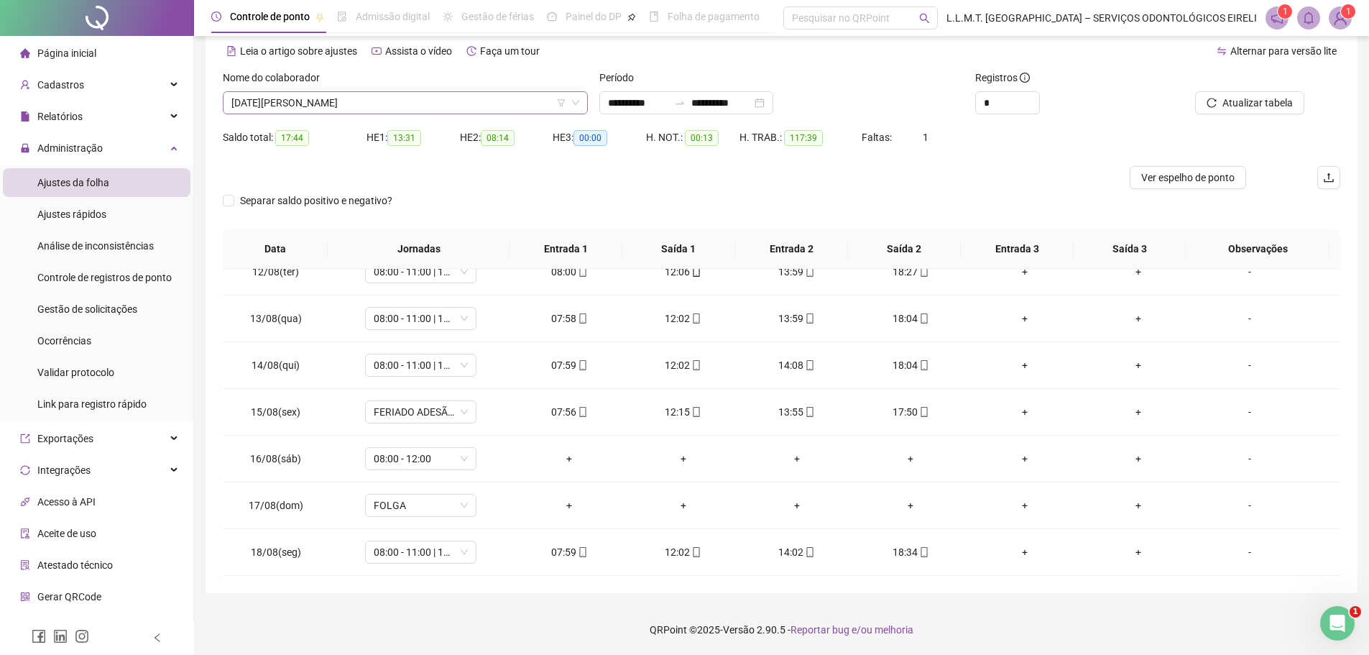
click at [454, 108] on span "LUCIA MARIA BARROS DE LIMA SOUSA" at bounding box center [405, 103] width 348 height 22
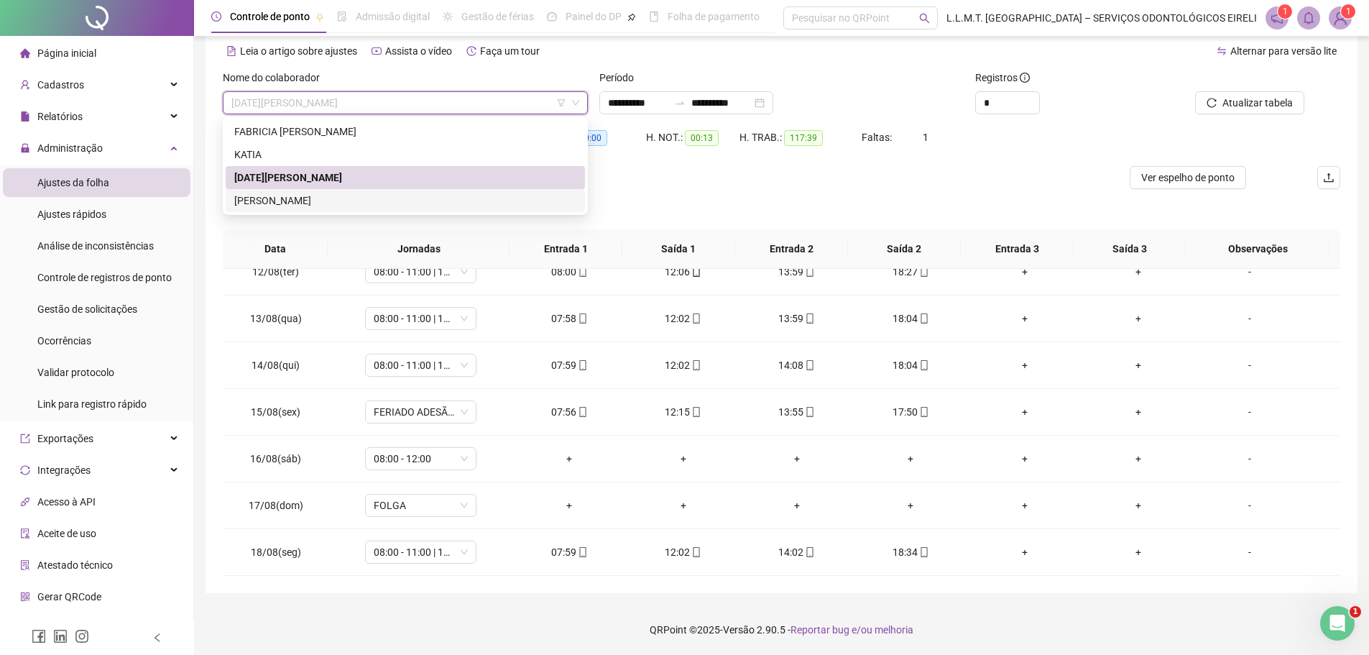
click at [420, 202] on div "MHAIRA HANNELE CUNHA PAES LANDIM" at bounding box center [405, 201] width 342 height 16
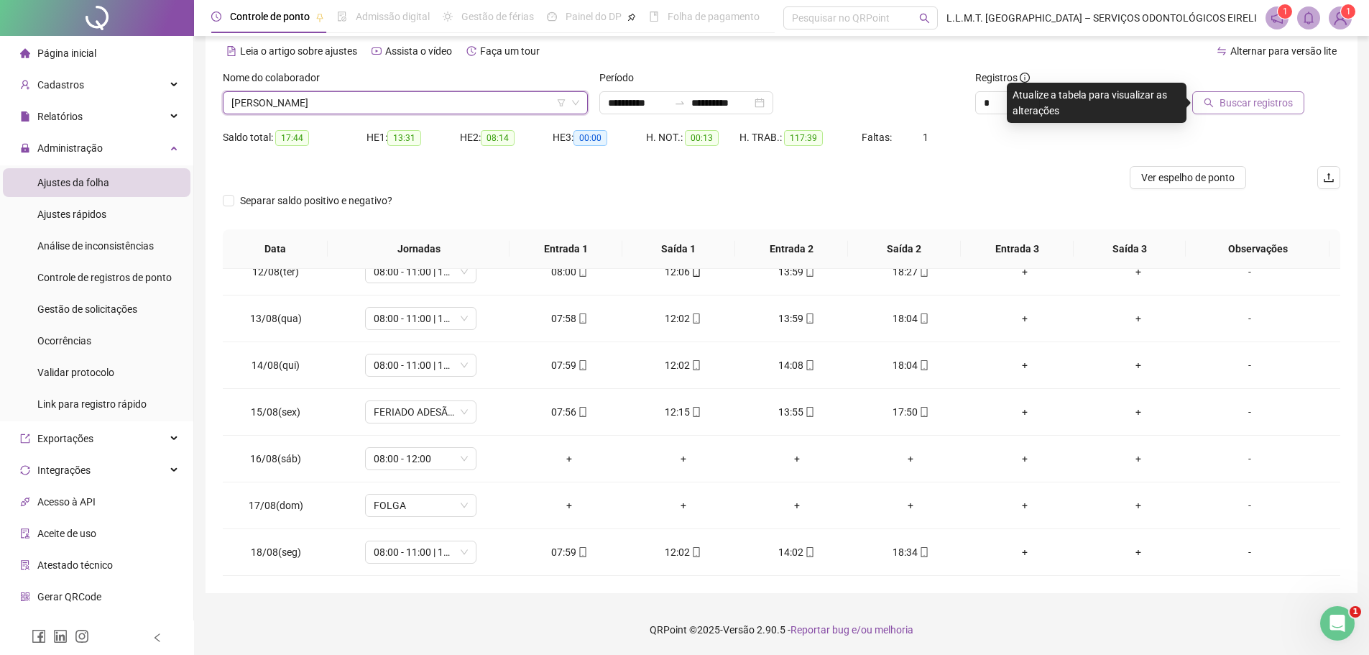
click at [1226, 100] on span "Buscar registros" at bounding box center [1255, 103] width 73 height 16
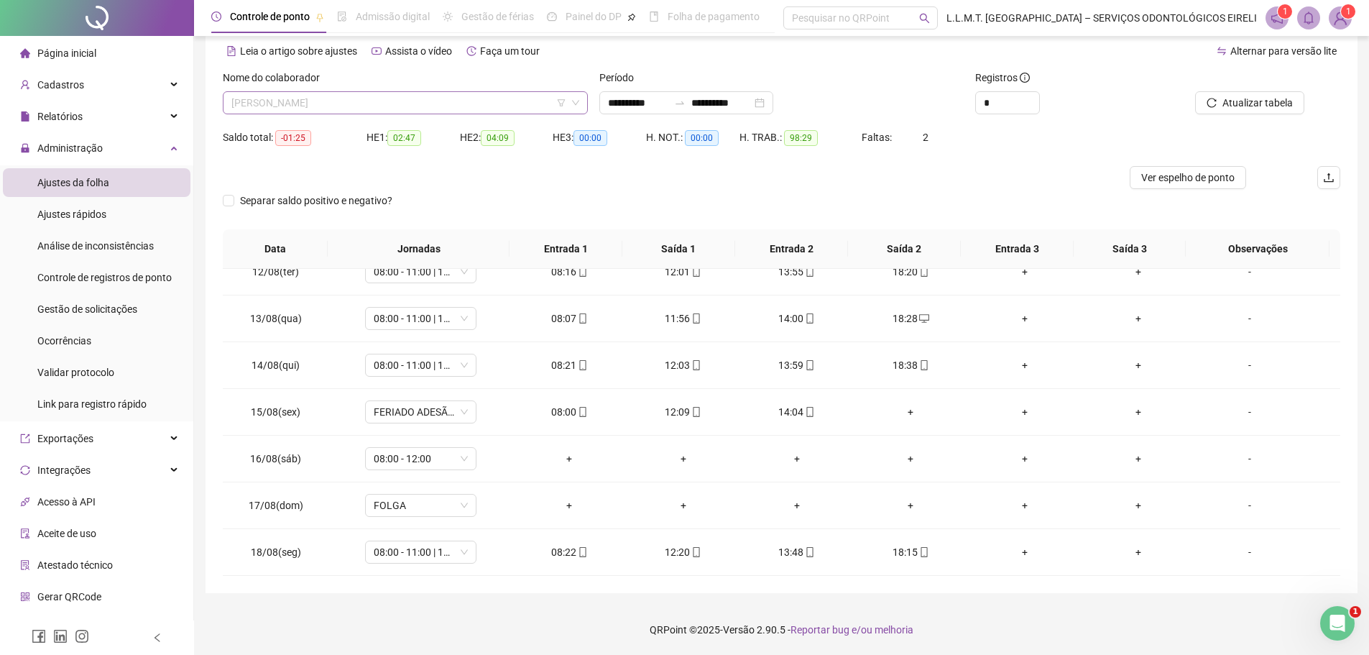
click at [507, 111] on span "MHAIRA HANNELE CUNHA PAES LANDIM" at bounding box center [405, 103] width 348 height 22
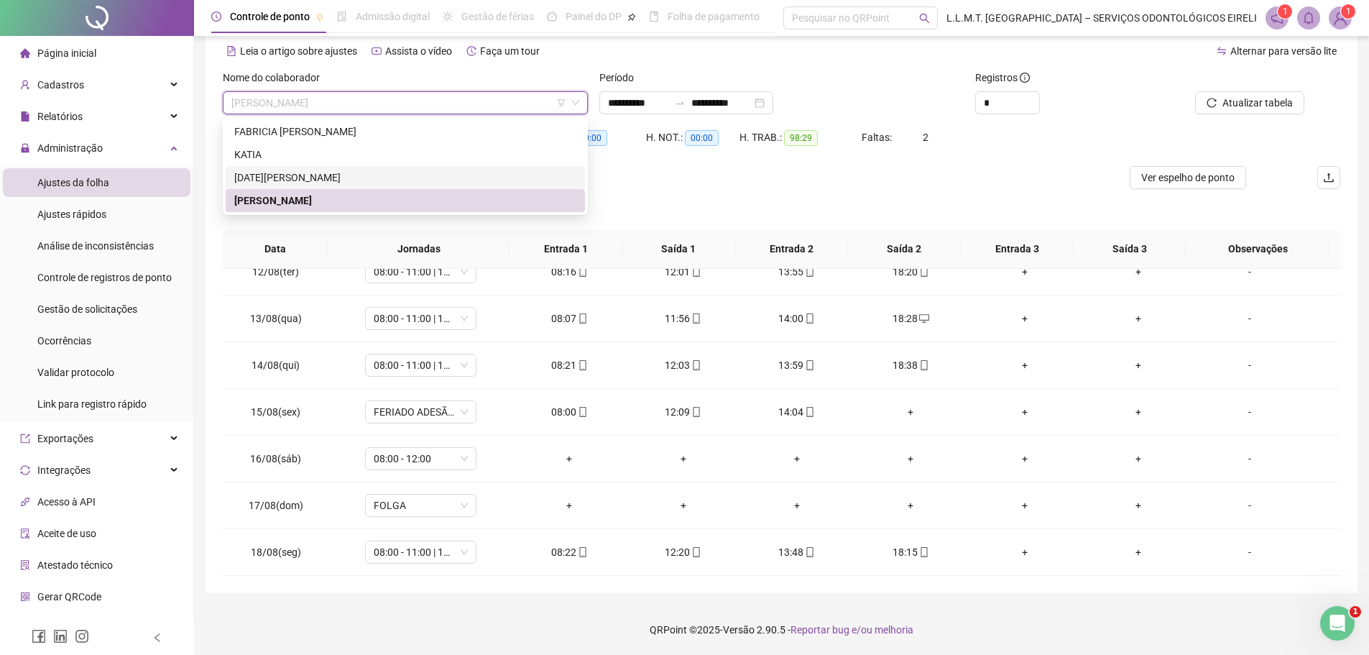
click at [444, 175] on div "LUCIA MARIA BARROS DE LIMA SOUSA" at bounding box center [405, 178] width 342 height 16
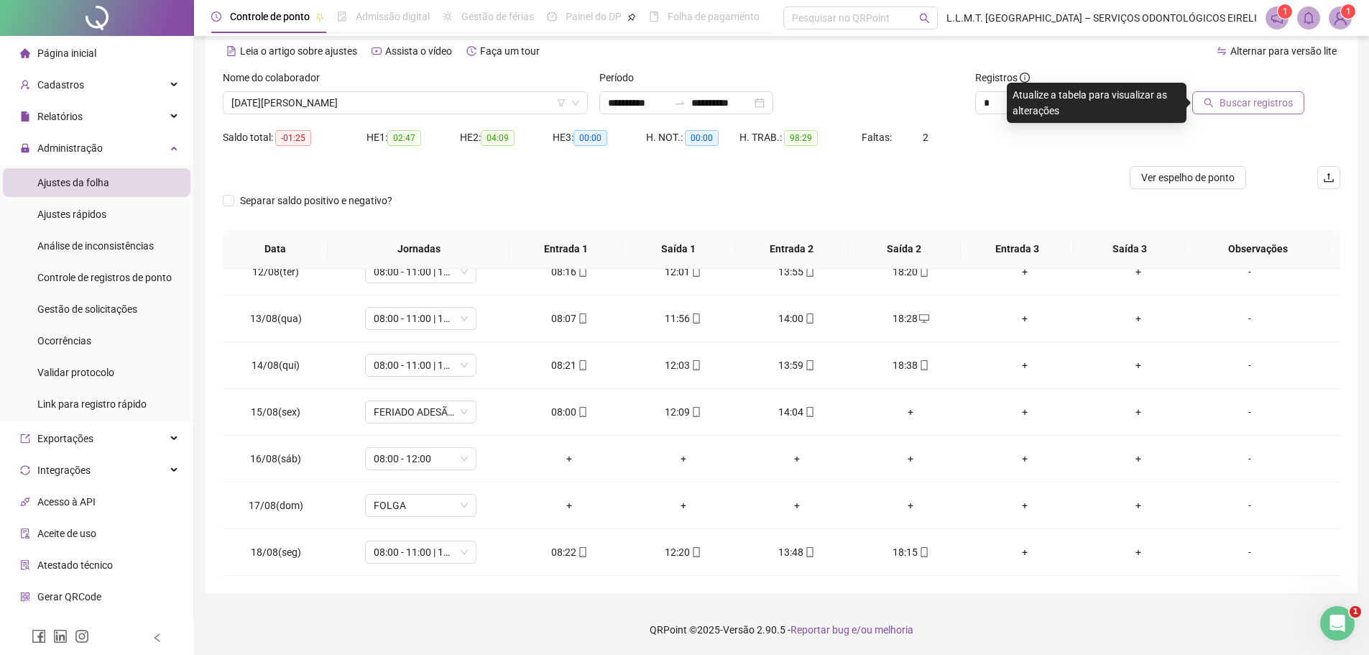
click at [1280, 101] on span "Buscar registros" at bounding box center [1255, 103] width 73 height 16
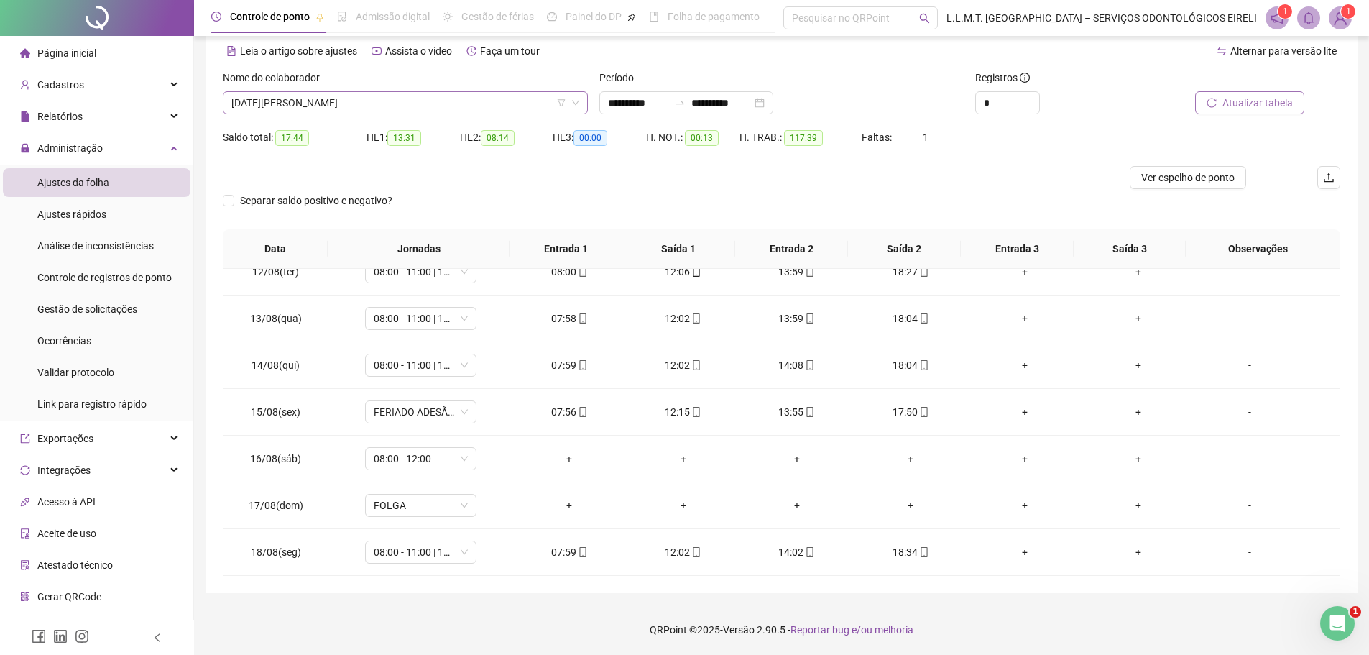
click at [477, 100] on span "LUCIA MARIA BARROS DE LIMA SOUSA" at bounding box center [405, 103] width 348 height 22
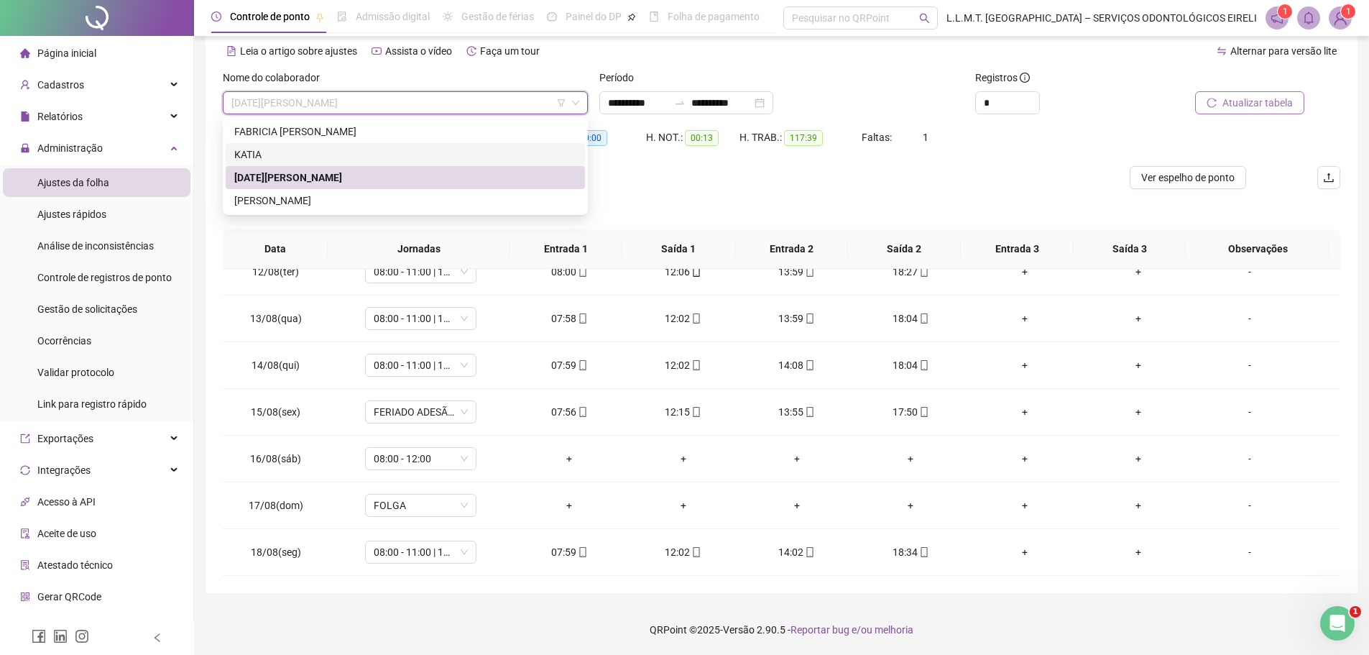
click at [420, 151] on div "KATIA" at bounding box center [405, 155] width 342 height 16
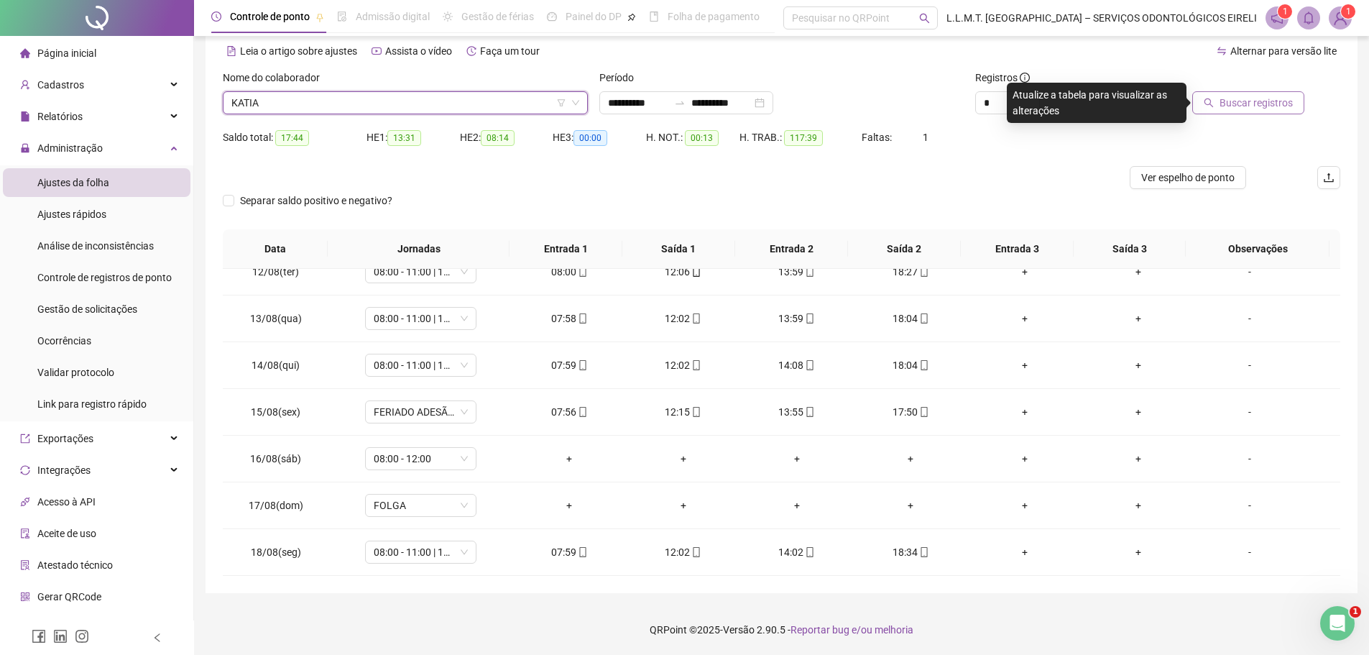
click at [1286, 102] on span "Buscar registros" at bounding box center [1255, 103] width 73 height 16
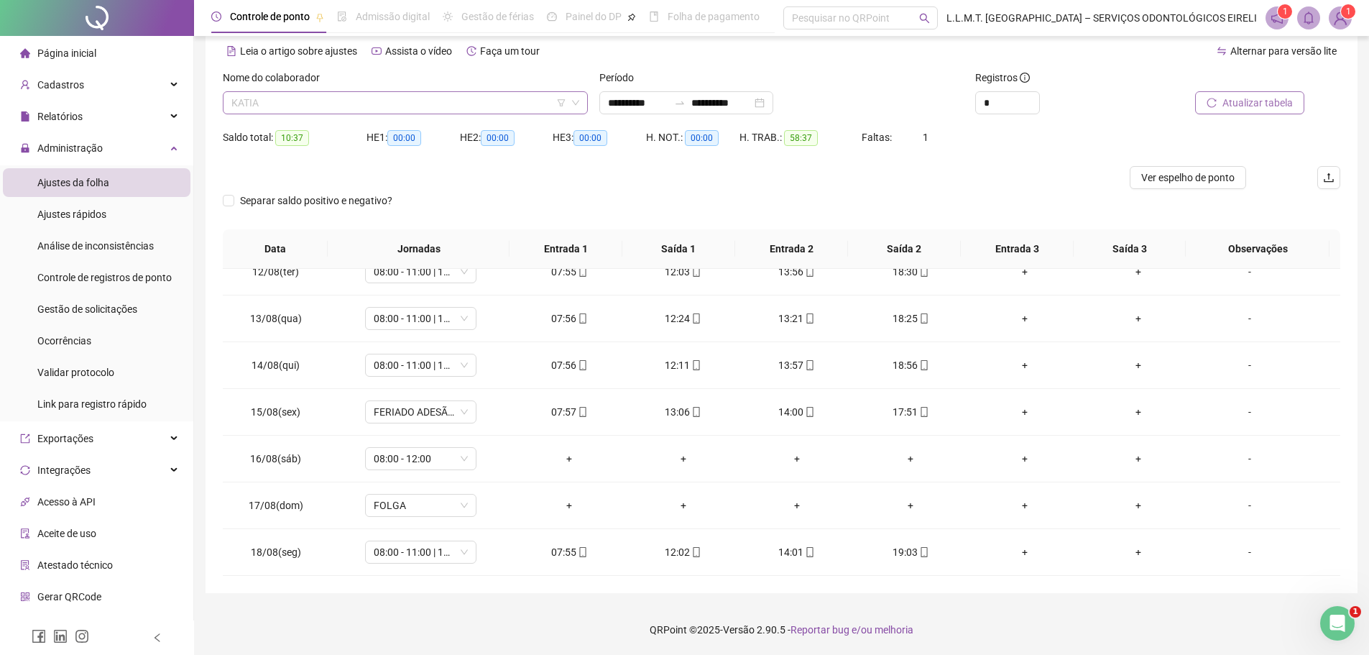
click at [516, 106] on span "KATIA" at bounding box center [405, 103] width 348 height 22
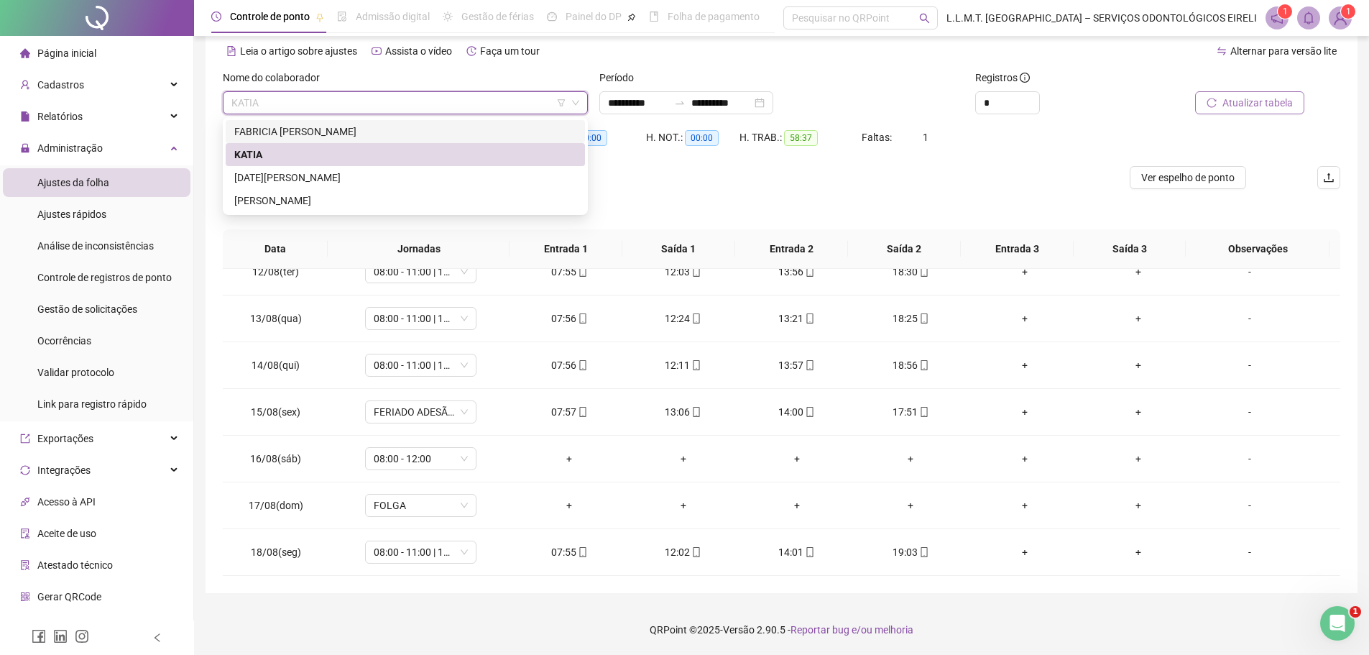
click at [435, 134] on div "FABRICIA JHEMILY SANTANA BRANDÃO" at bounding box center [405, 132] width 342 height 16
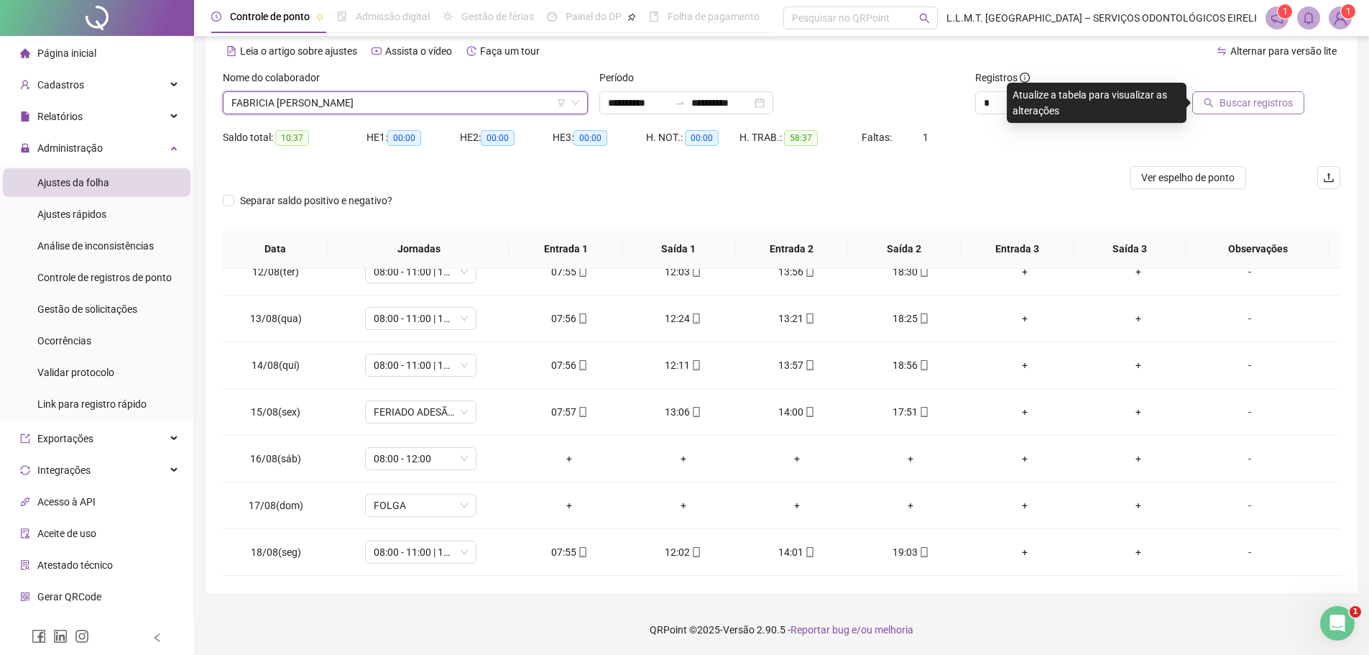
click at [1228, 109] on span "Buscar registros" at bounding box center [1255, 103] width 73 height 16
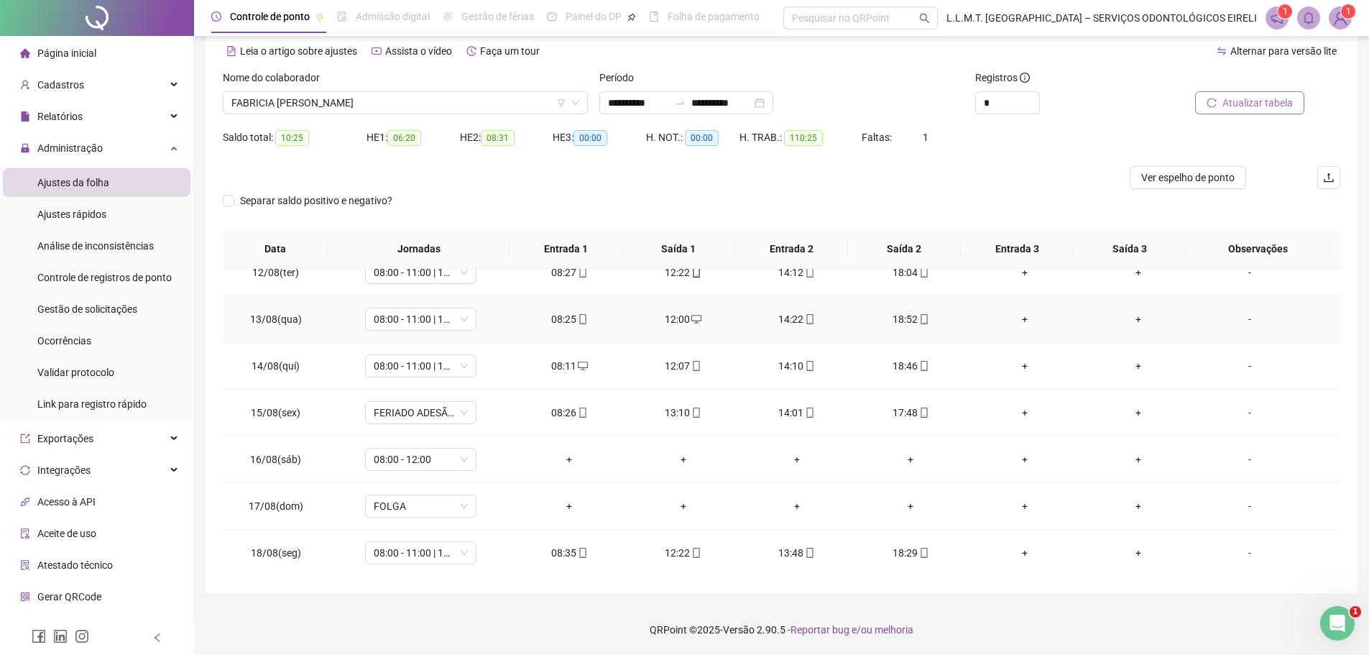
scroll to position [534, 0]
click at [949, 213] on div "Separar saldo positivo e negativo?" at bounding box center [781, 209] width 1117 height 40
click at [639, 186] on div at bounding box center [642, 177] width 838 height 23
click at [964, 211] on div "Separar saldo positivo e negativo?" at bounding box center [781, 209] width 1117 height 40
click at [422, 99] on span "FABRICIA JHEMILY SANTANA BRANDÃO" at bounding box center [405, 103] width 348 height 22
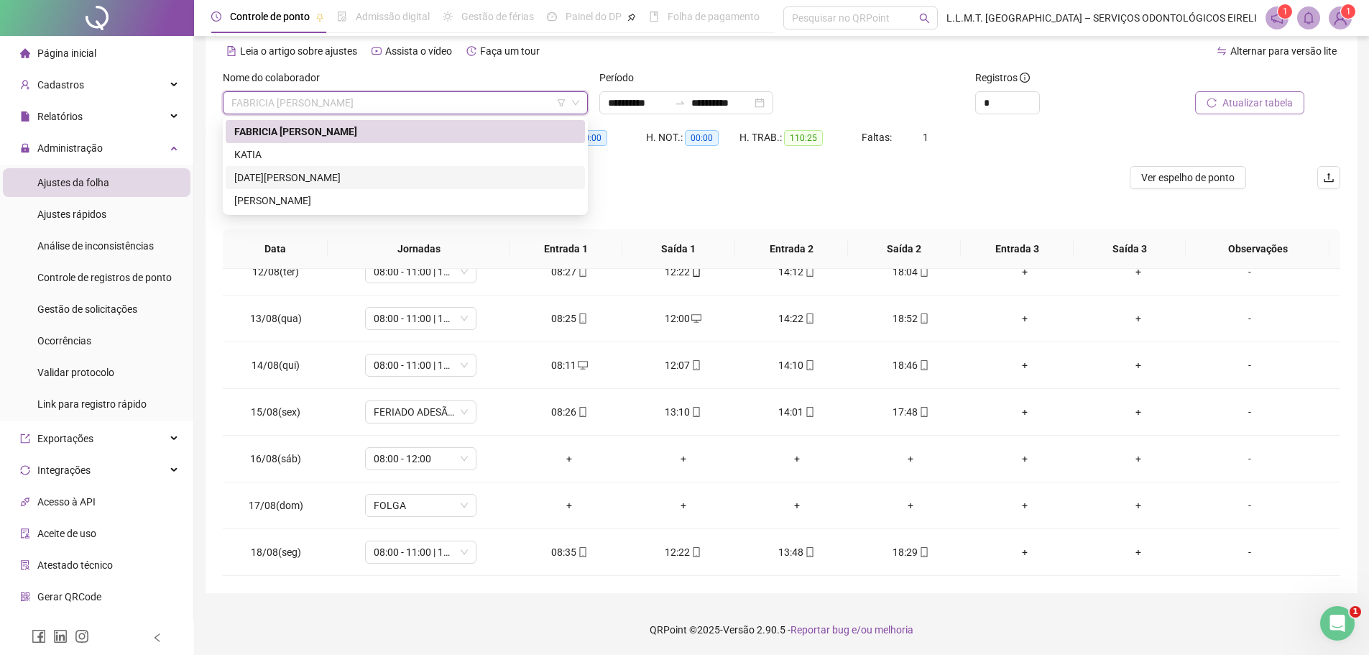
click at [425, 179] on div "LUCIA MARIA BARROS DE LIMA SOUSA" at bounding box center [405, 178] width 342 height 16
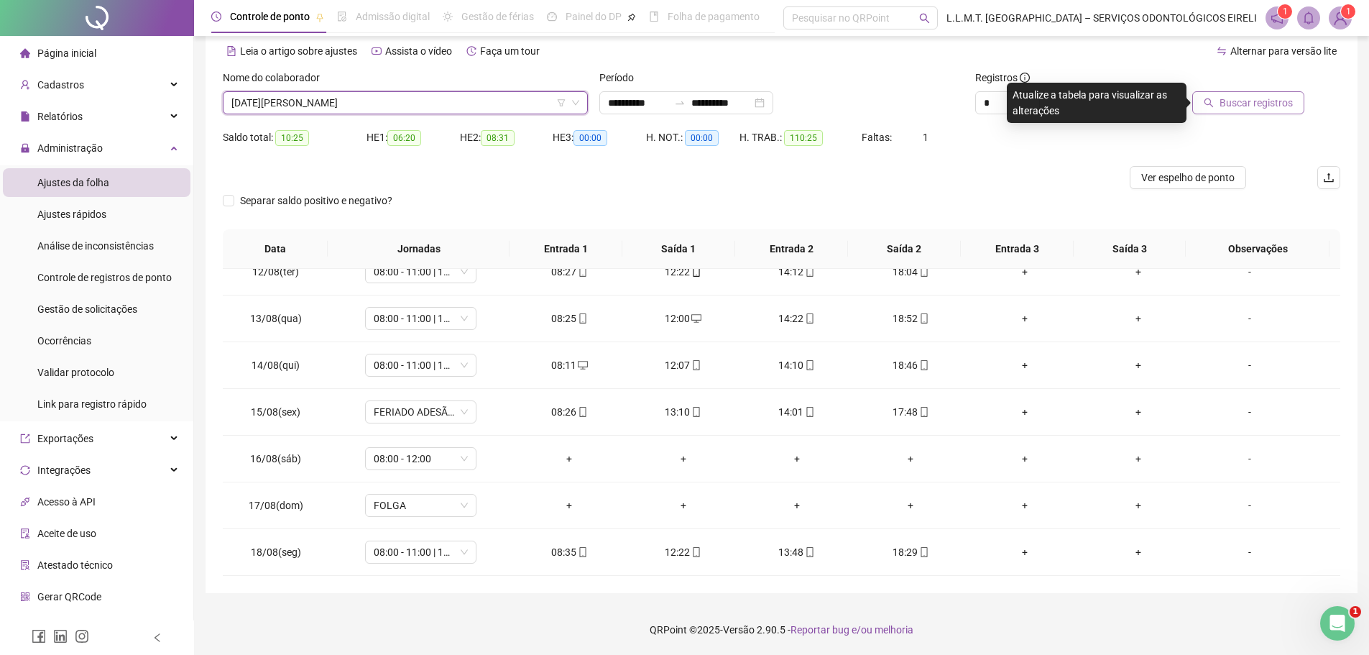
click at [1272, 97] on span "Buscar registros" at bounding box center [1255, 103] width 73 height 16
click at [410, 98] on span "LUCIA MARIA BARROS DE LIMA SOUSA" at bounding box center [405, 103] width 348 height 22
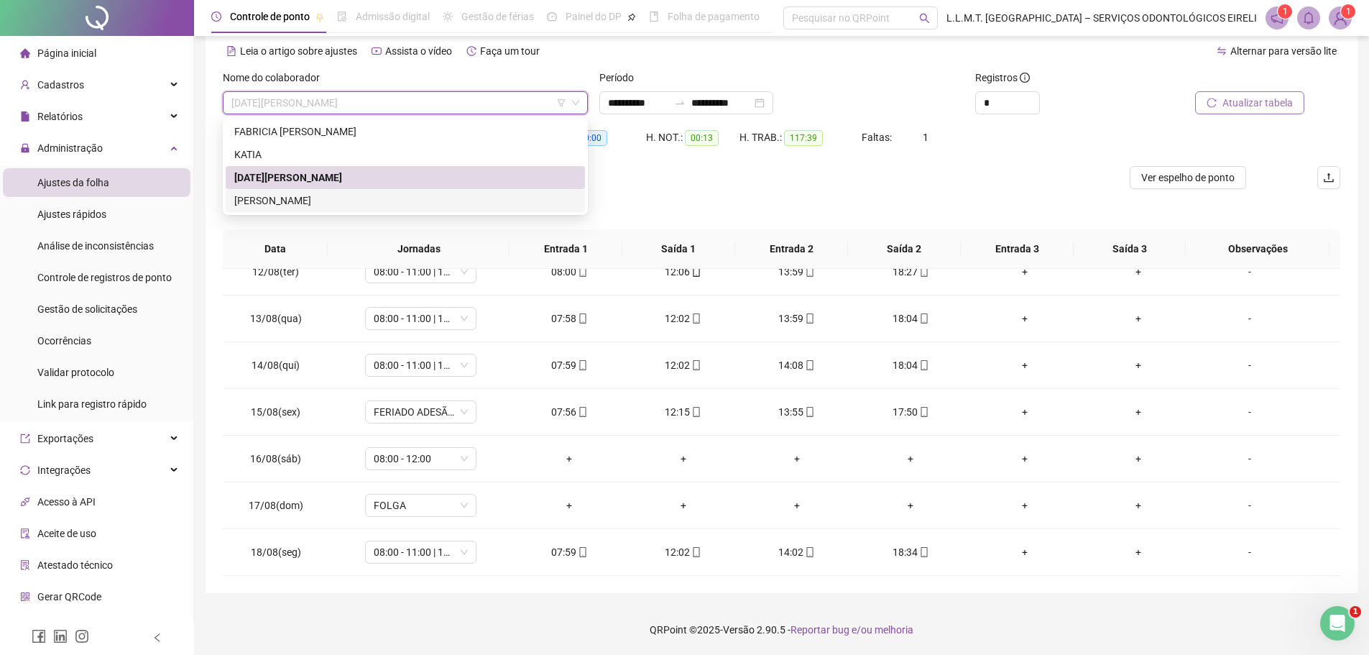
click at [384, 196] on div "MHAIRA HANNELE CUNHA PAES LANDIM" at bounding box center [405, 201] width 342 height 16
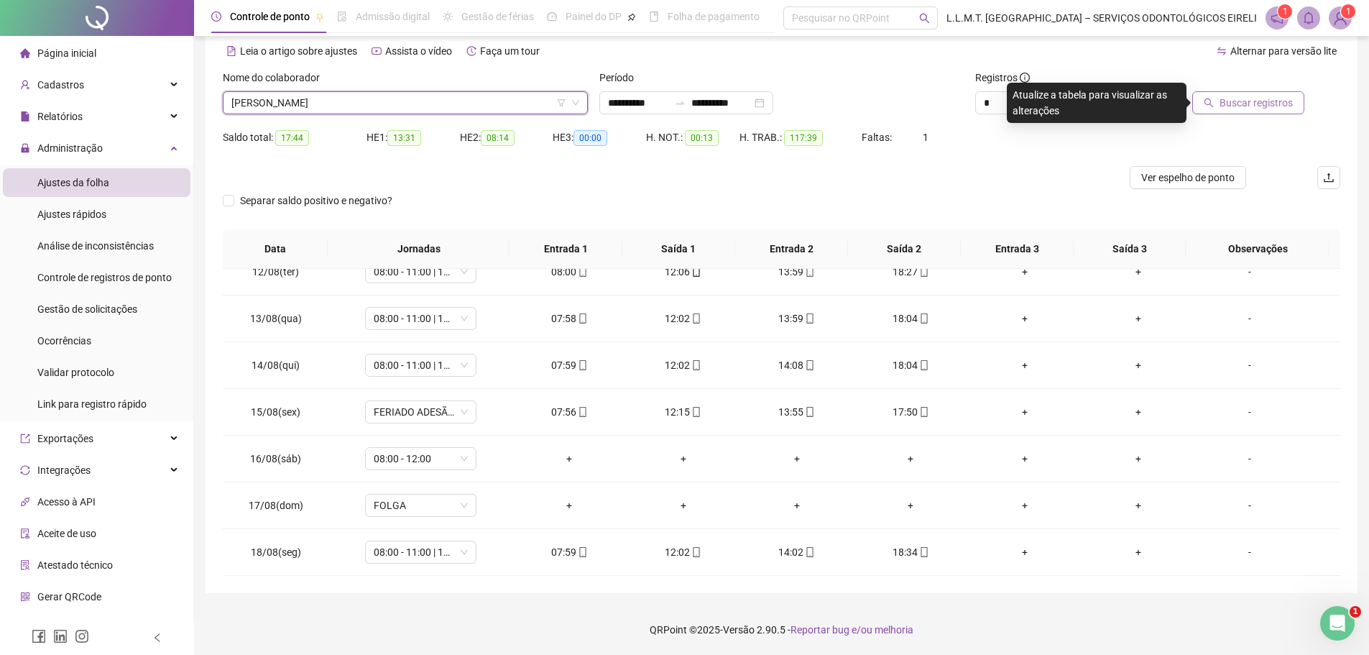
click at [1216, 108] on button "Buscar registros" at bounding box center [1248, 102] width 112 height 23
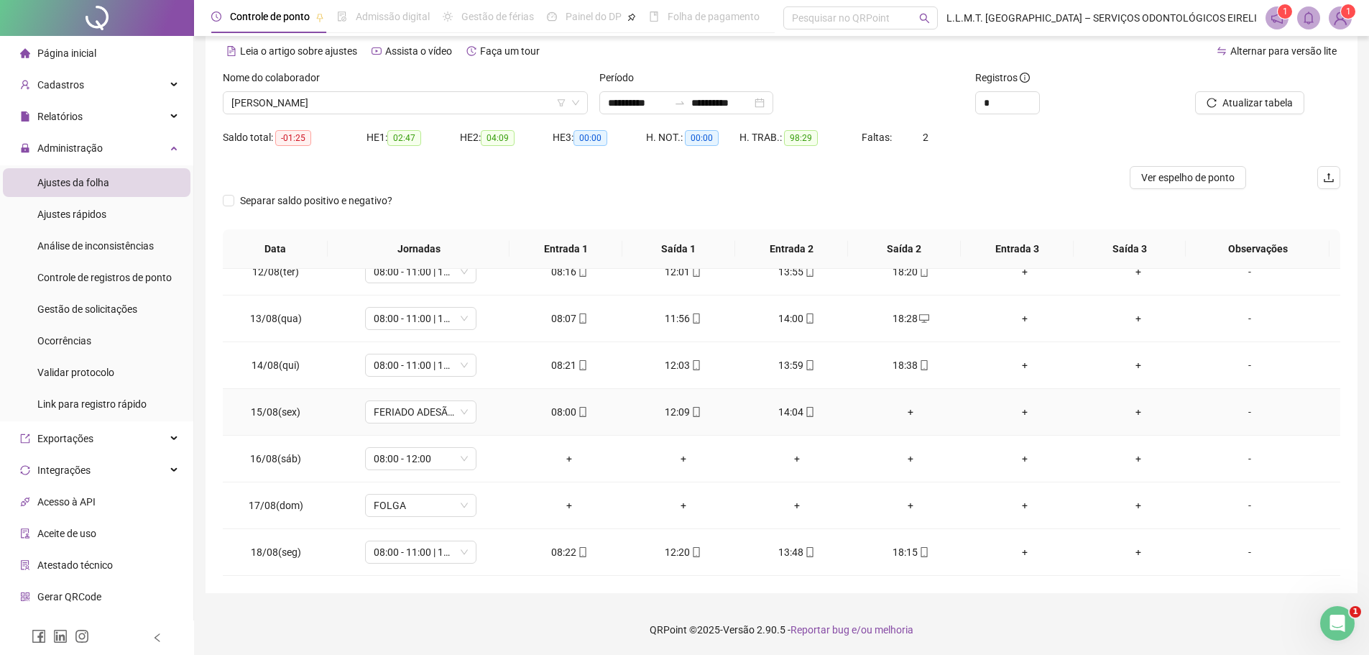
click at [902, 413] on div "+" at bounding box center [910, 412] width 91 height 16
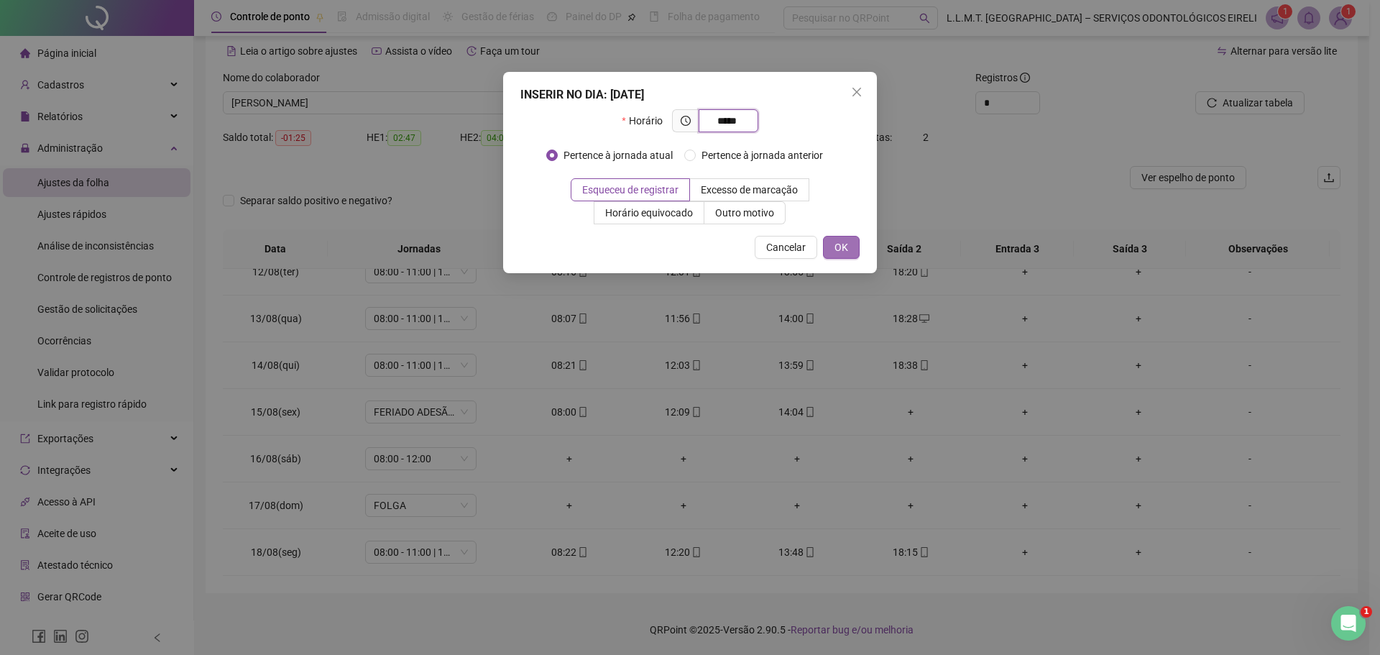
type input "*****"
click at [851, 246] on button "OK" at bounding box center [841, 247] width 37 height 23
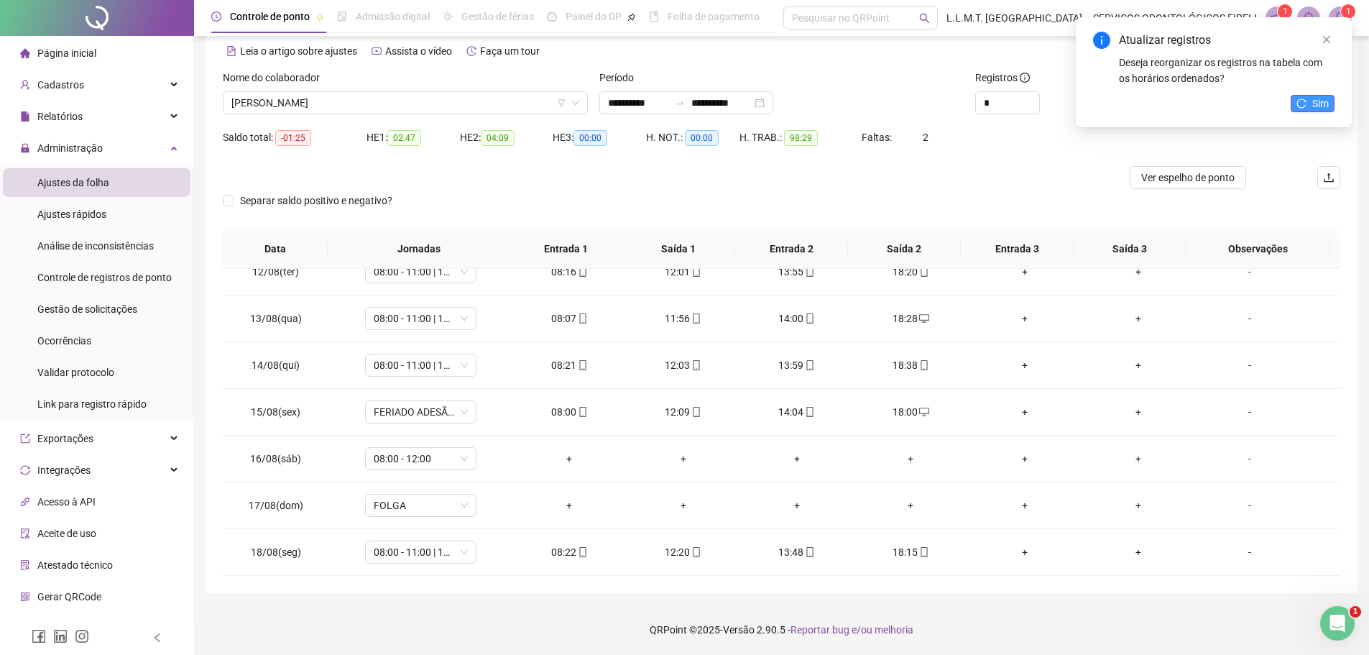
click at [1298, 99] on icon "reload" at bounding box center [1301, 103] width 10 height 10
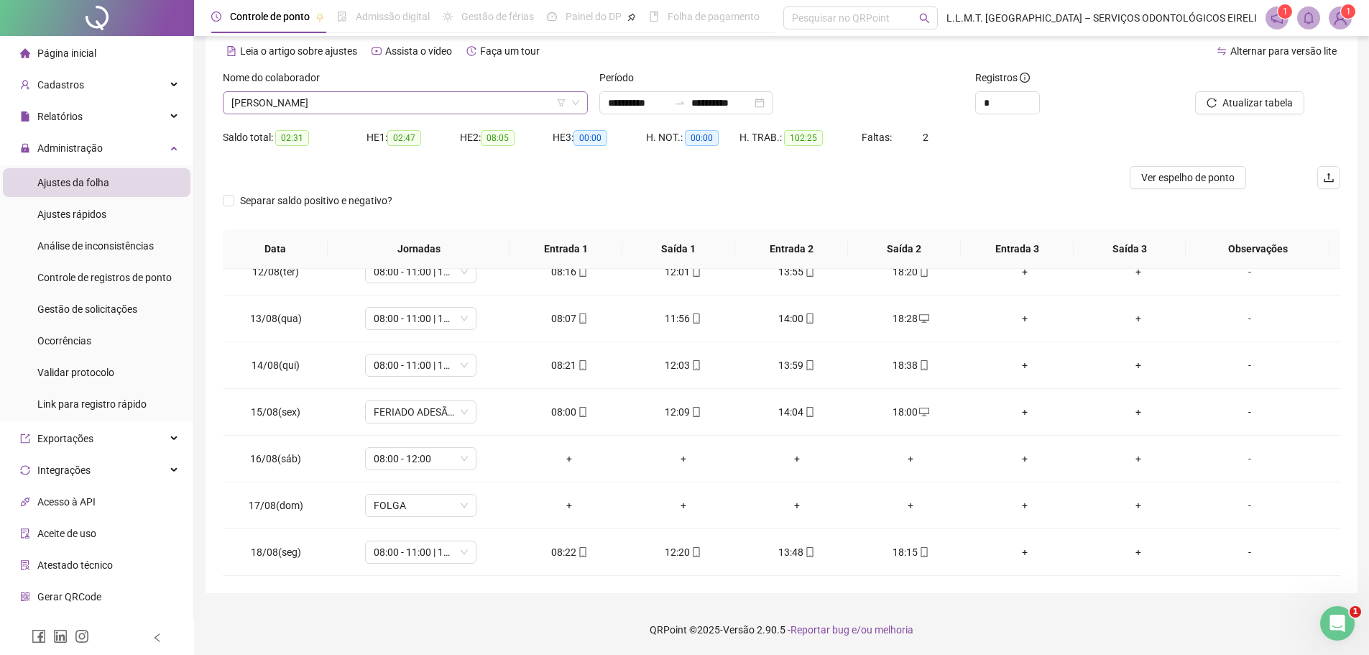
click at [501, 106] on span "MHAIRA HANNELE CUNHA PAES LANDIM" at bounding box center [405, 103] width 348 height 22
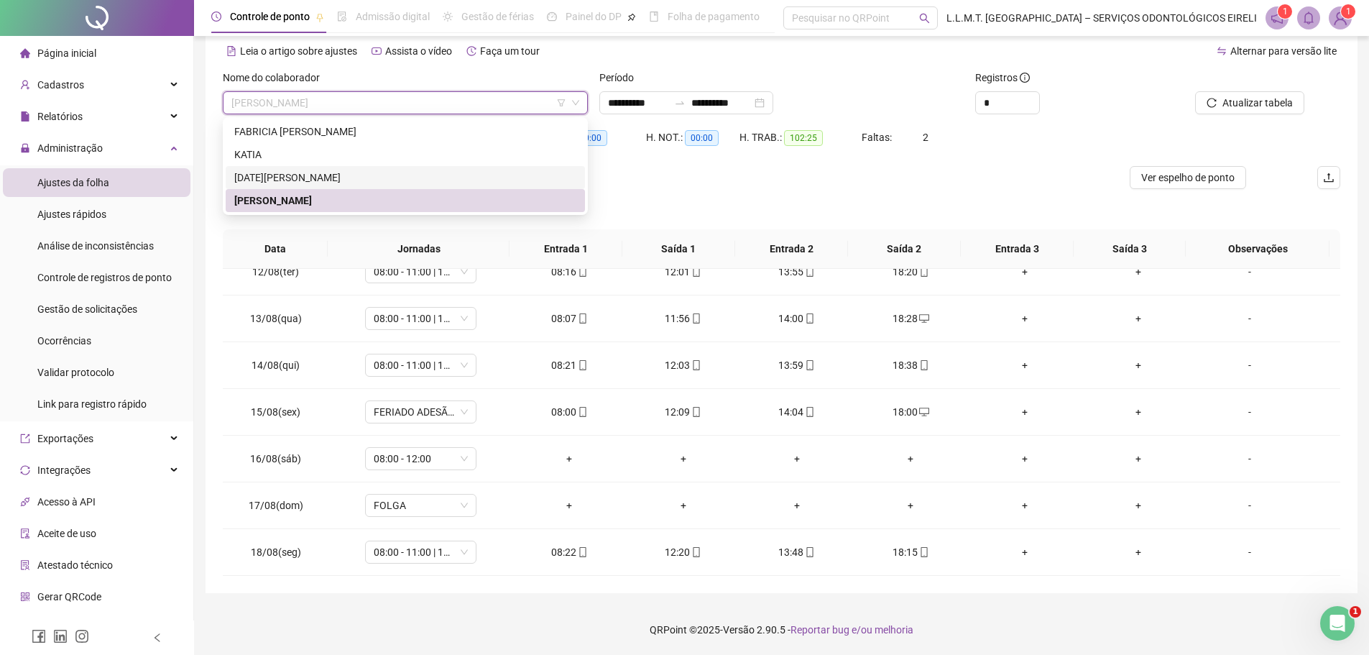
click at [415, 174] on div "LUCIA MARIA BARROS DE LIMA SOUSA" at bounding box center [405, 178] width 342 height 16
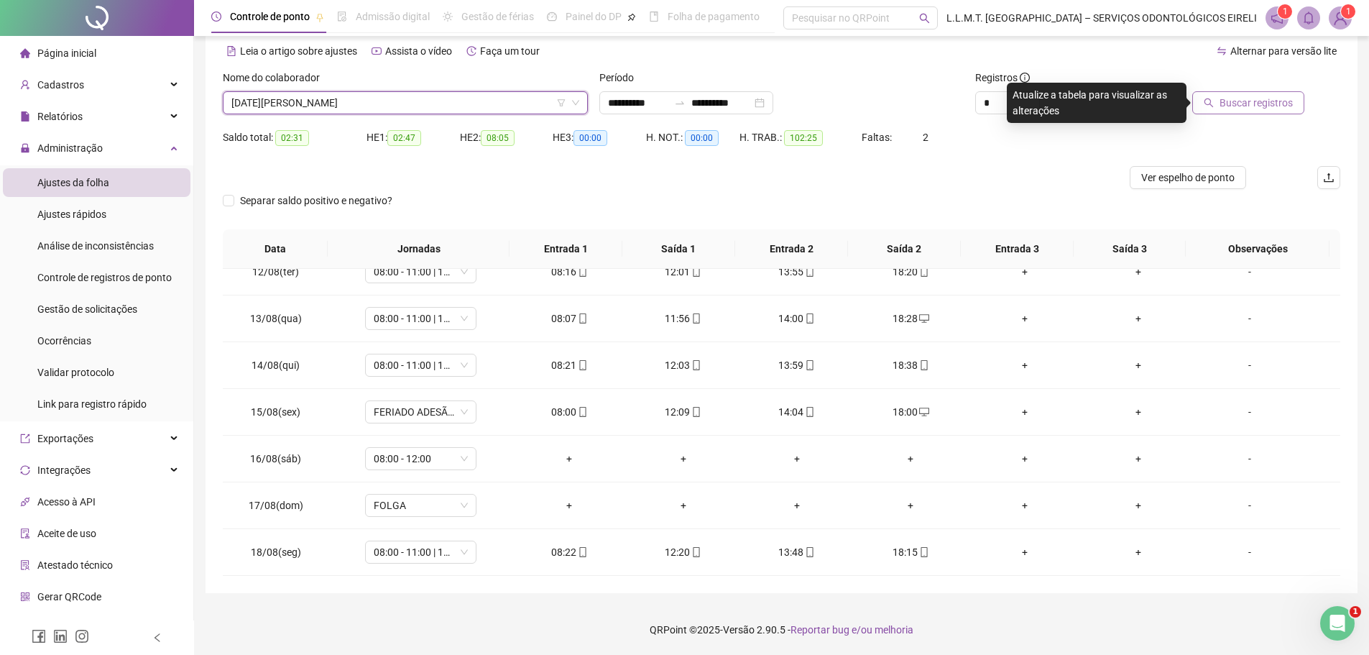
click at [1252, 104] on span "Buscar registros" at bounding box center [1255, 103] width 73 height 16
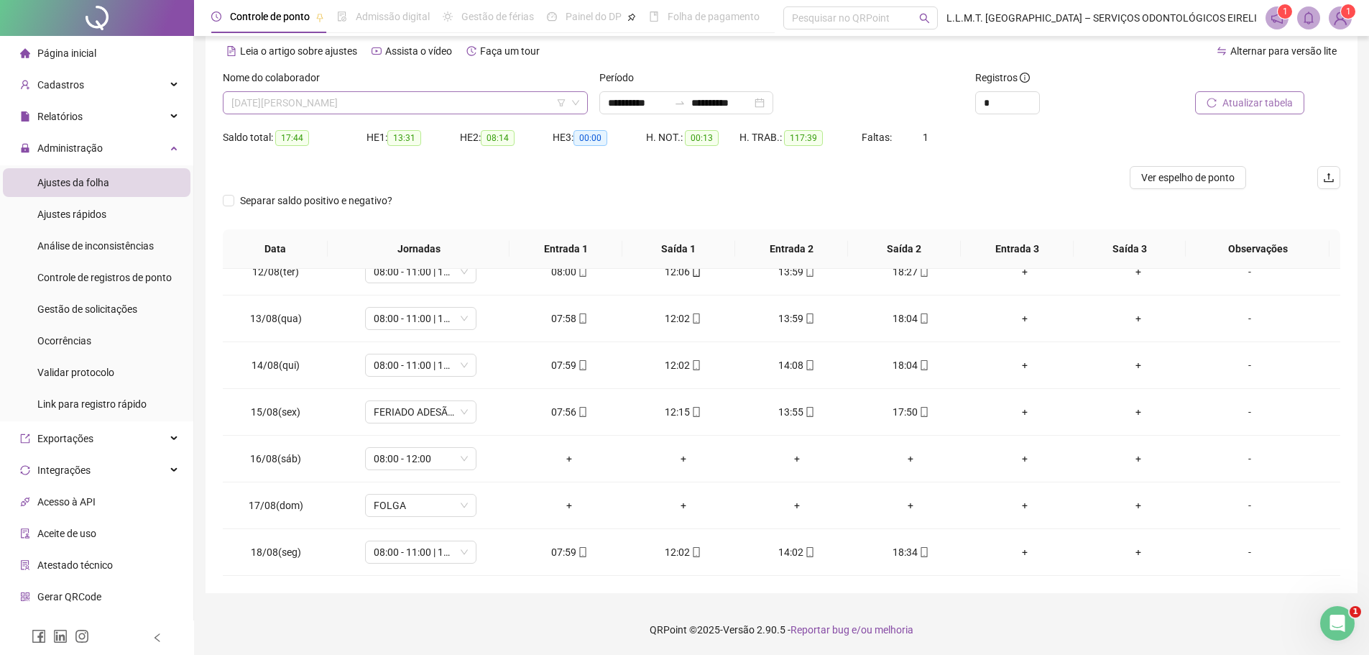
click at [452, 106] on span "LUCIA MARIA BARROS DE LIMA SOUSA" at bounding box center [405, 103] width 348 height 22
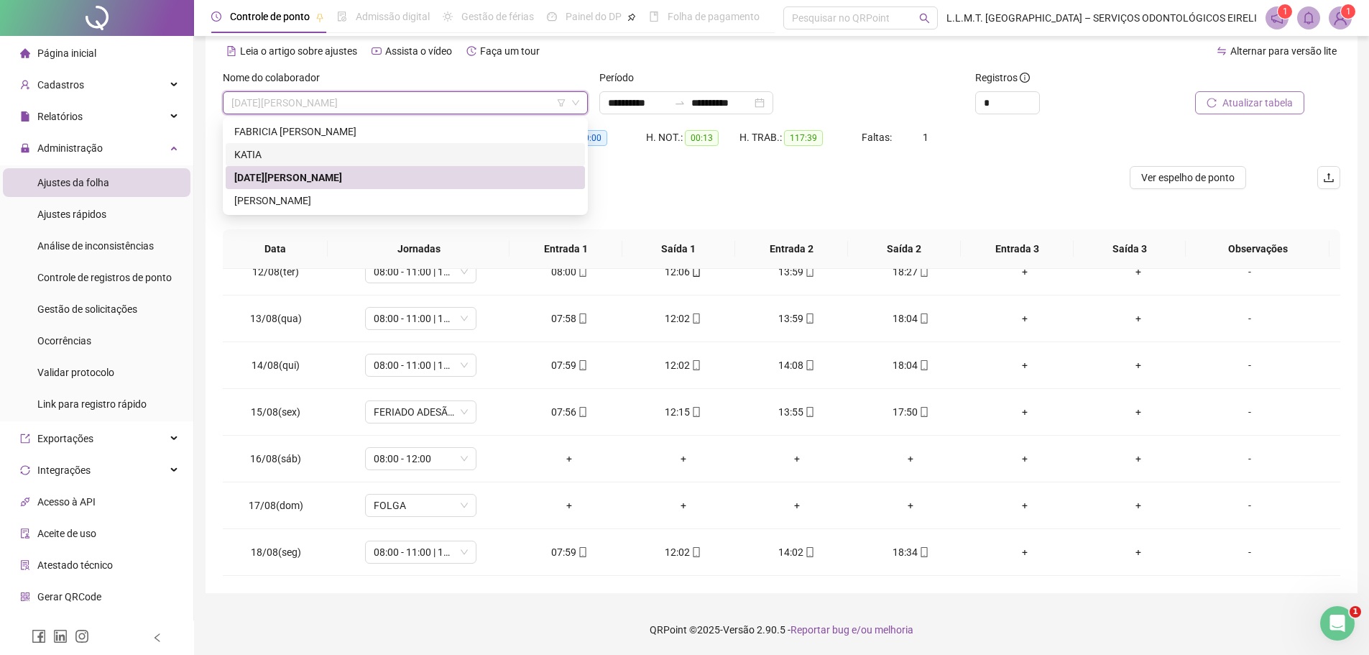
click at [344, 157] on div "KATIA" at bounding box center [405, 155] width 342 height 16
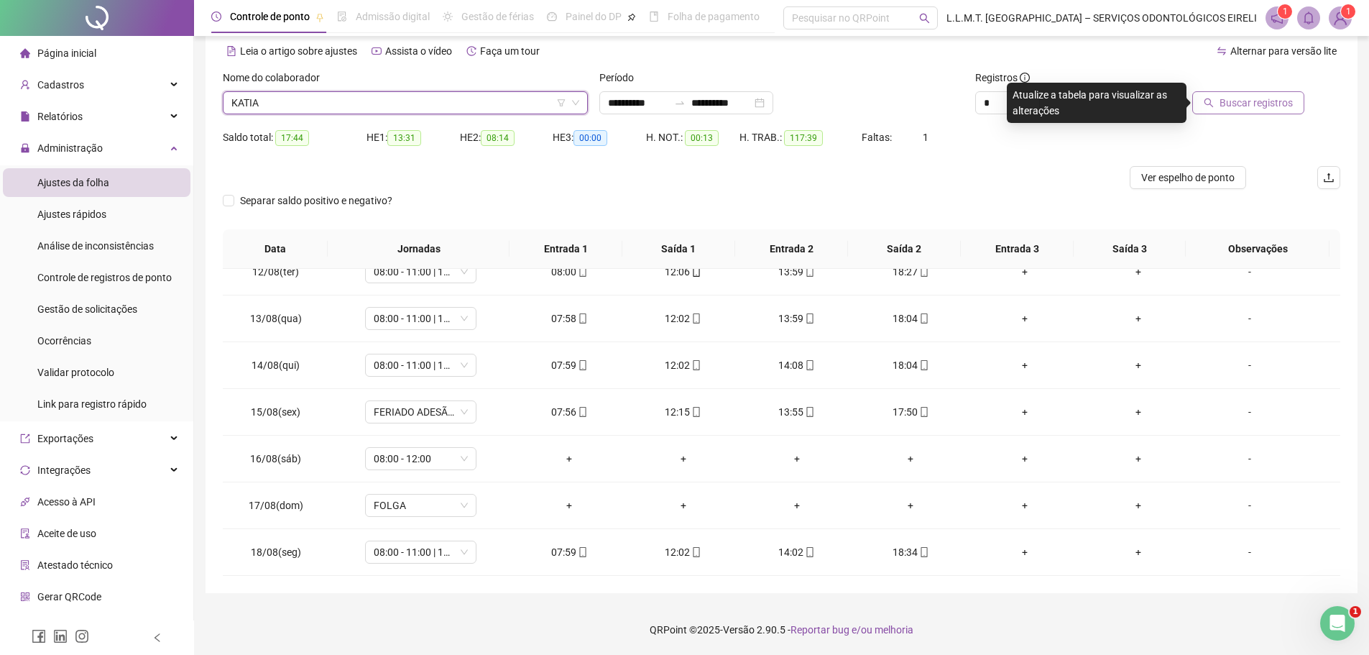
click at [1252, 93] on button "Buscar registros" at bounding box center [1248, 102] width 112 height 23
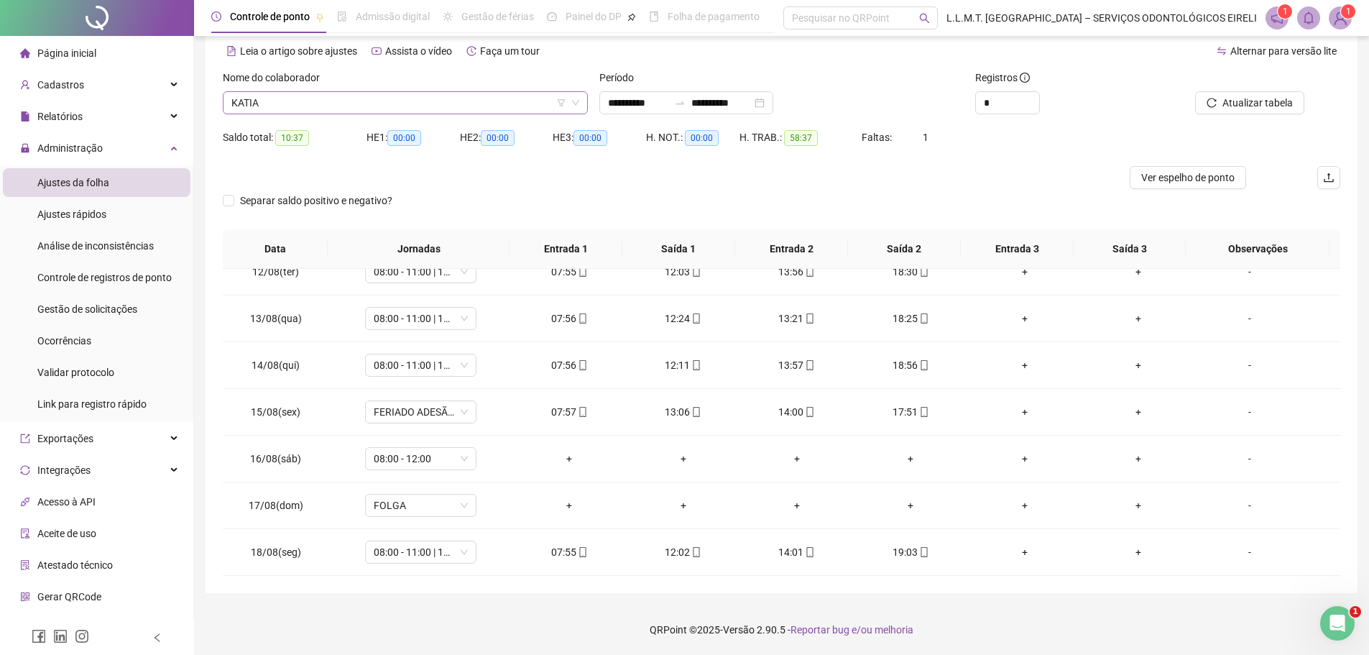
click at [387, 101] on span "KATIA" at bounding box center [405, 103] width 348 height 22
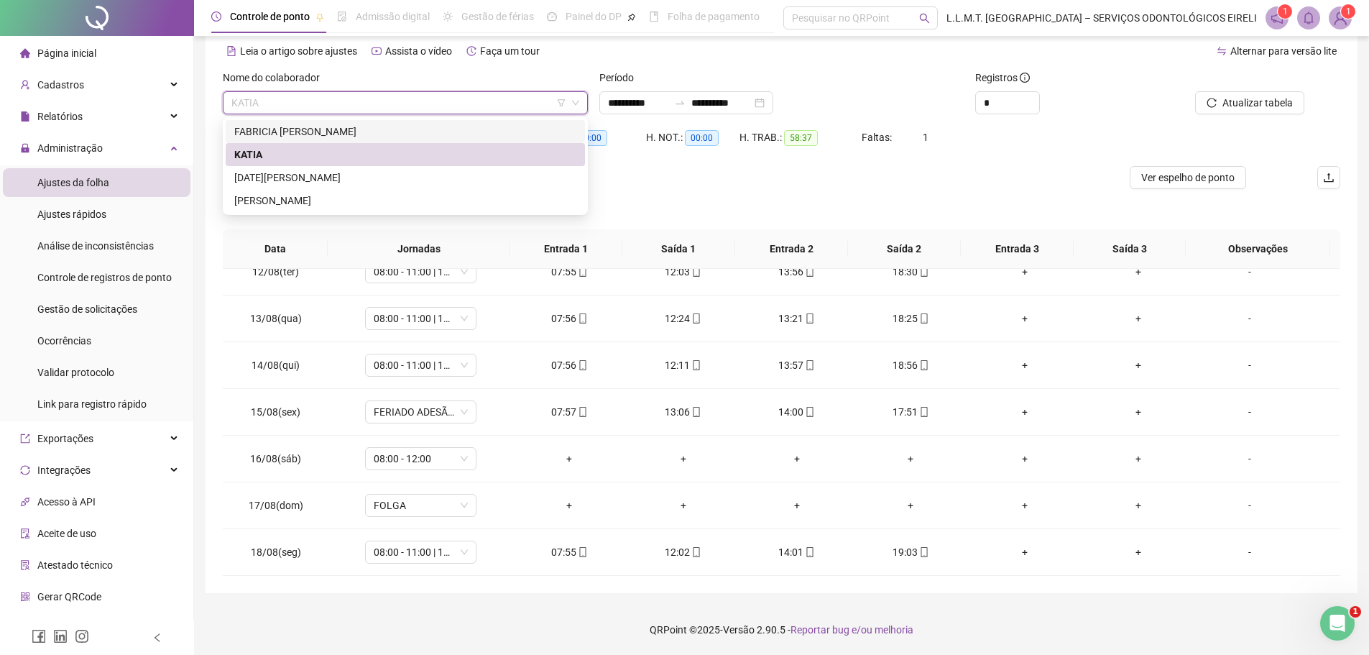
click at [322, 128] on div "FABRICIA JHEMILY SANTANA BRANDÃO" at bounding box center [405, 132] width 342 height 16
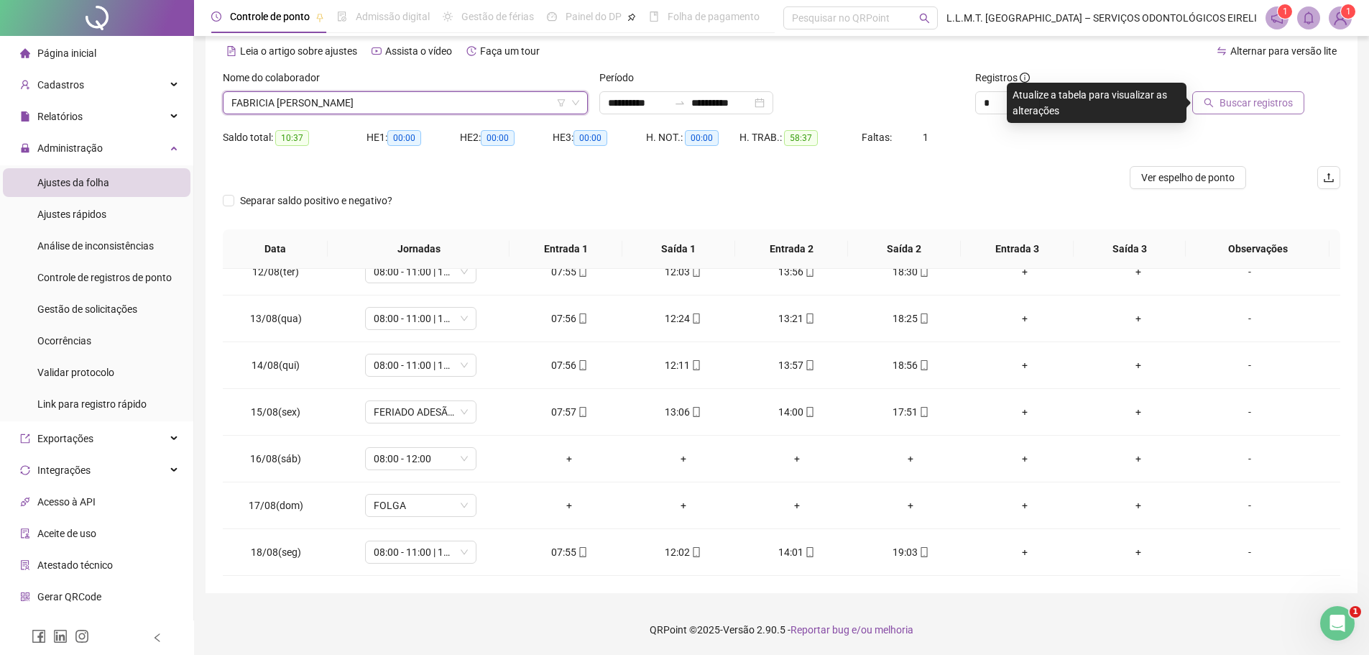
click at [1269, 101] on span "Buscar registros" at bounding box center [1255, 103] width 73 height 16
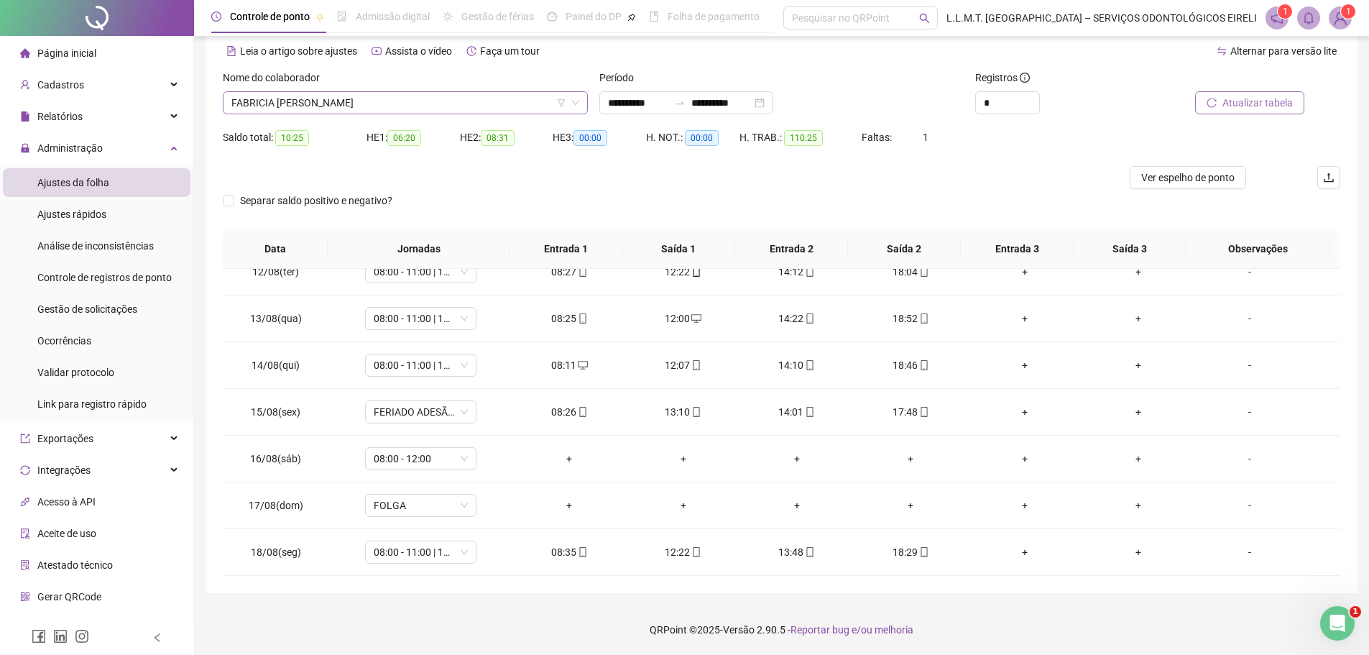
click at [487, 106] on span "FABRICIA JHEMILY SANTANA BRANDÃO" at bounding box center [405, 103] width 348 height 22
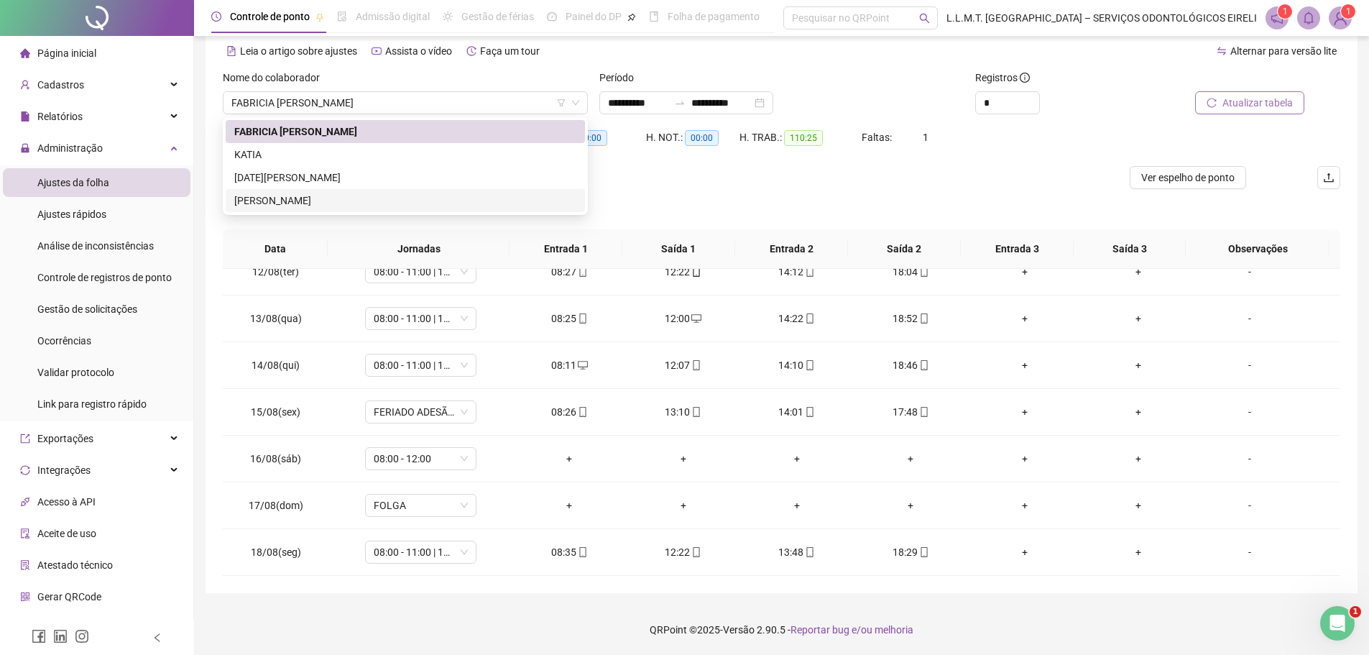
click at [715, 194] on div "Separar saldo positivo e negativo?" at bounding box center [781, 209] width 1117 height 40
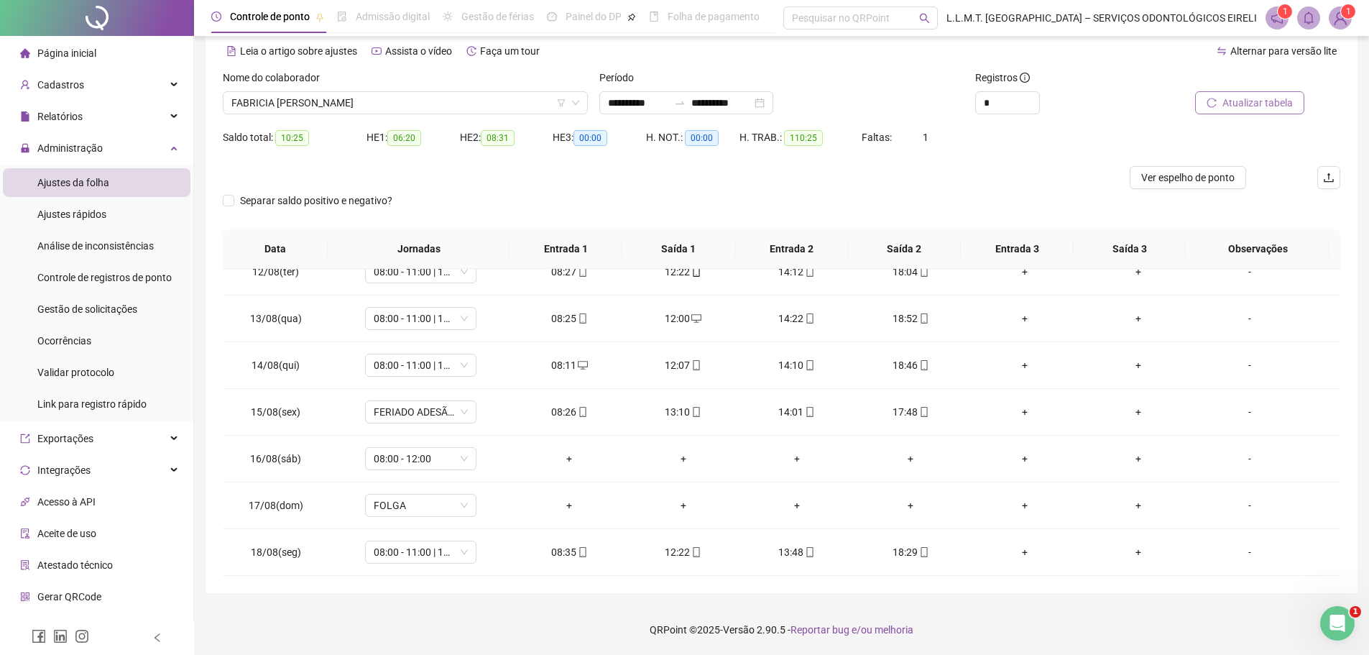
click at [1344, 24] on img at bounding box center [1340, 18] width 22 height 22
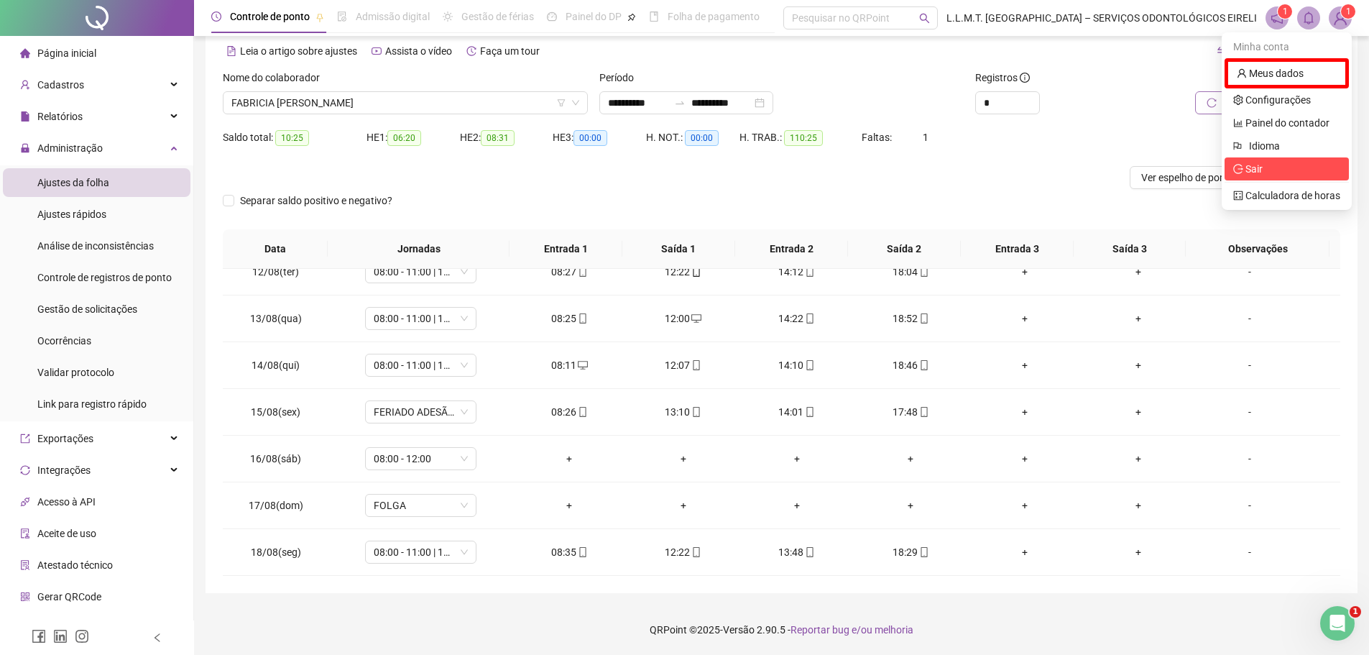
click at [1288, 166] on span "Sair" at bounding box center [1286, 169] width 107 height 16
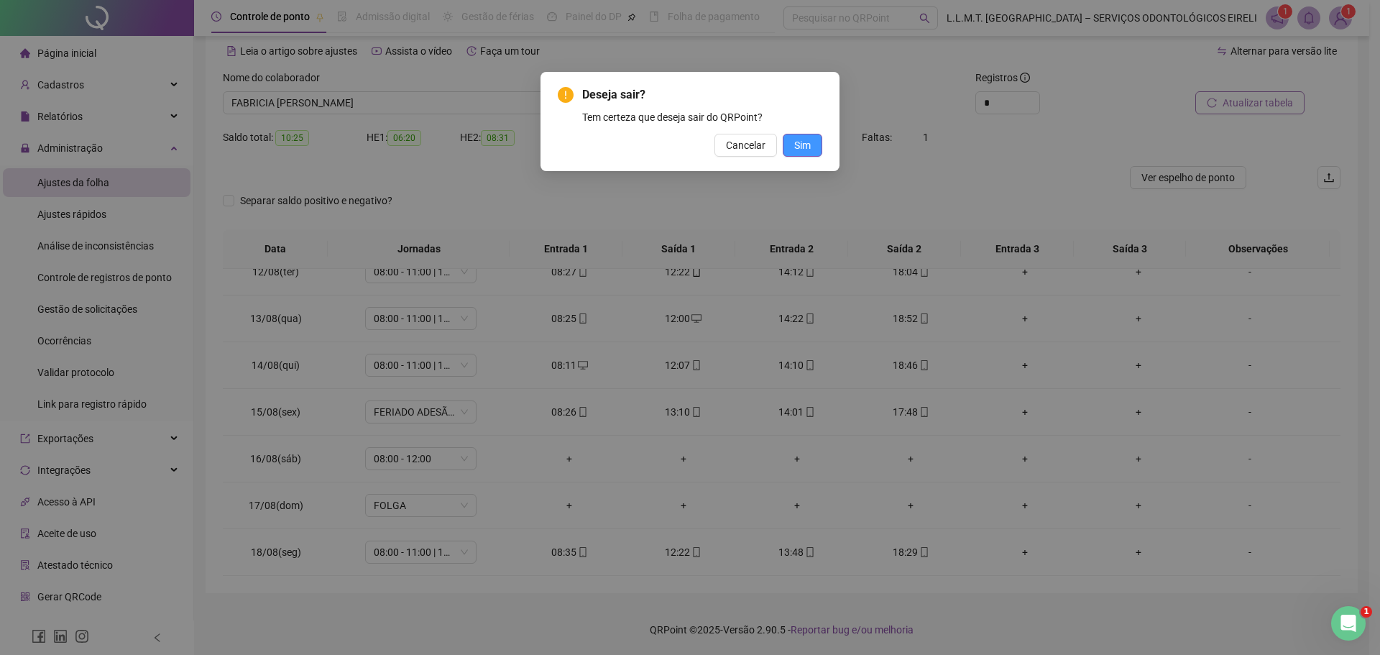
click at [800, 151] on span "Sim" at bounding box center [802, 145] width 17 height 16
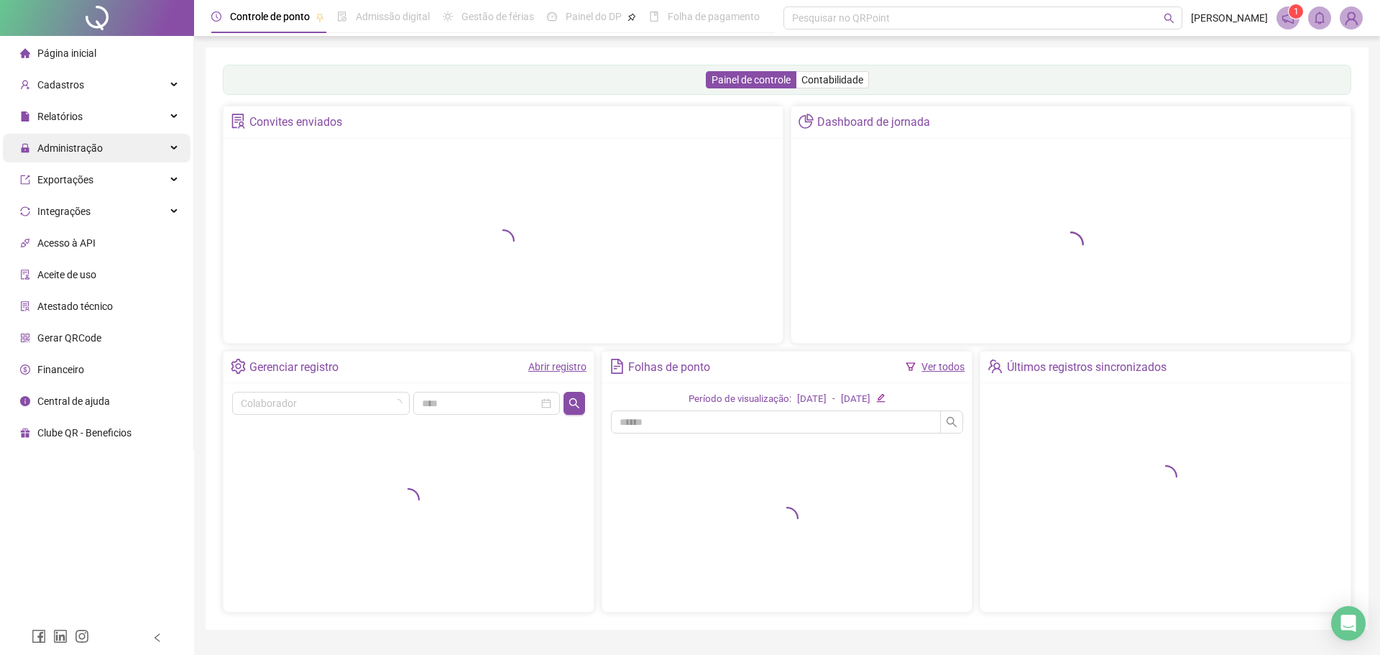
click at [78, 148] on span "Administração" at bounding box center [69, 147] width 65 height 11
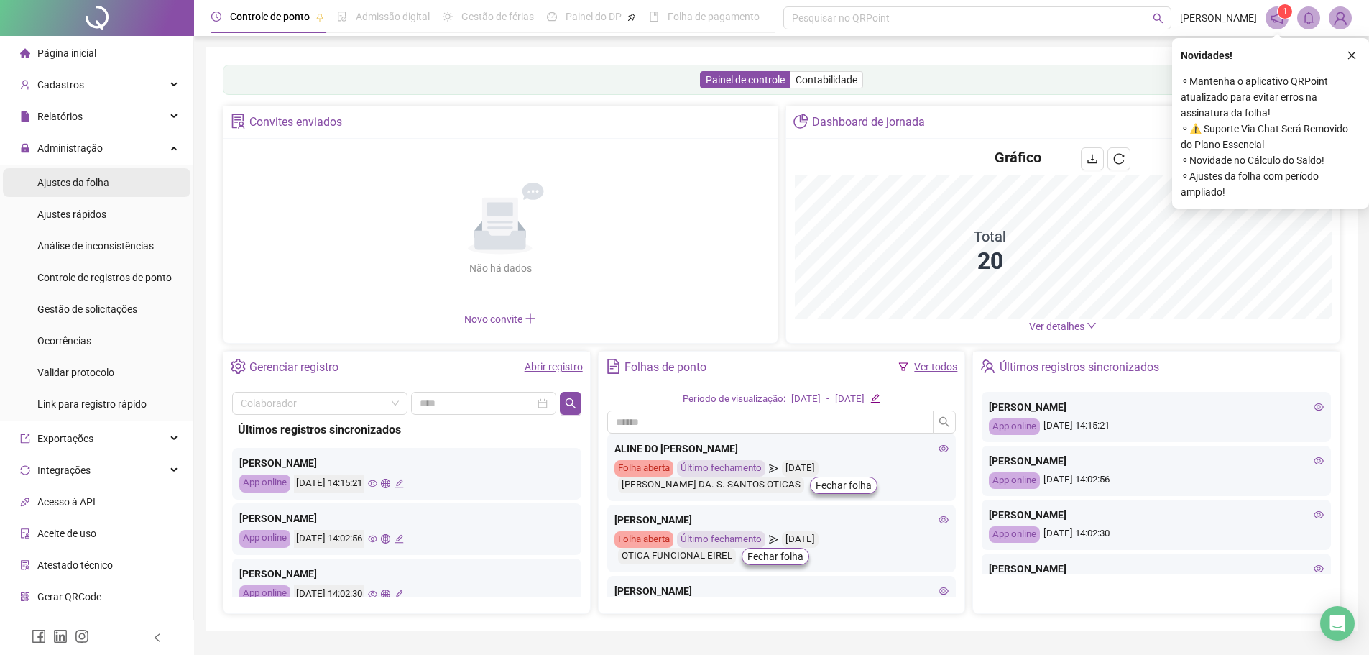
click at [104, 180] on span "Ajustes da folha" at bounding box center [73, 182] width 72 height 11
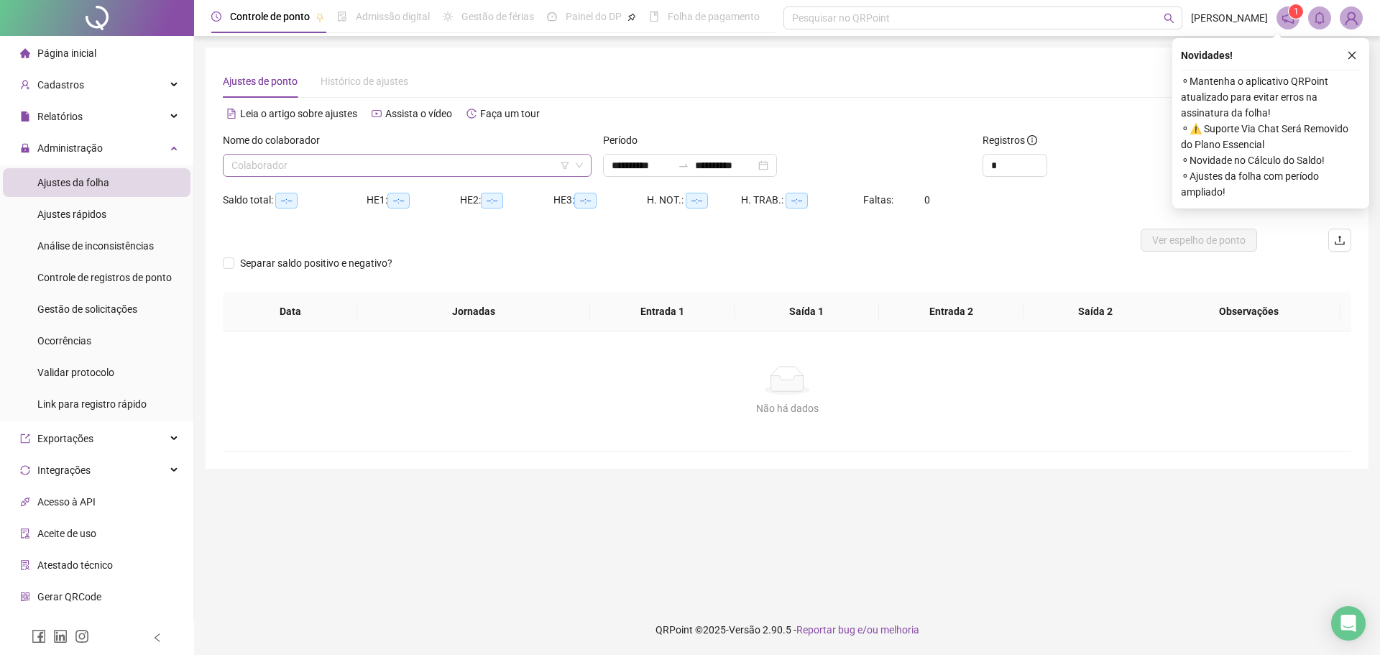
click at [466, 163] on input "search" at bounding box center [400, 165] width 338 height 22
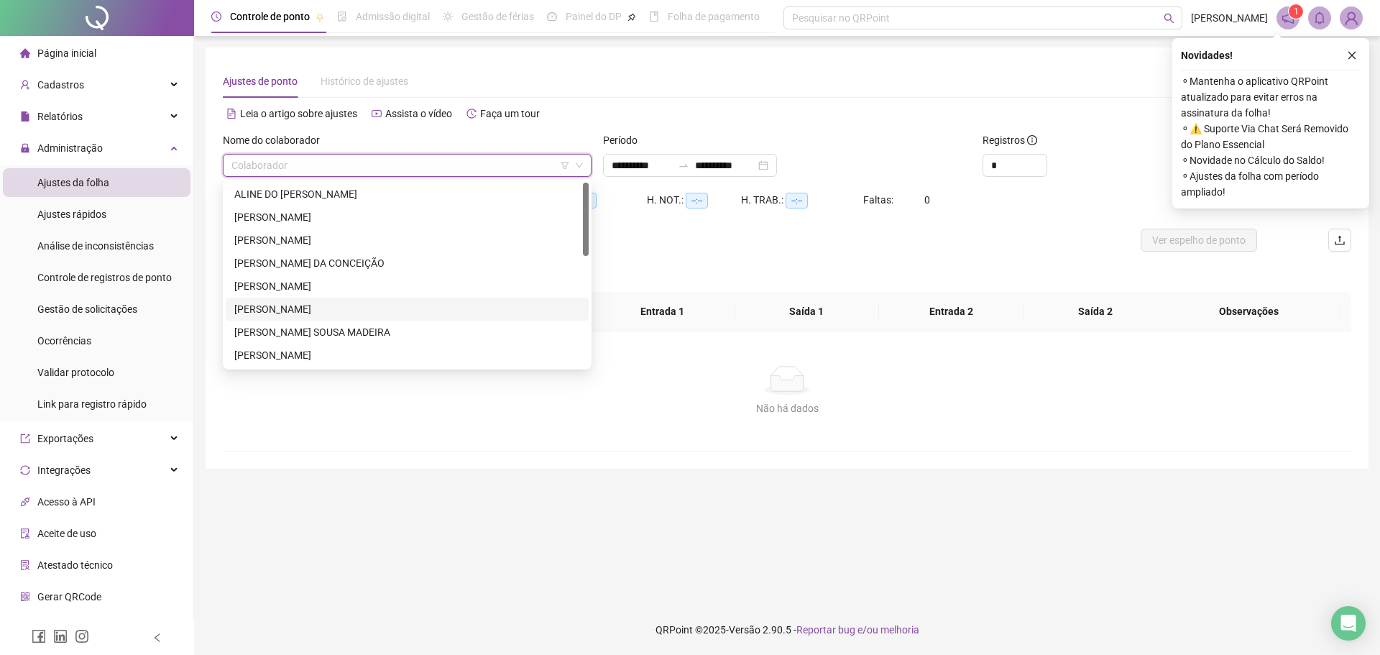
click at [364, 301] on div "[PERSON_NAME]" at bounding box center [407, 309] width 346 height 16
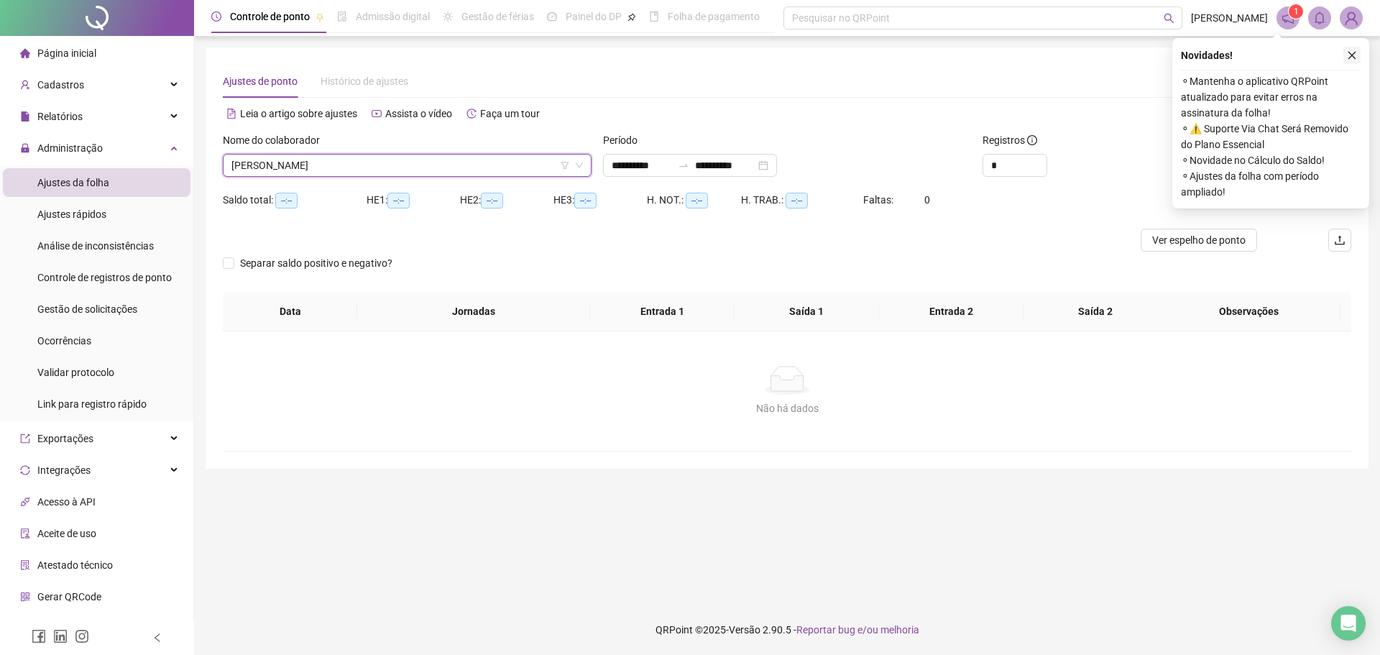
click at [1351, 57] on icon "close" at bounding box center [1352, 55] width 10 height 10
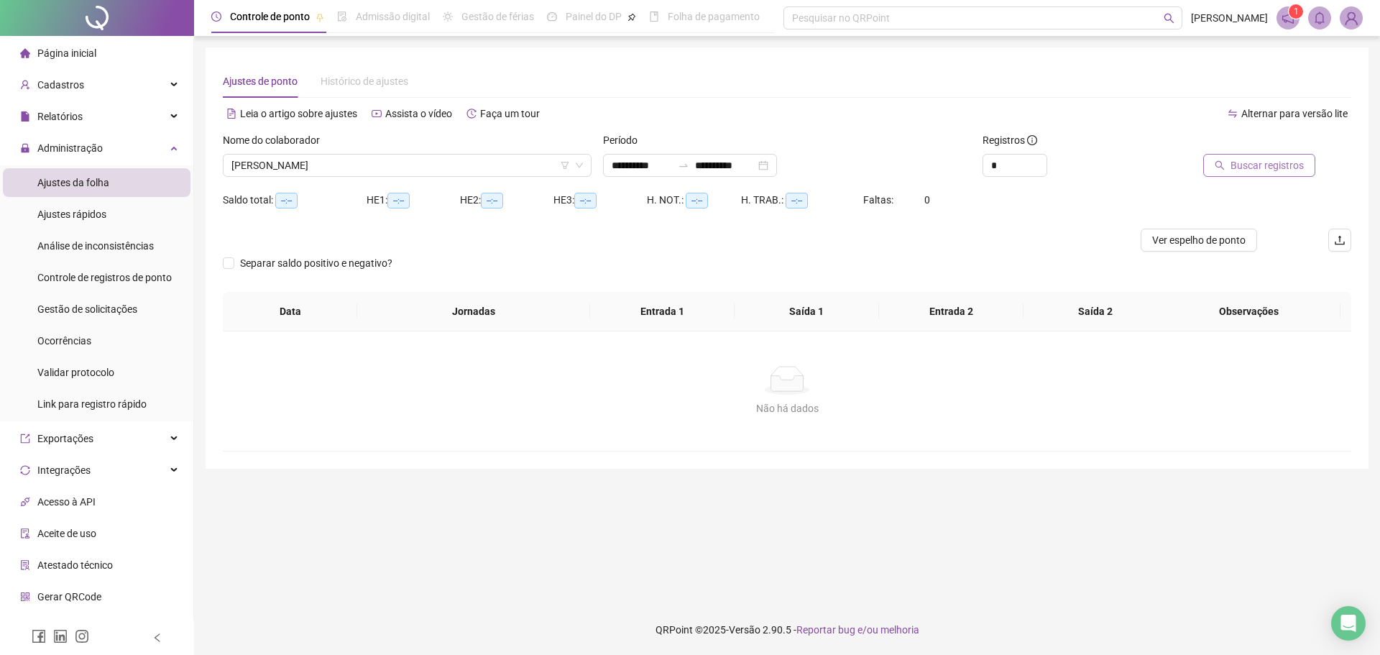
click at [1264, 169] on span "Buscar registros" at bounding box center [1266, 165] width 73 height 16
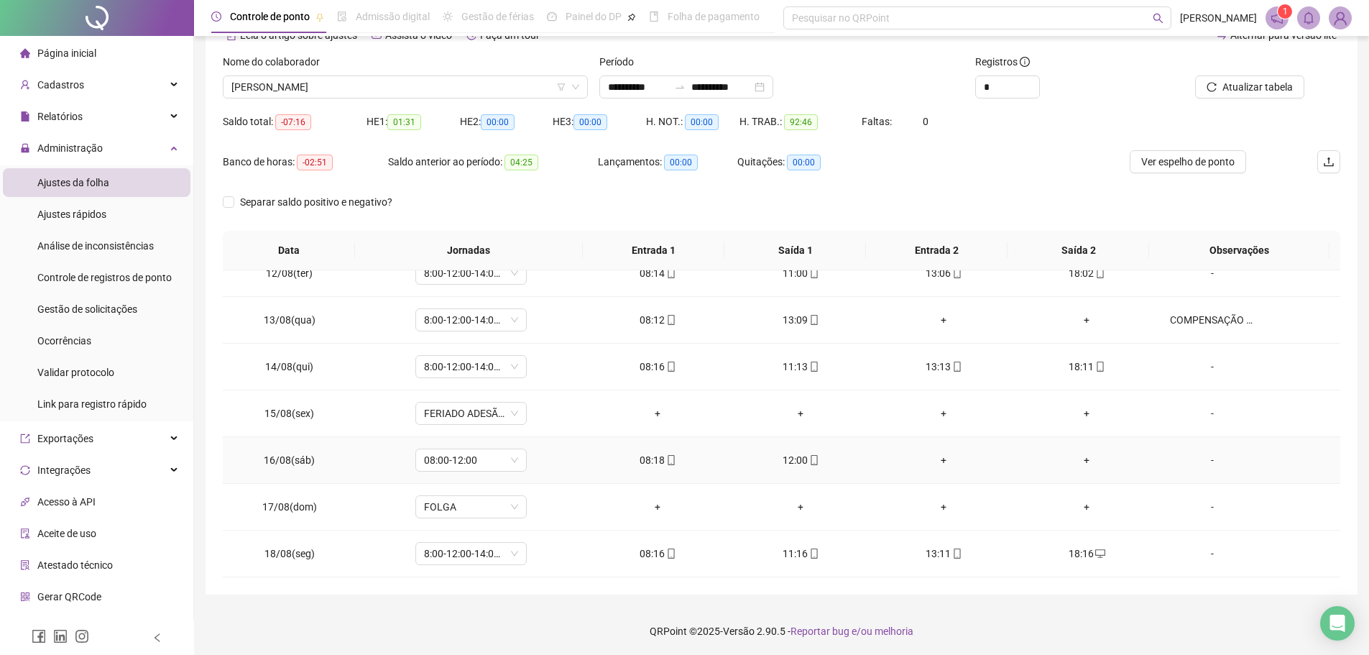
scroll to position [80, 0]
click at [709, 83] on input "**********" at bounding box center [721, 86] width 60 height 16
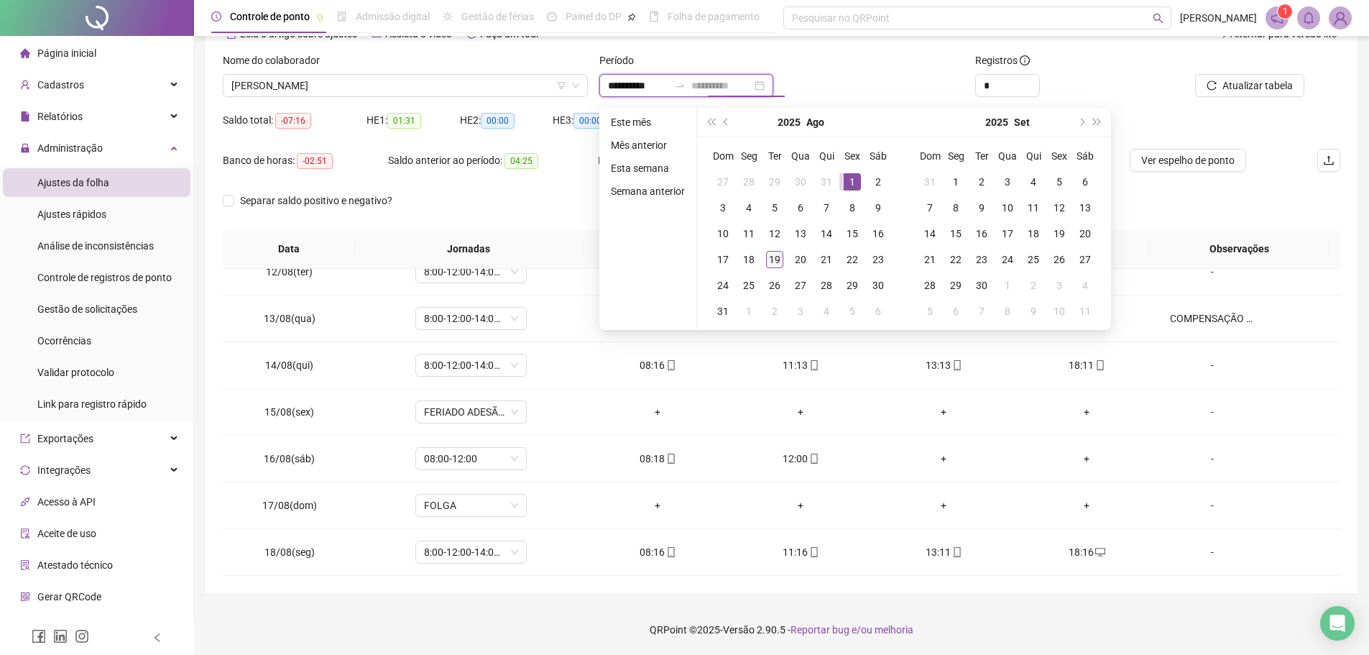
type input "**********"
click at [771, 260] on div "19" at bounding box center [774, 259] width 17 height 17
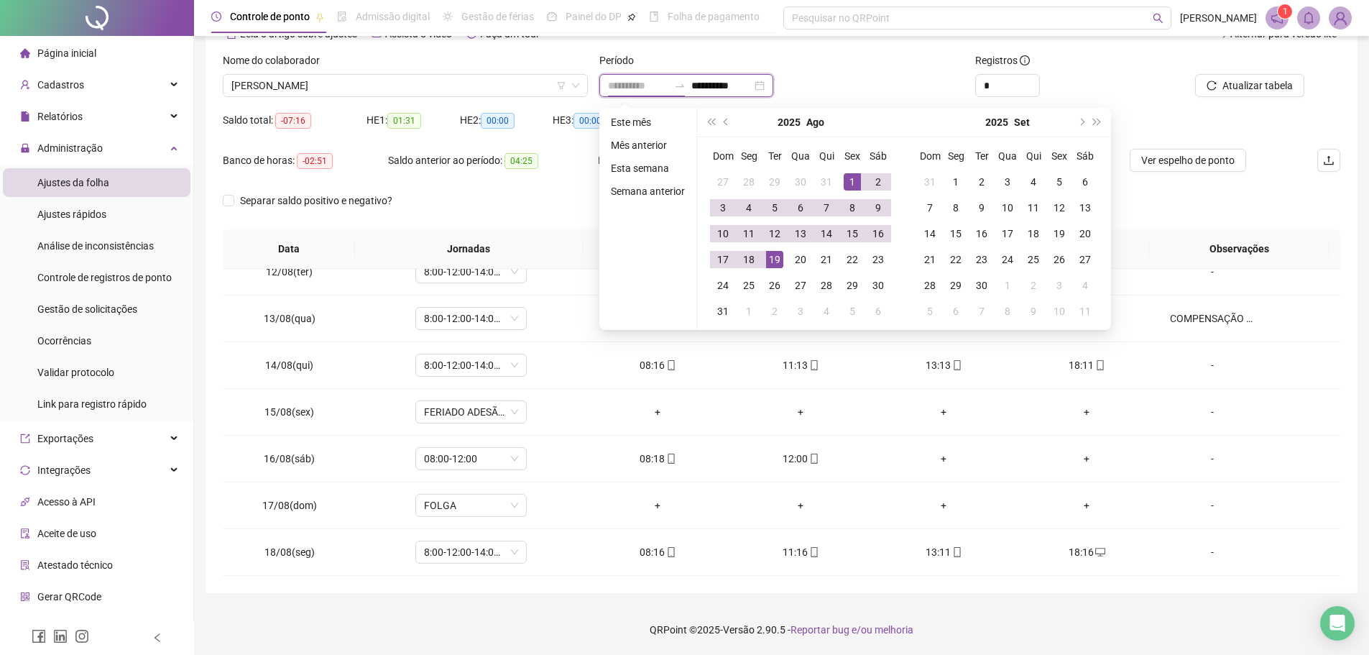
type input "**********"
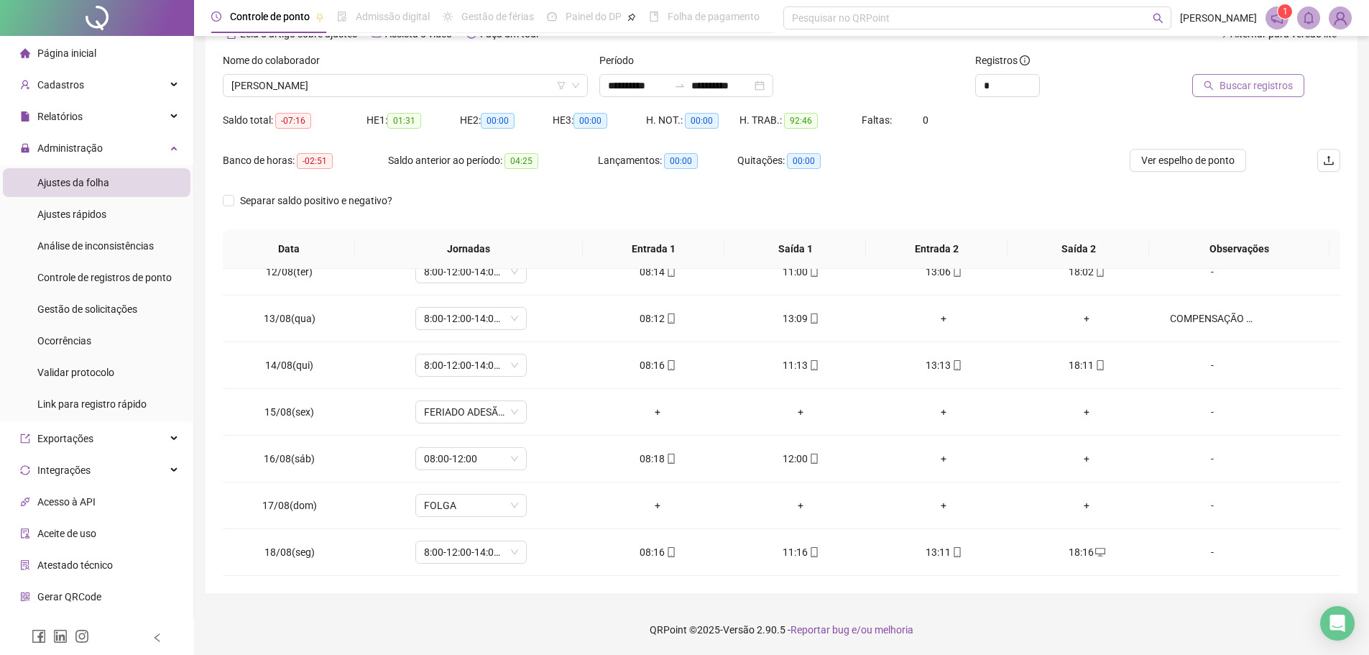
click at [1242, 83] on span "Buscar registros" at bounding box center [1255, 86] width 73 height 16
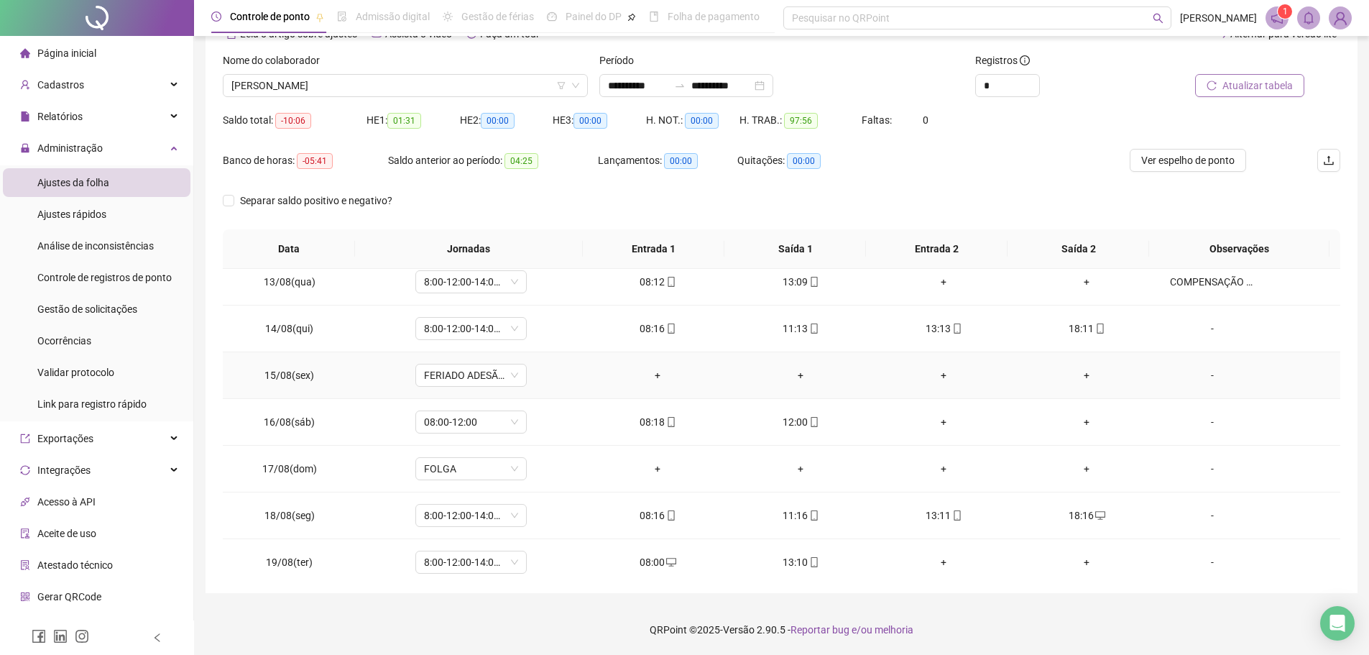
scroll to position [581, 0]
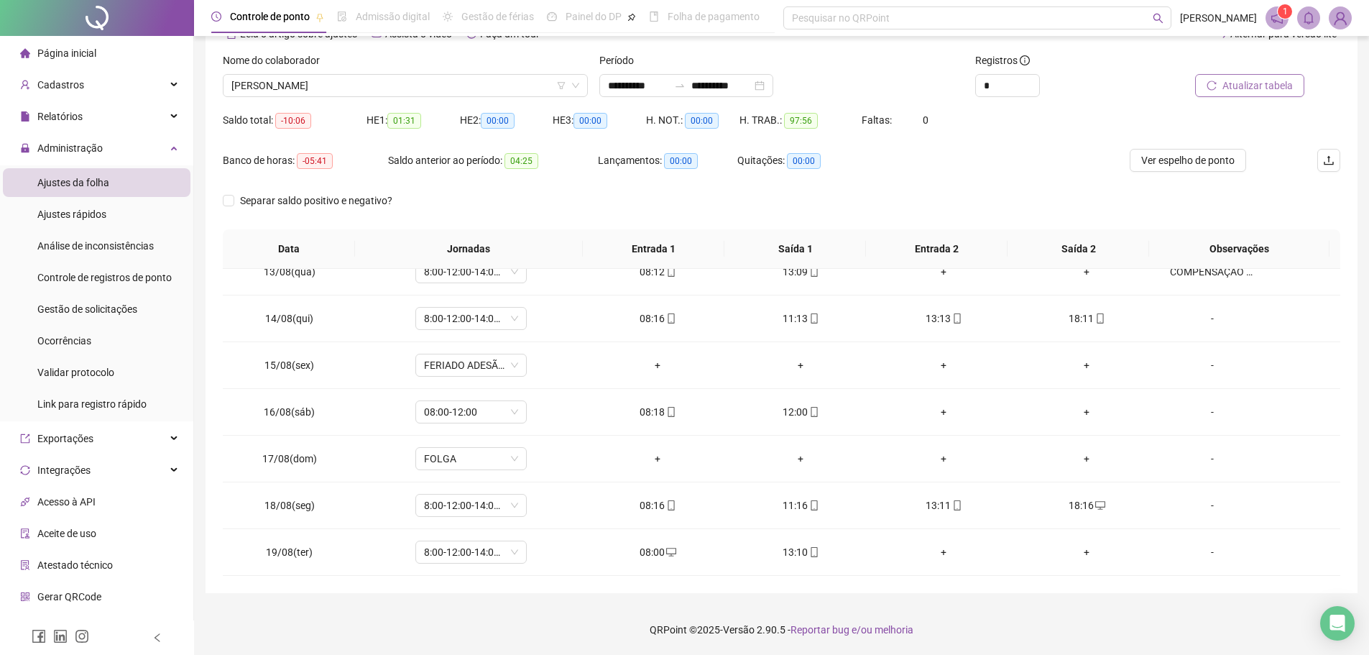
click at [880, 602] on div "**********" at bounding box center [781, 287] width 1175 height 734
click at [856, 583] on div "**********" at bounding box center [782, 280] width 1152 height 625
click at [490, 88] on span "[PERSON_NAME]" at bounding box center [405, 86] width 348 height 22
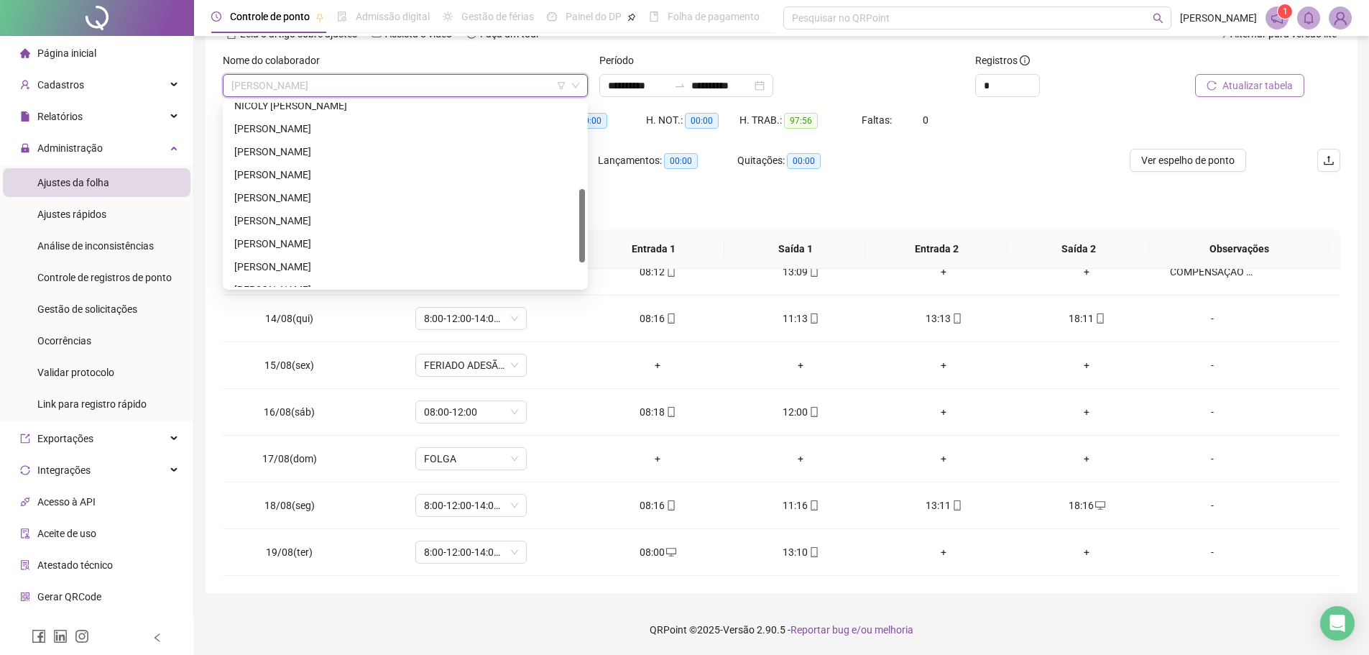
scroll to position [276, 0]
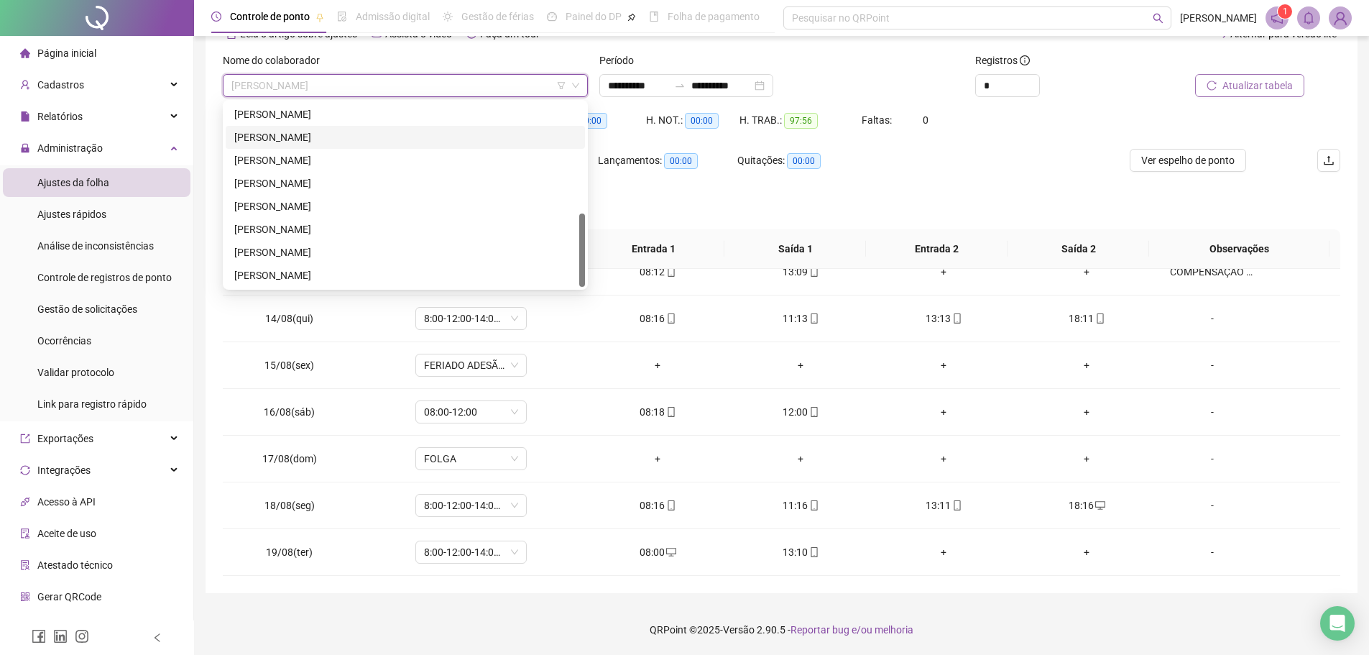
click at [323, 154] on div "[PERSON_NAME]" at bounding box center [405, 160] width 342 height 16
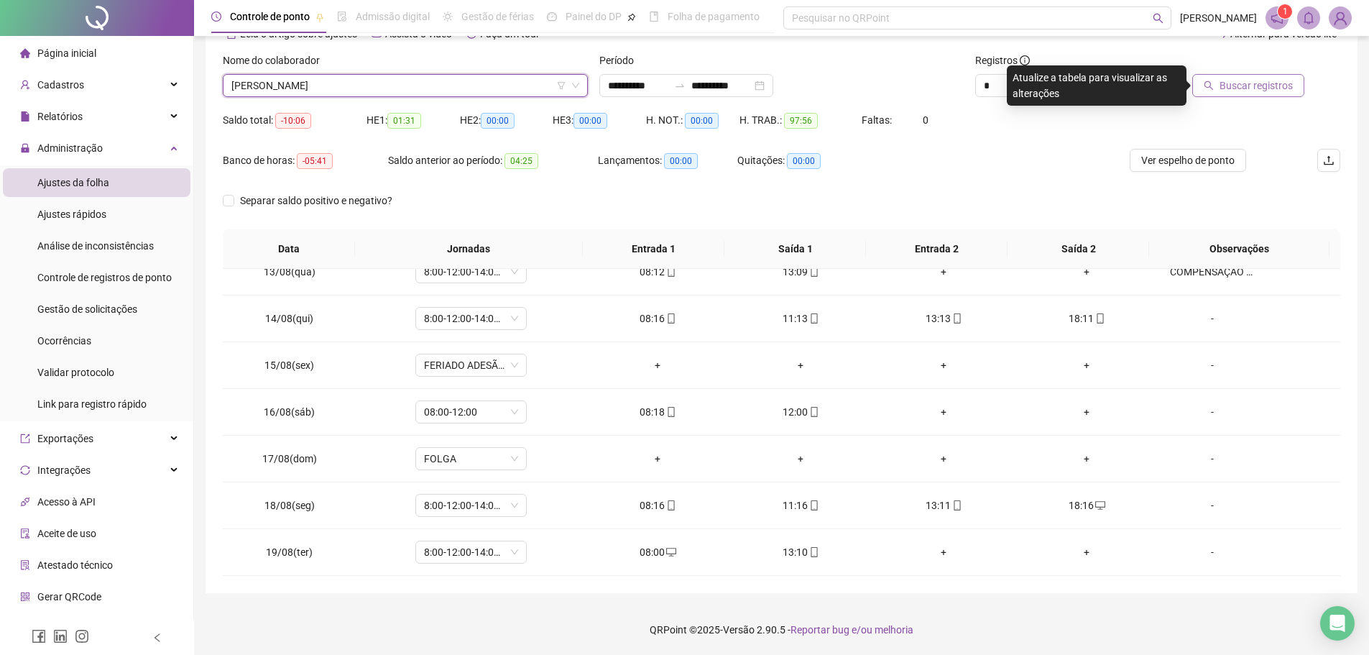
click at [1240, 85] on span "Buscar registros" at bounding box center [1255, 86] width 73 height 16
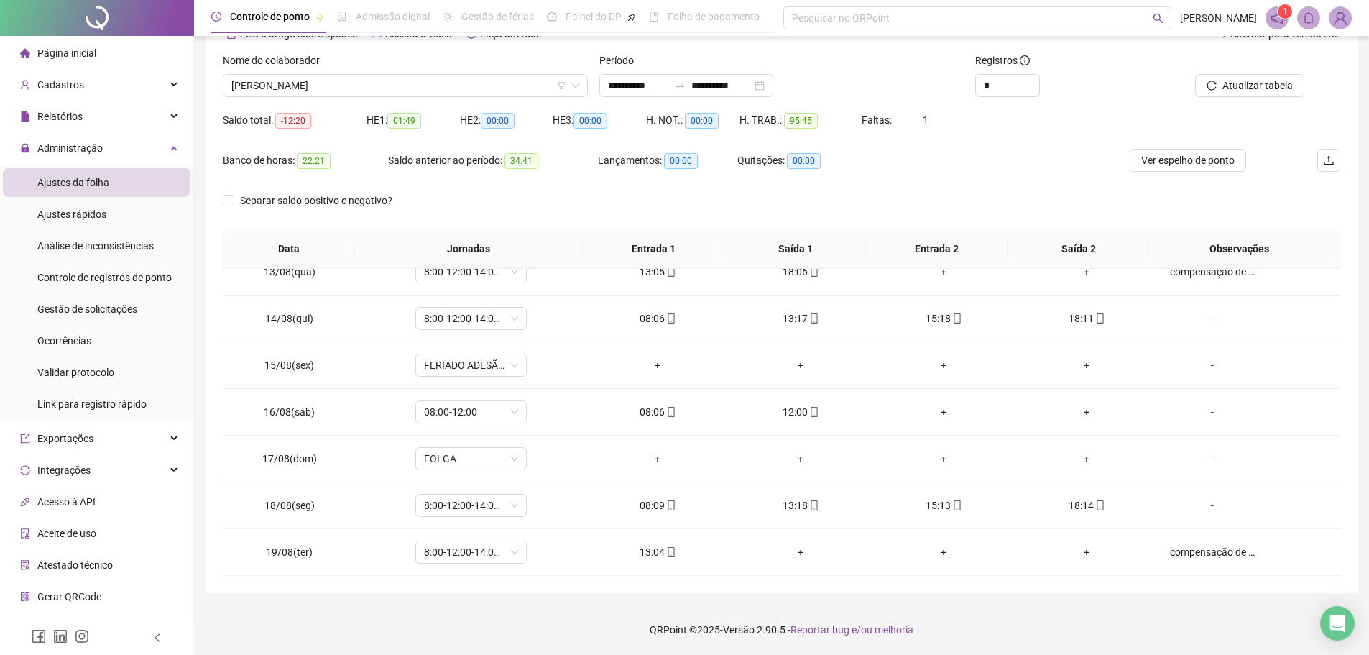
click at [831, 588] on div "**********" at bounding box center [782, 280] width 1152 height 625
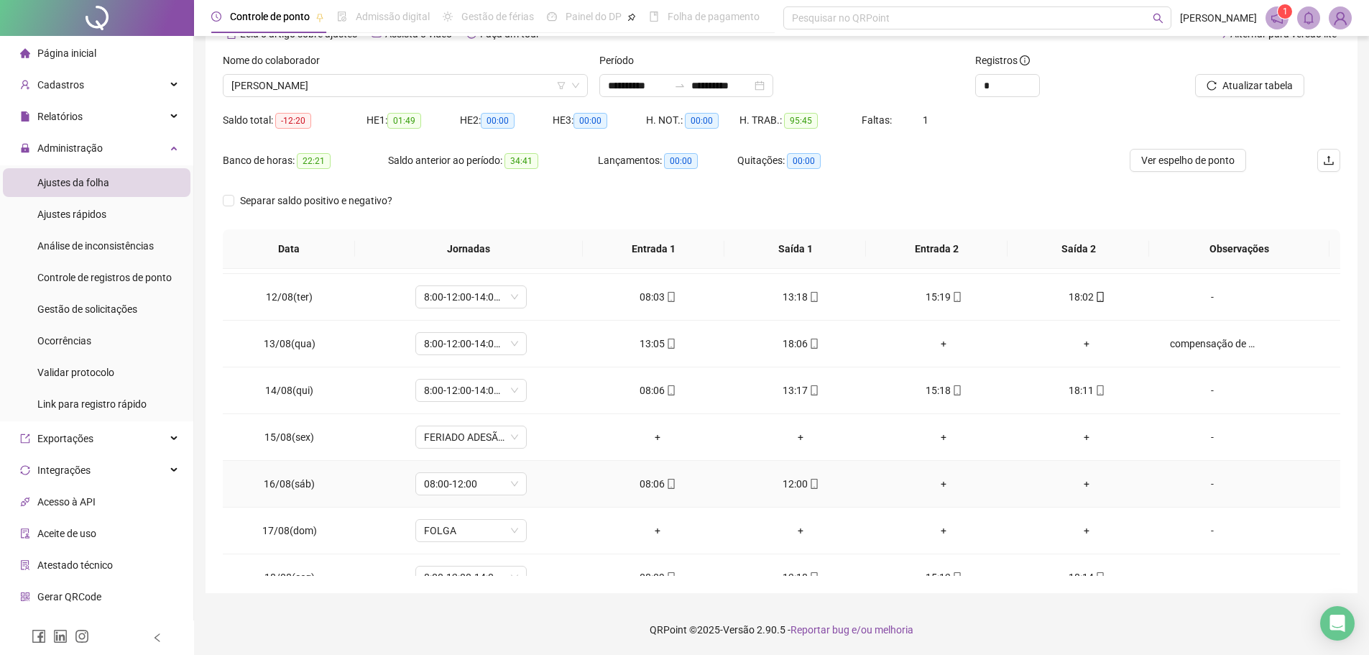
scroll to position [581, 0]
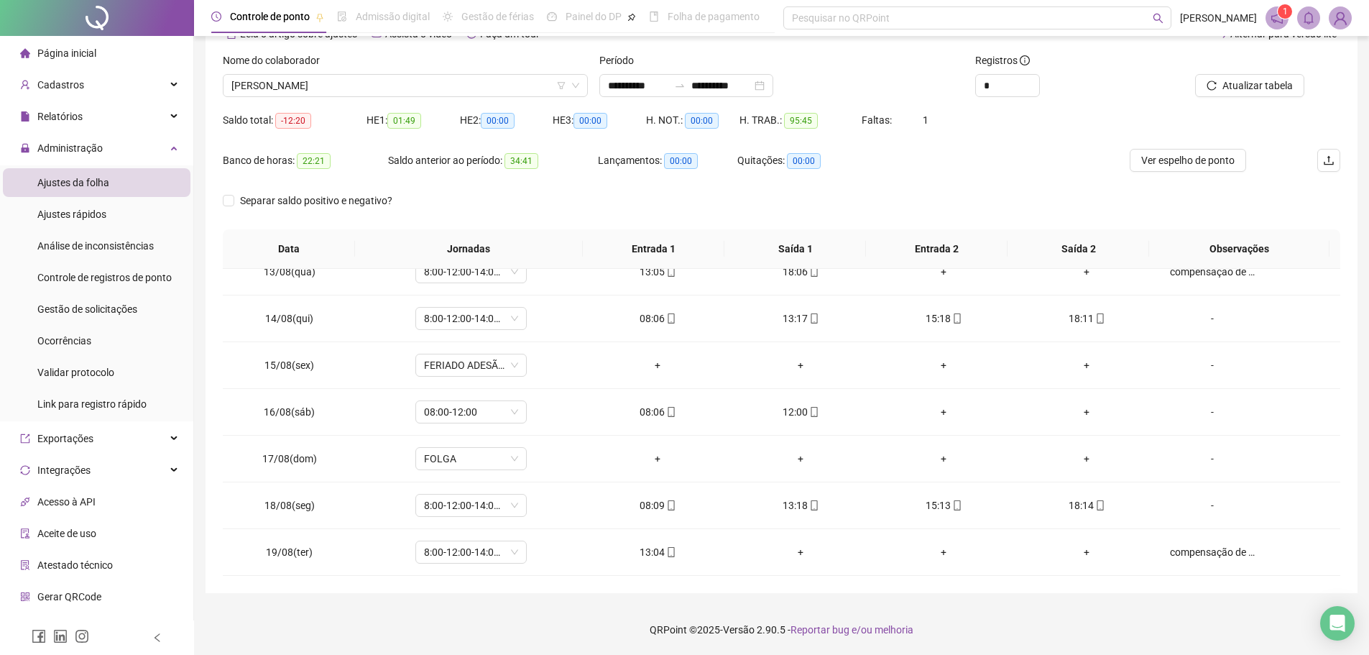
click at [866, 591] on div "**********" at bounding box center [782, 280] width 1152 height 625
click at [89, 311] on span "Gestão de solicitações" at bounding box center [87, 308] width 100 height 11
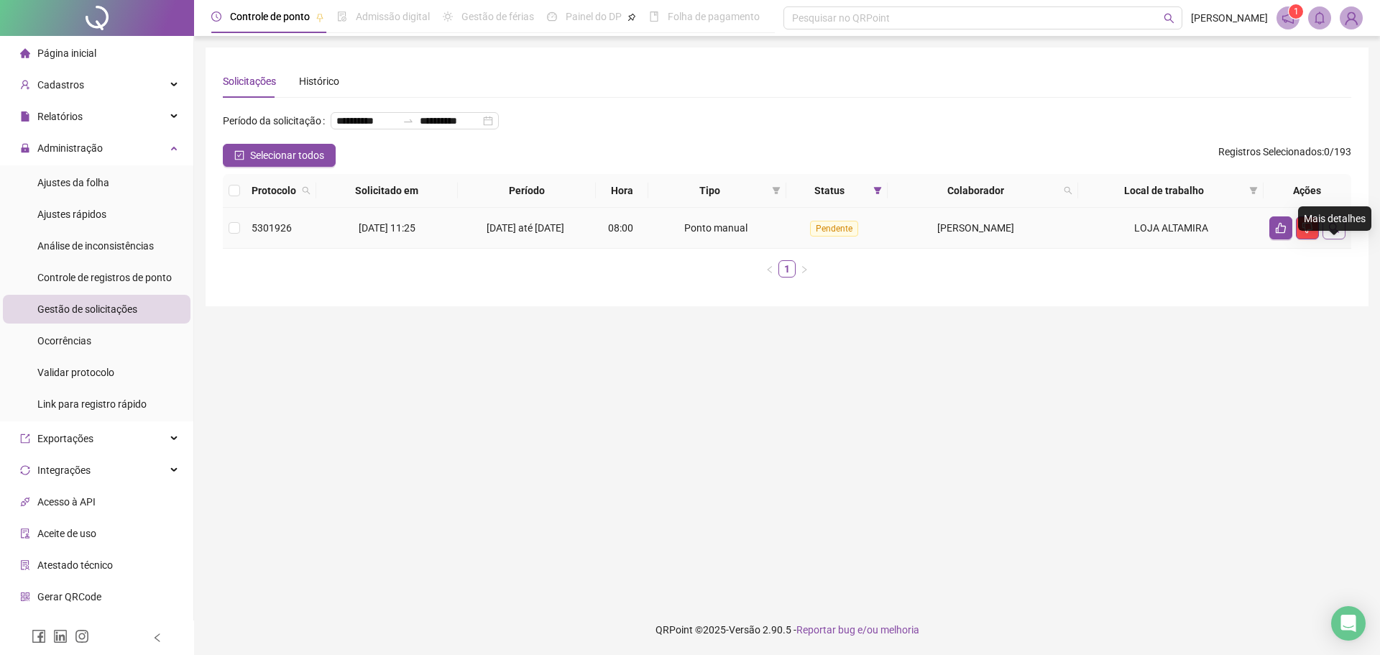
click at [1336, 234] on icon "search" at bounding box center [1333, 227] width 11 height 11
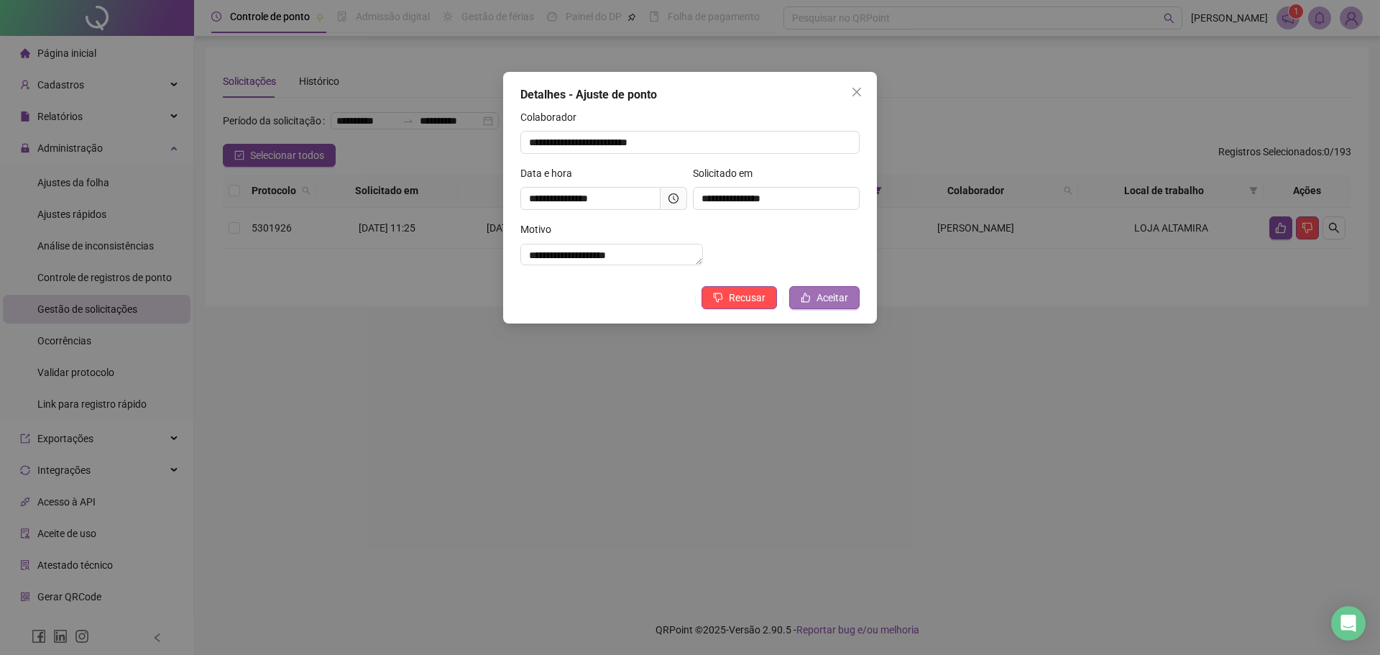
click at [823, 305] on span "Aceitar" at bounding box center [832, 298] width 32 height 16
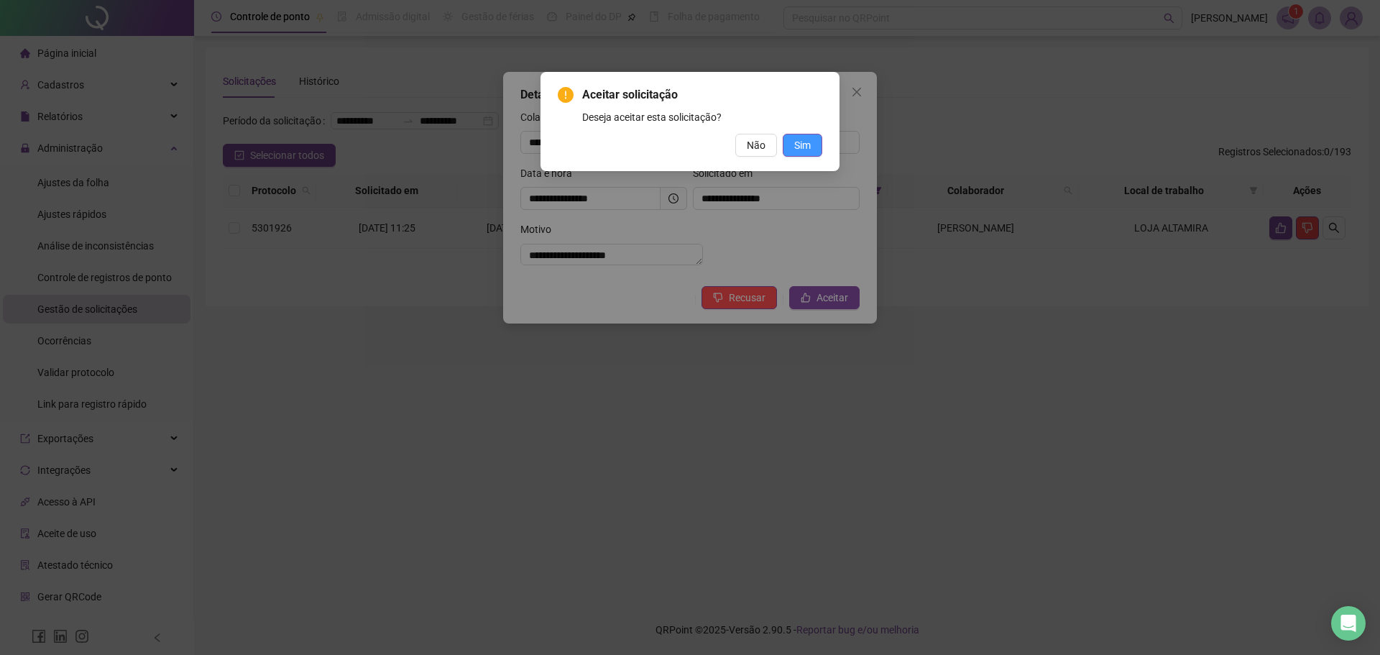
click at [805, 139] on span "Sim" at bounding box center [802, 145] width 17 height 16
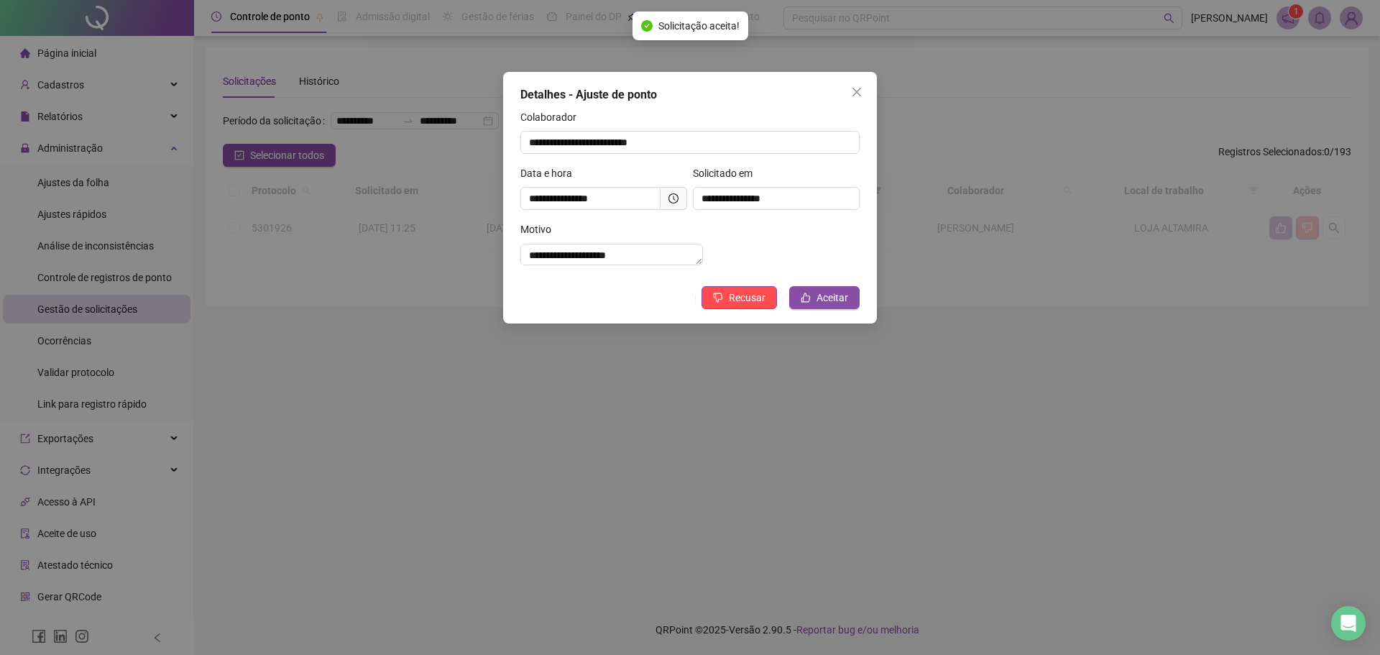
click at [100, 183] on div "**********" at bounding box center [690, 327] width 1380 height 655
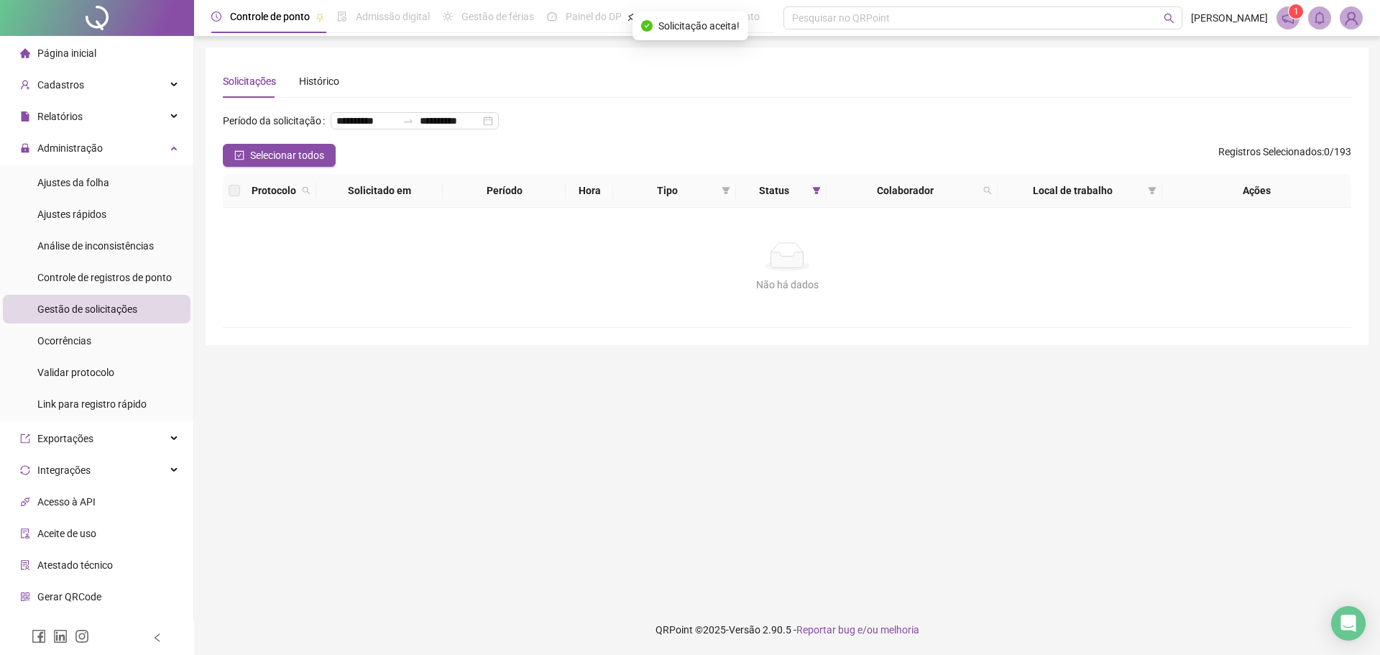
click at [100, 183] on span "Ajustes da folha" at bounding box center [73, 182] width 72 height 11
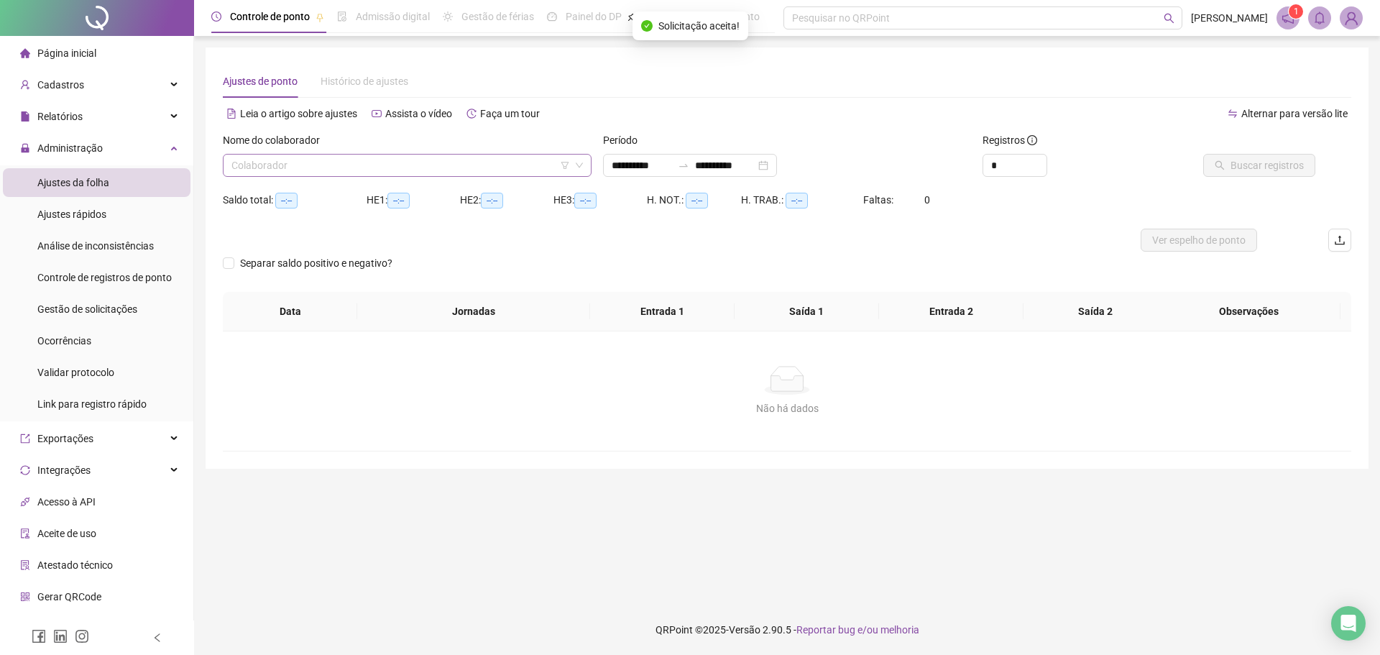
type input "**********"
click at [384, 163] on input "search" at bounding box center [400, 165] width 338 height 22
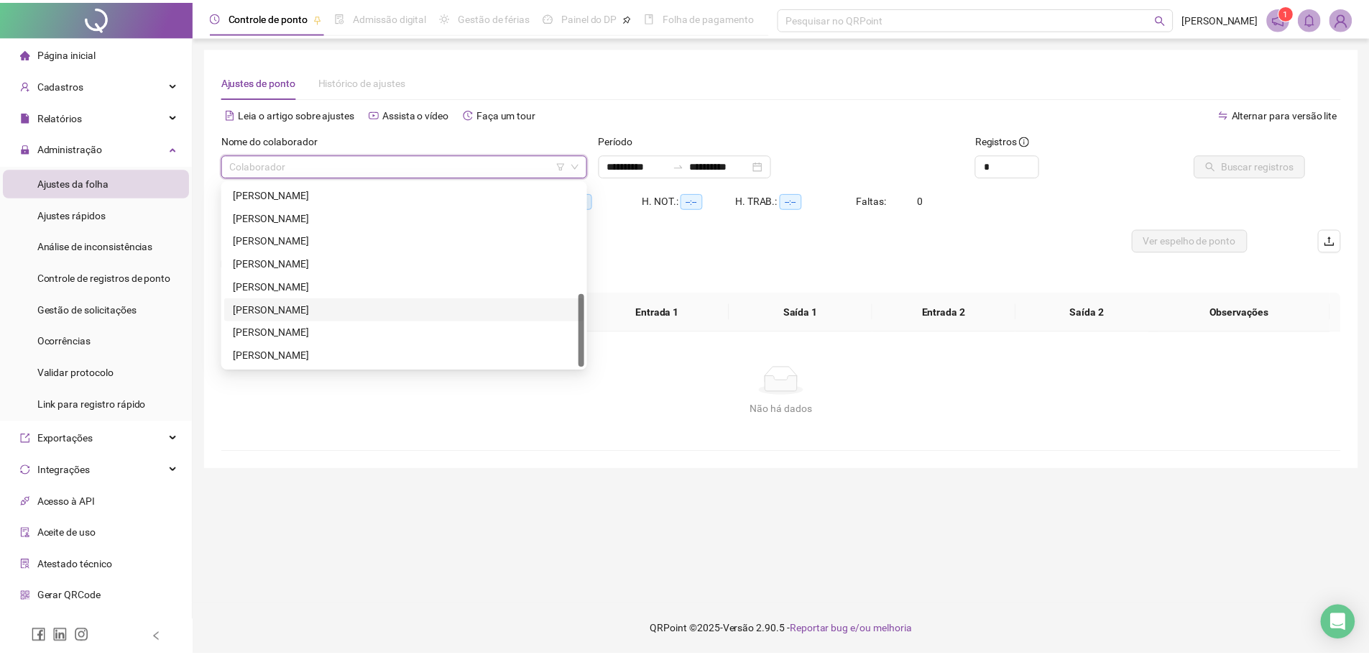
scroll to position [204, 0]
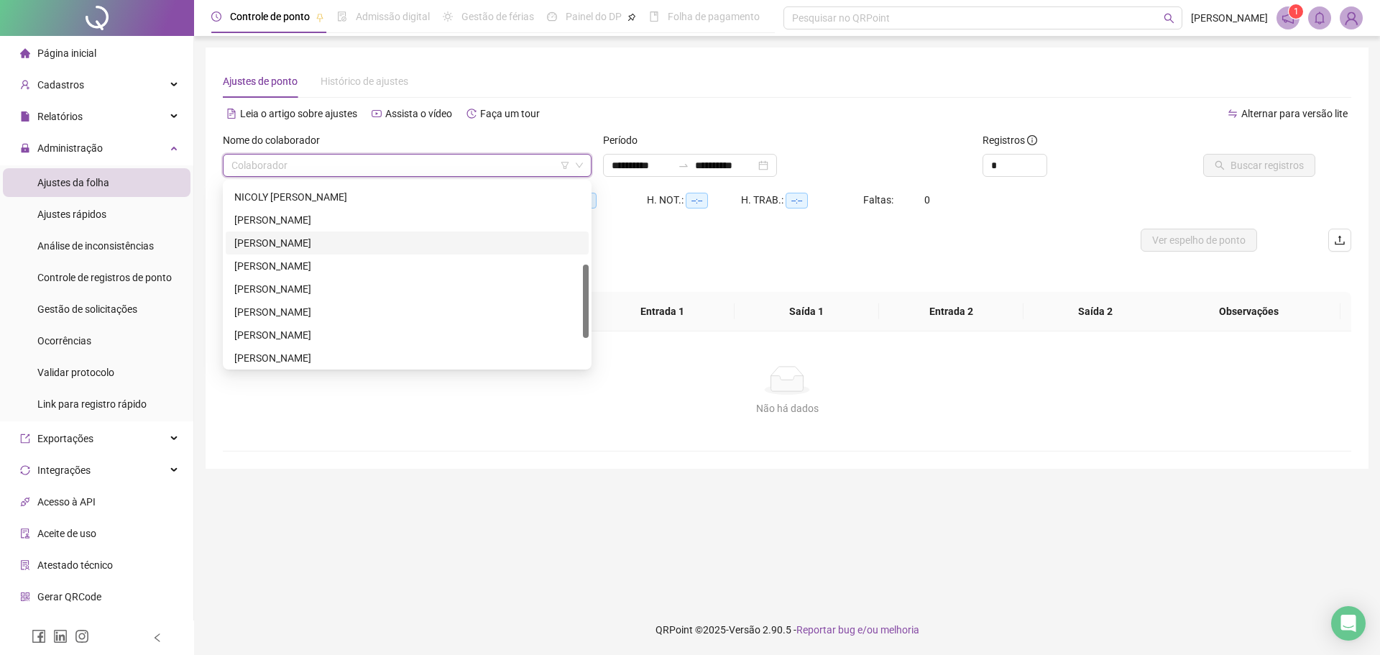
click at [395, 249] on div "[PERSON_NAME]" at bounding box center [407, 243] width 346 height 16
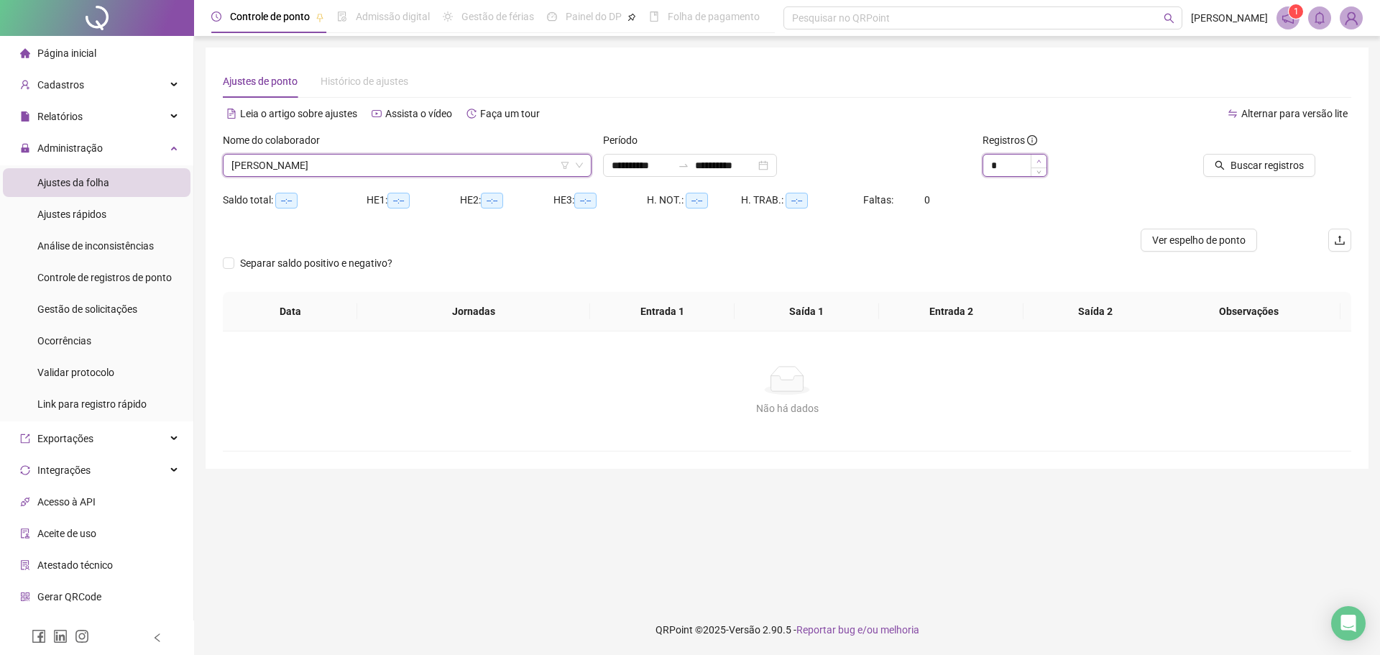
type input "*"
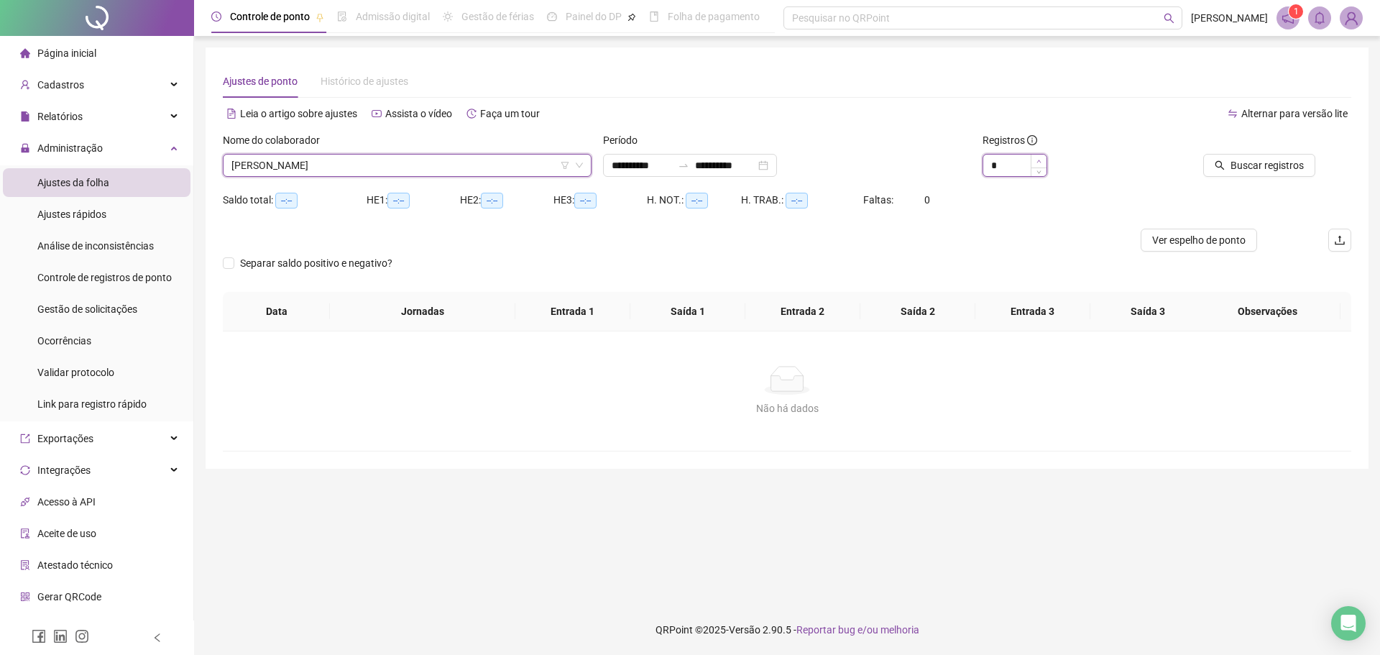
click at [1033, 157] on span "Increase Value" at bounding box center [1038, 160] width 16 height 13
click at [1316, 165] on div "Buscar registros" at bounding box center [1262, 154] width 178 height 45
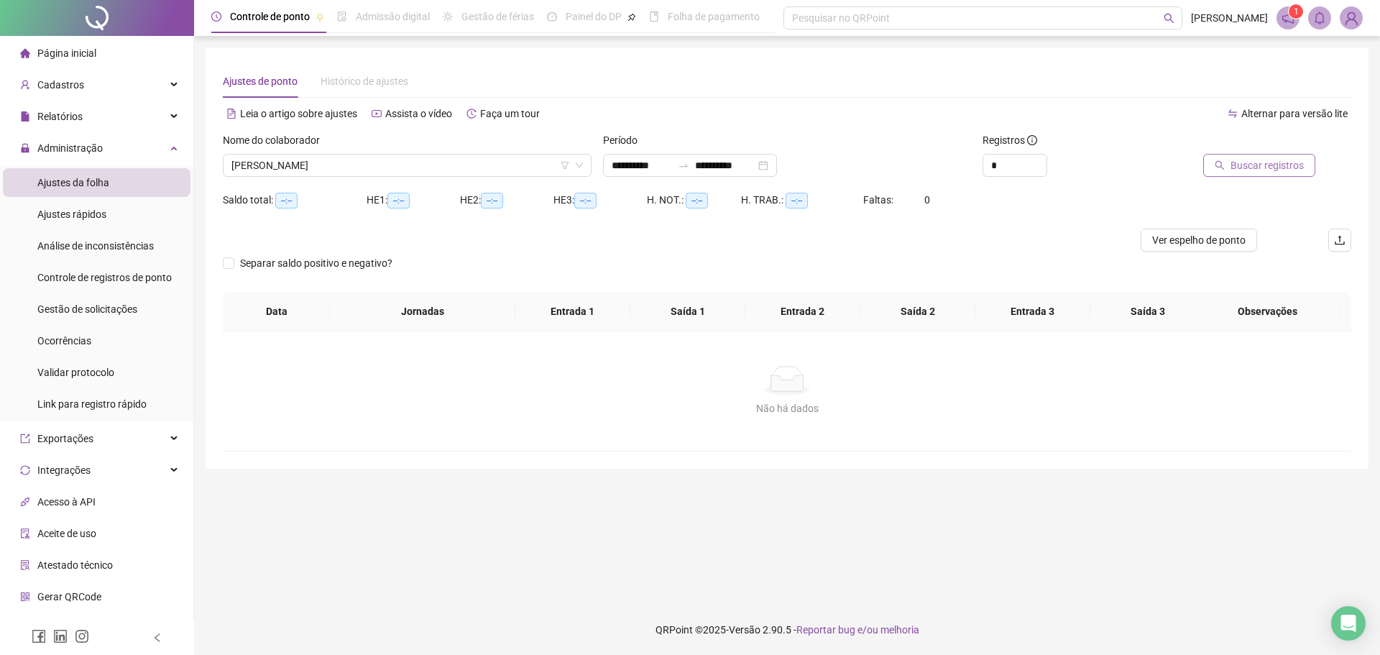
click at [1263, 165] on span "Buscar registros" at bounding box center [1266, 165] width 73 height 16
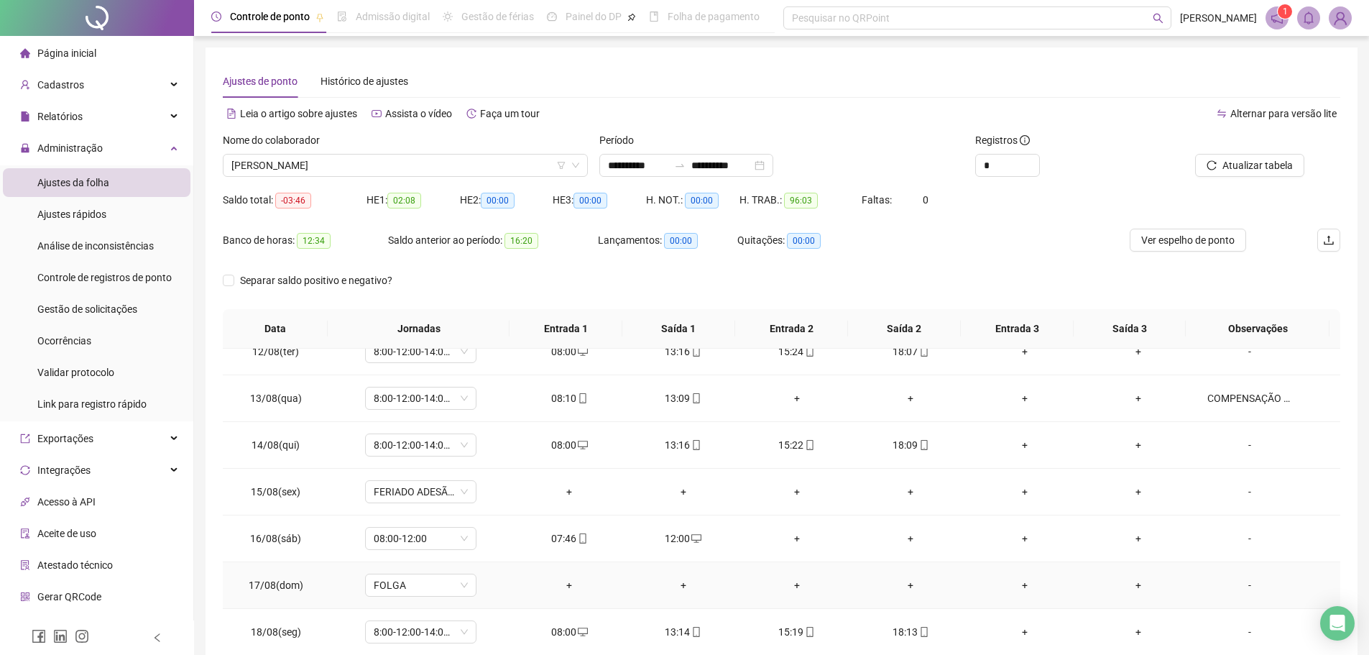
scroll to position [80, 0]
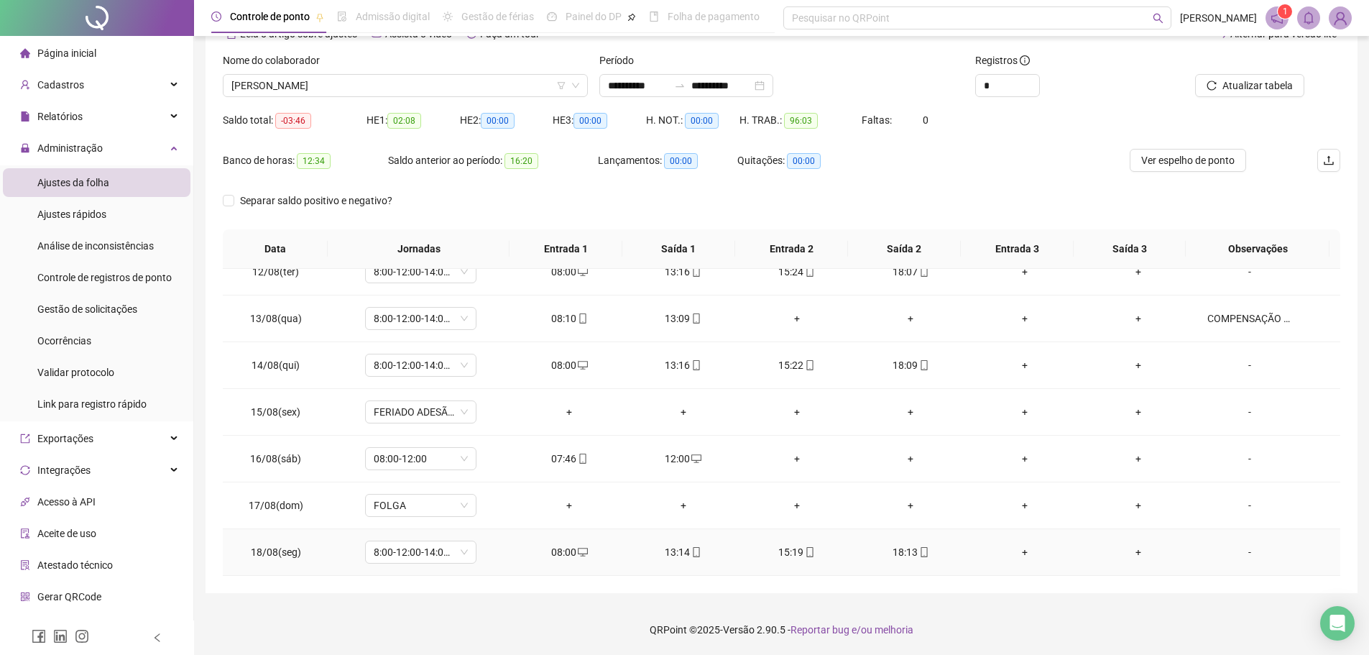
click at [841, 572] on td "15:19" at bounding box center [797, 552] width 114 height 47
click at [127, 310] on span "Gestão de solicitações" at bounding box center [87, 308] width 100 height 11
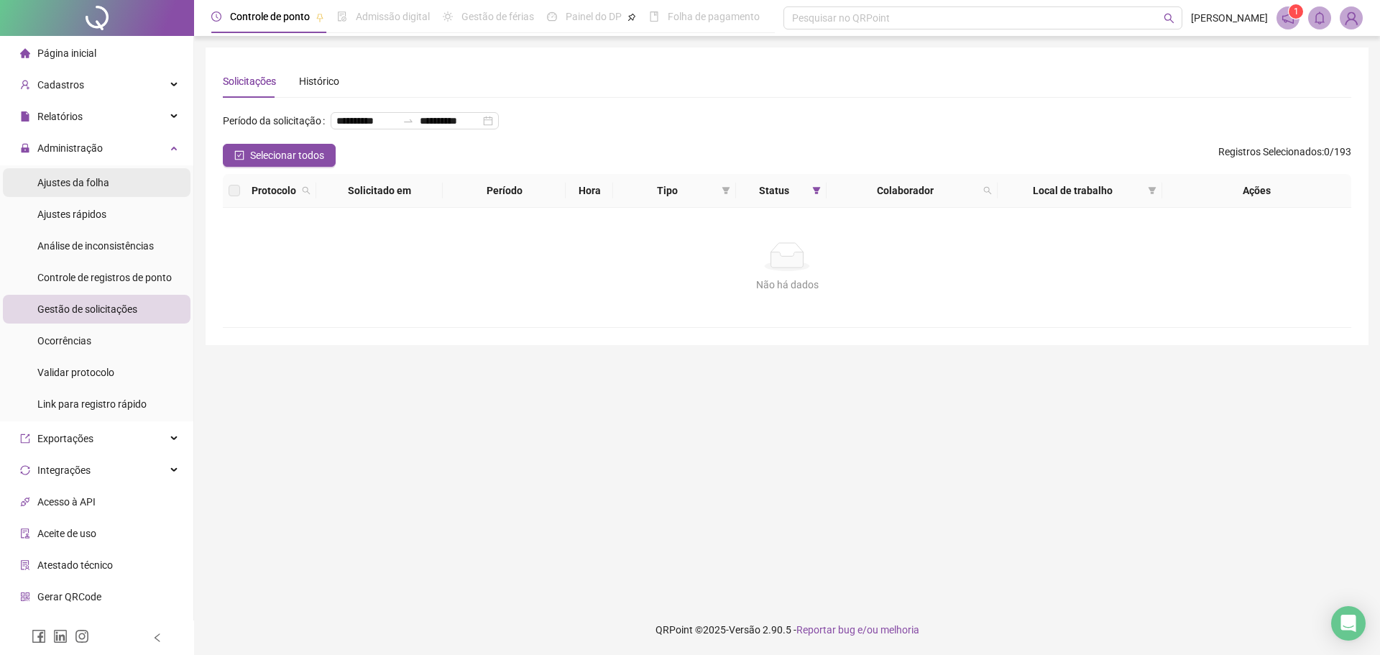
click at [129, 179] on li "Ajustes da folha" at bounding box center [97, 182] width 188 height 29
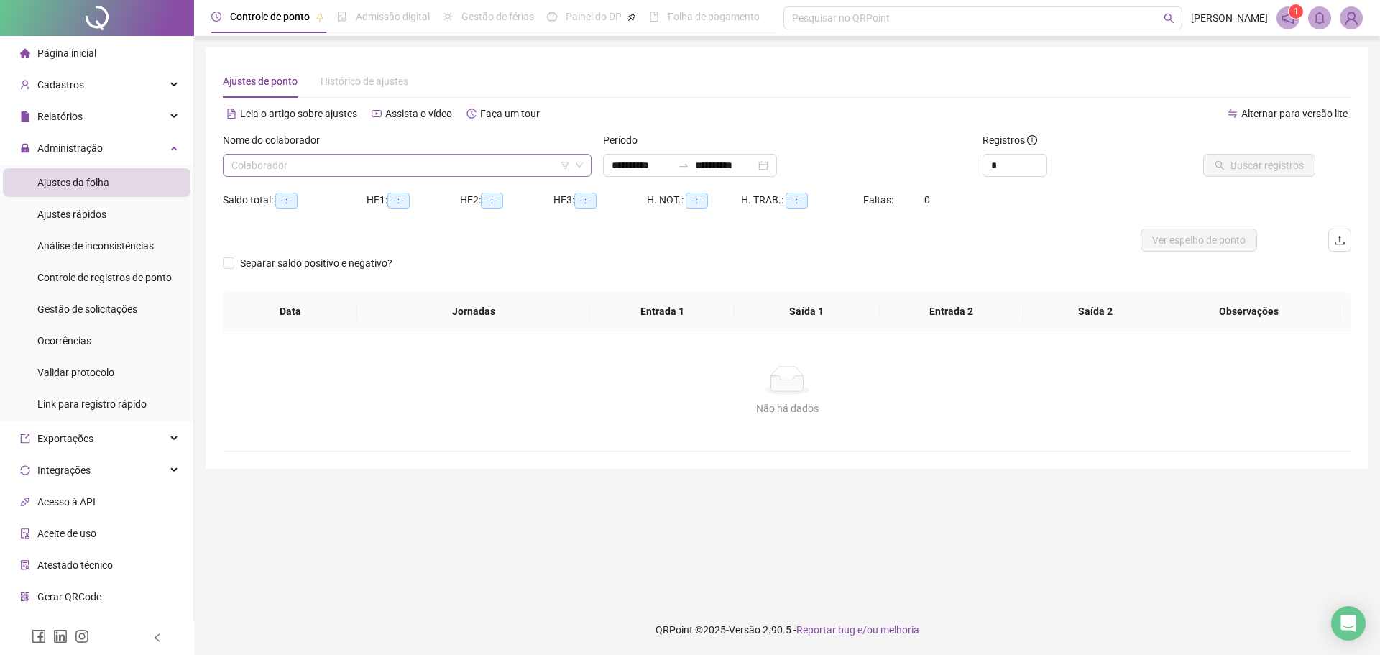
click at [478, 165] on input "search" at bounding box center [400, 165] width 338 height 22
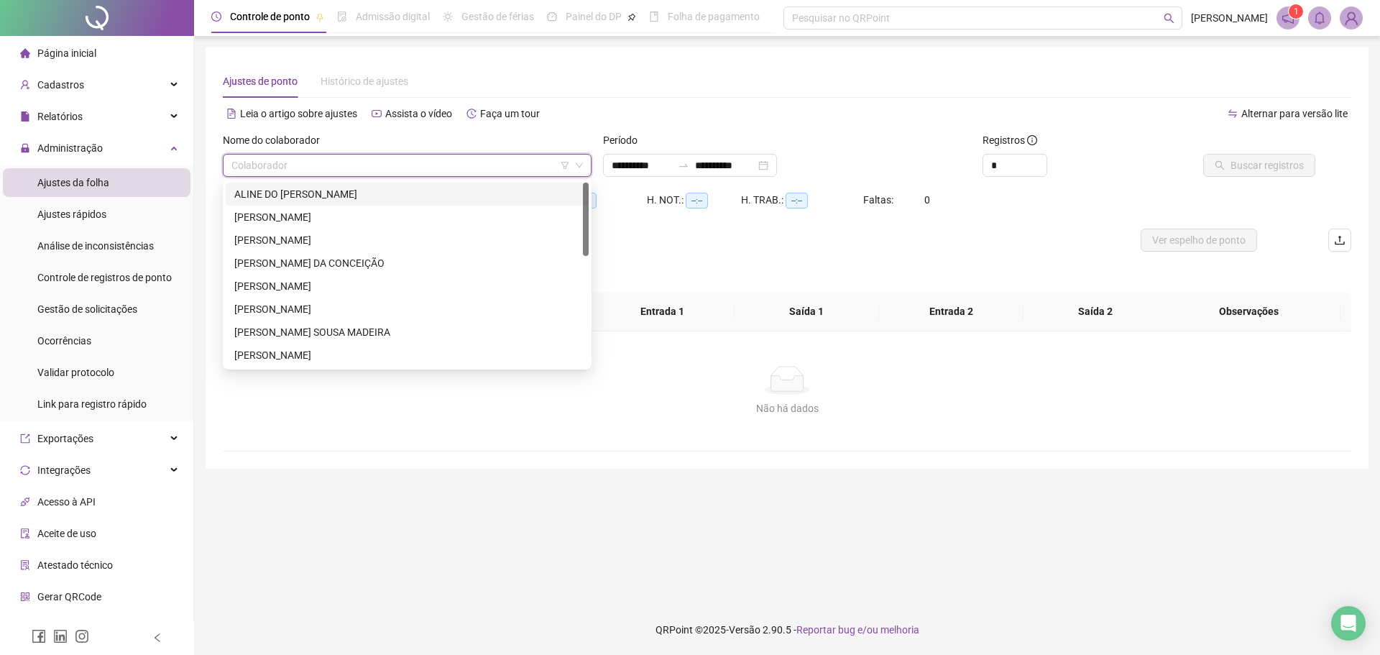
type input "**********"
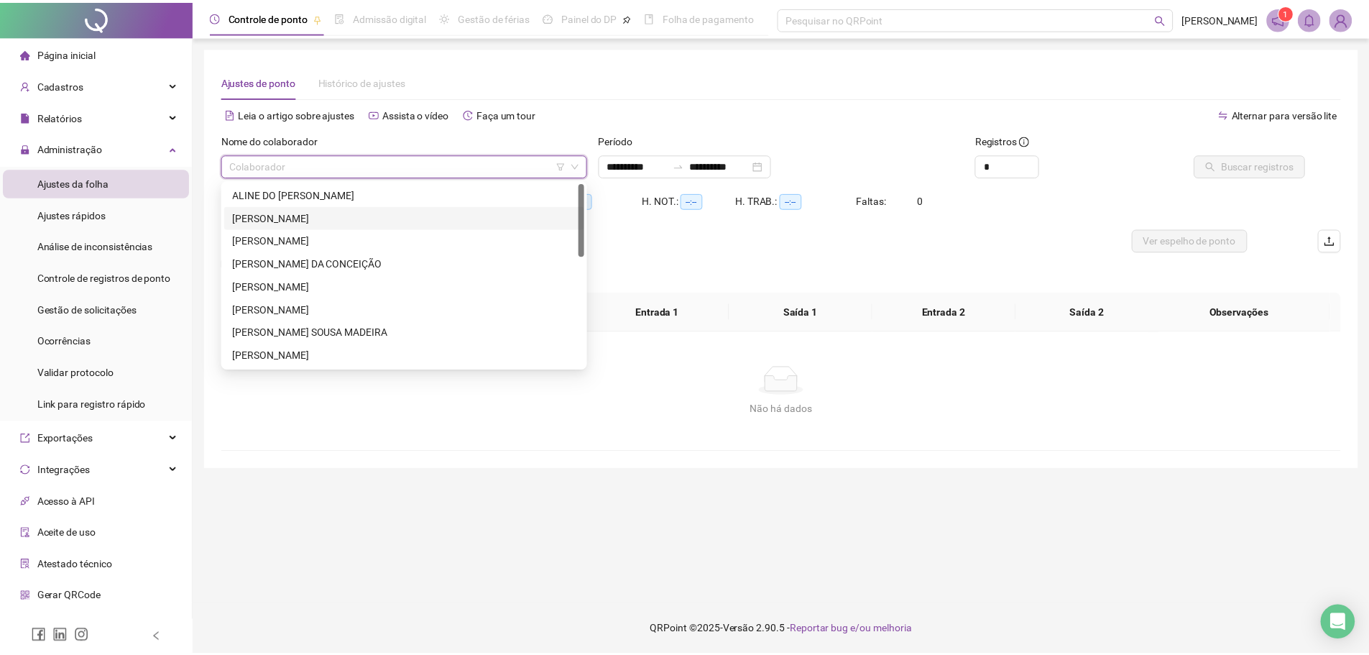
scroll to position [144, 0]
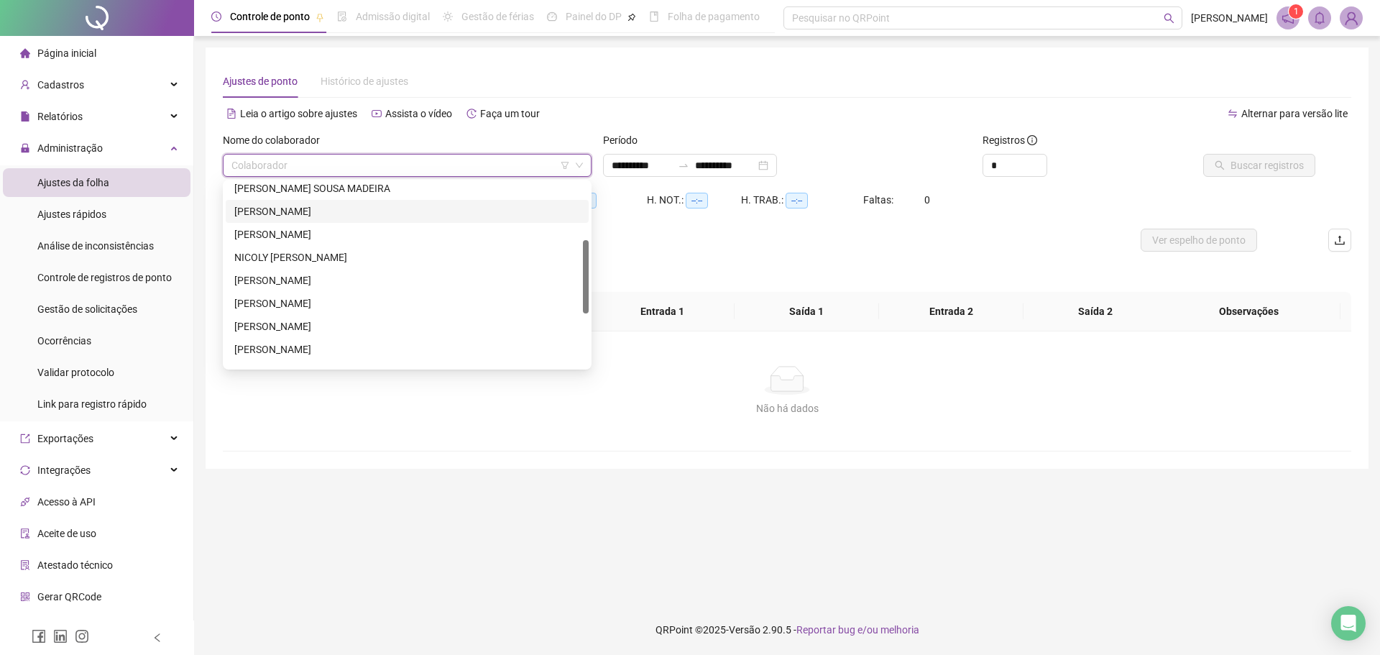
click at [365, 213] on div "[PERSON_NAME]" at bounding box center [407, 211] width 346 height 16
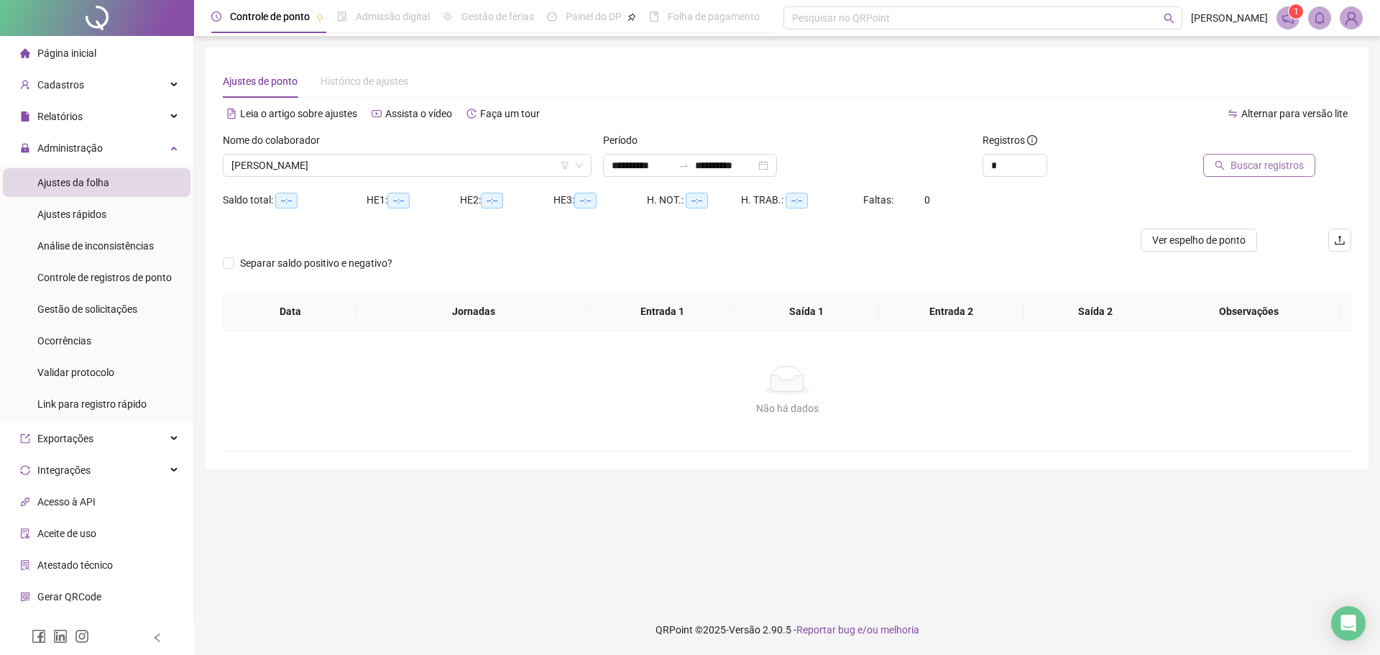
click at [1286, 162] on span "Buscar registros" at bounding box center [1266, 165] width 73 height 16
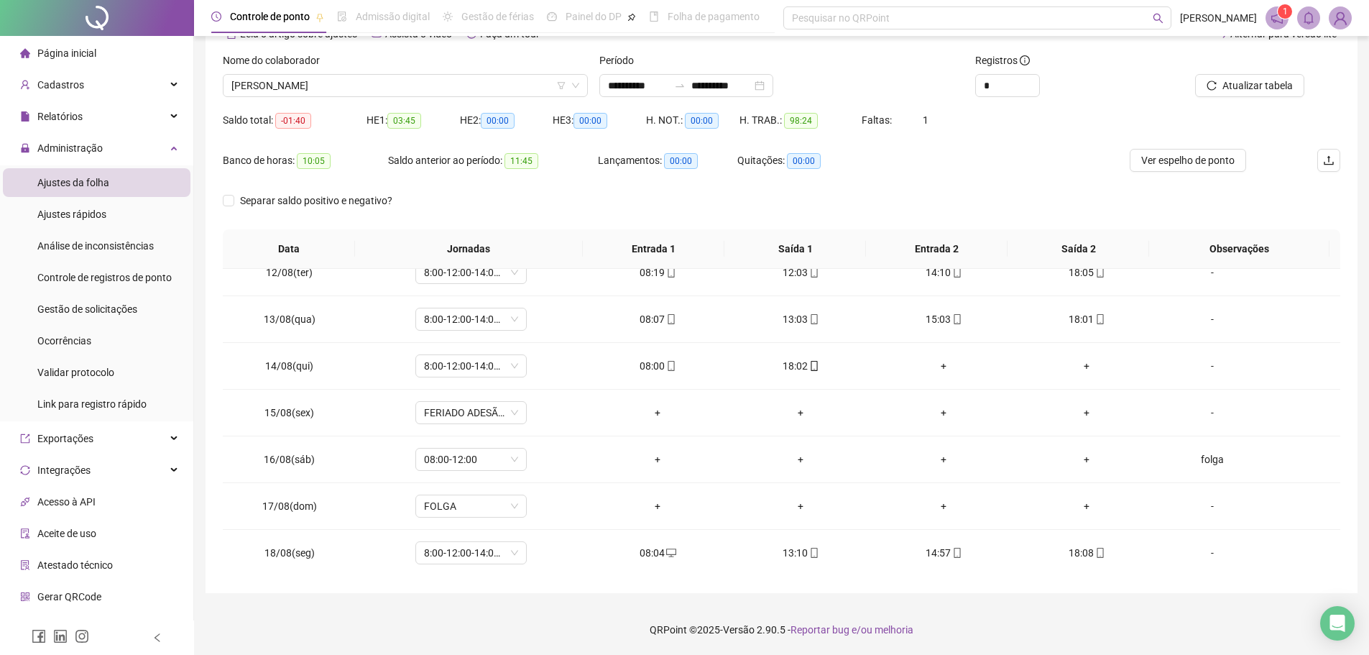
scroll to position [534, 0]
click at [1031, 76] on span "Increase Value" at bounding box center [1031, 80] width 16 height 11
type input "*"
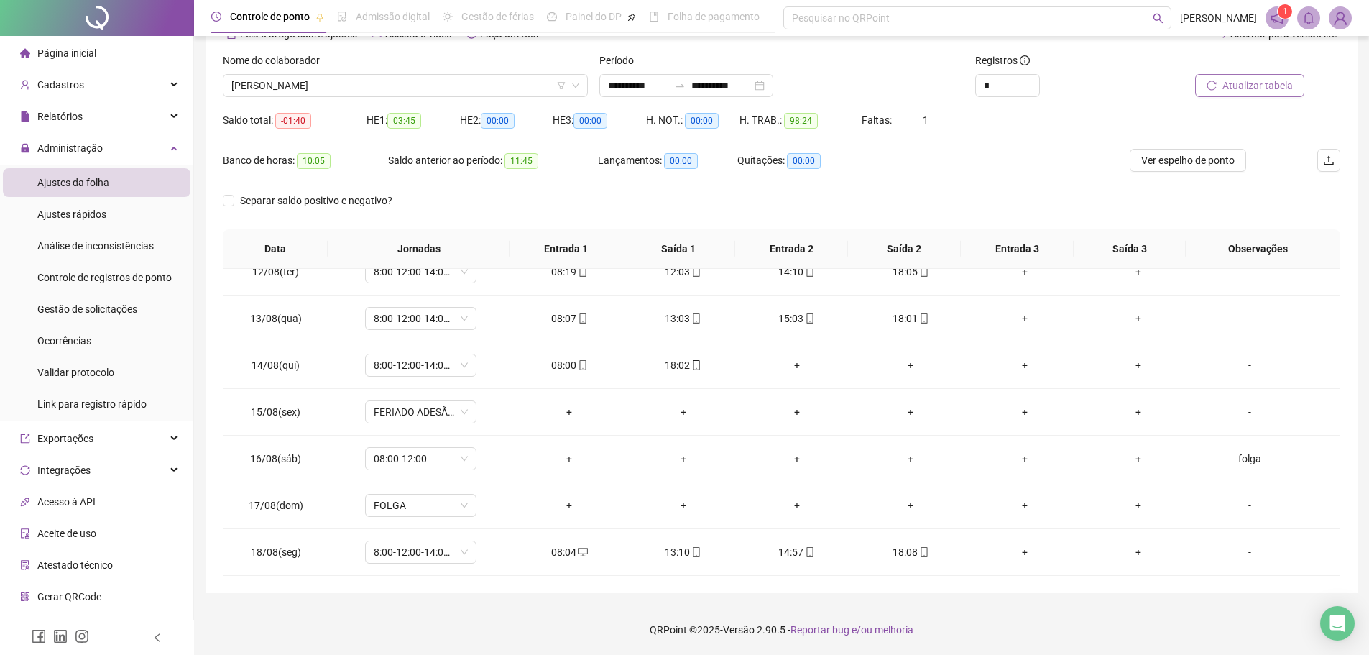
click at [1248, 80] on span "Atualizar tabela" at bounding box center [1257, 86] width 70 height 16
click at [132, 312] on span "Gestão de solicitações" at bounding box center [87, 308] width 100 height 11
